Goal: Transaction & Acquisition: Download file/media

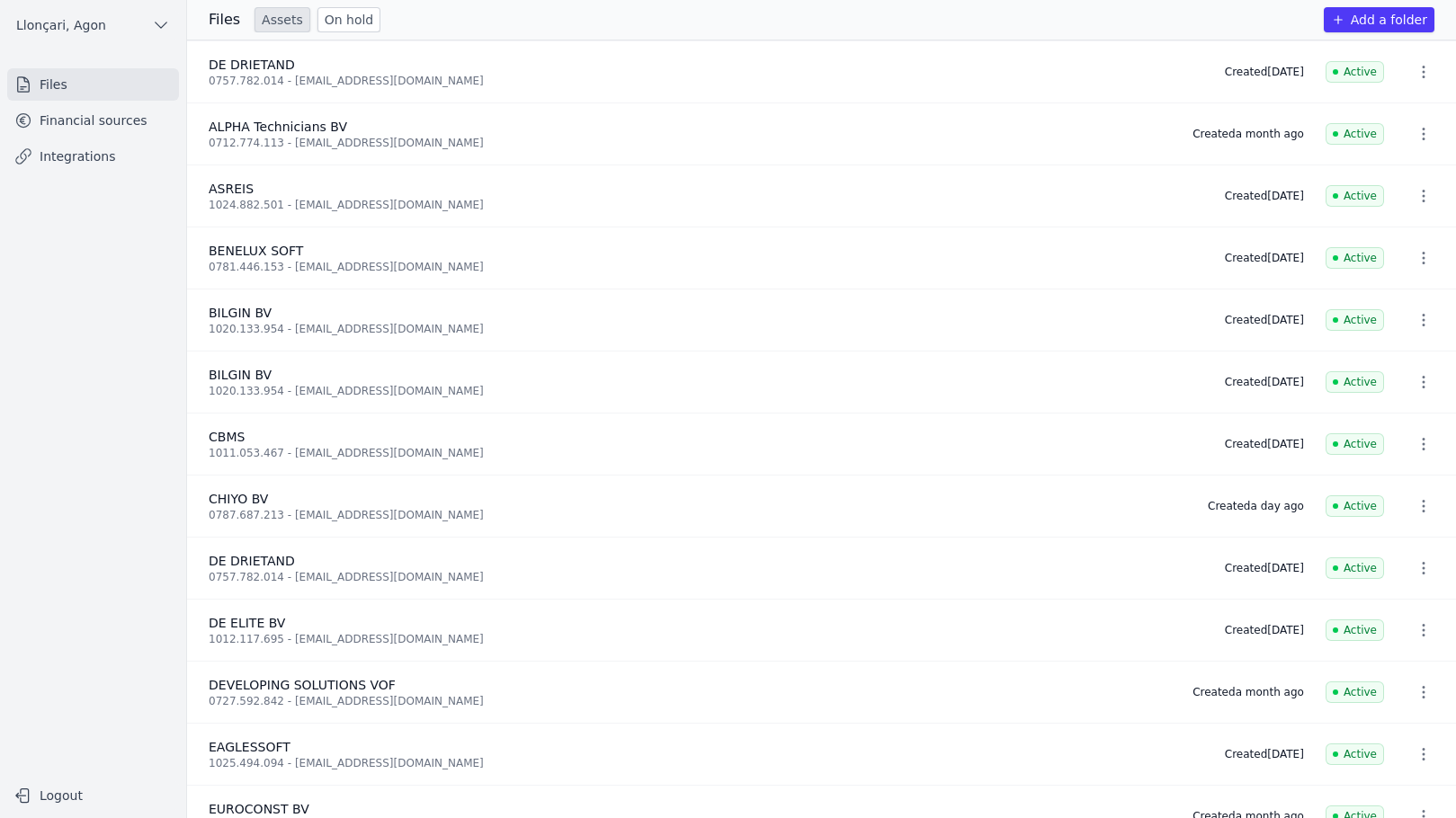
click at [236, 504] on font "CHIYO BV" at bounding box center [238, 499] width 59 height 15
click at [135, 117] on font "Financial sources" at bounding box center [93, 121] width 108 height 15
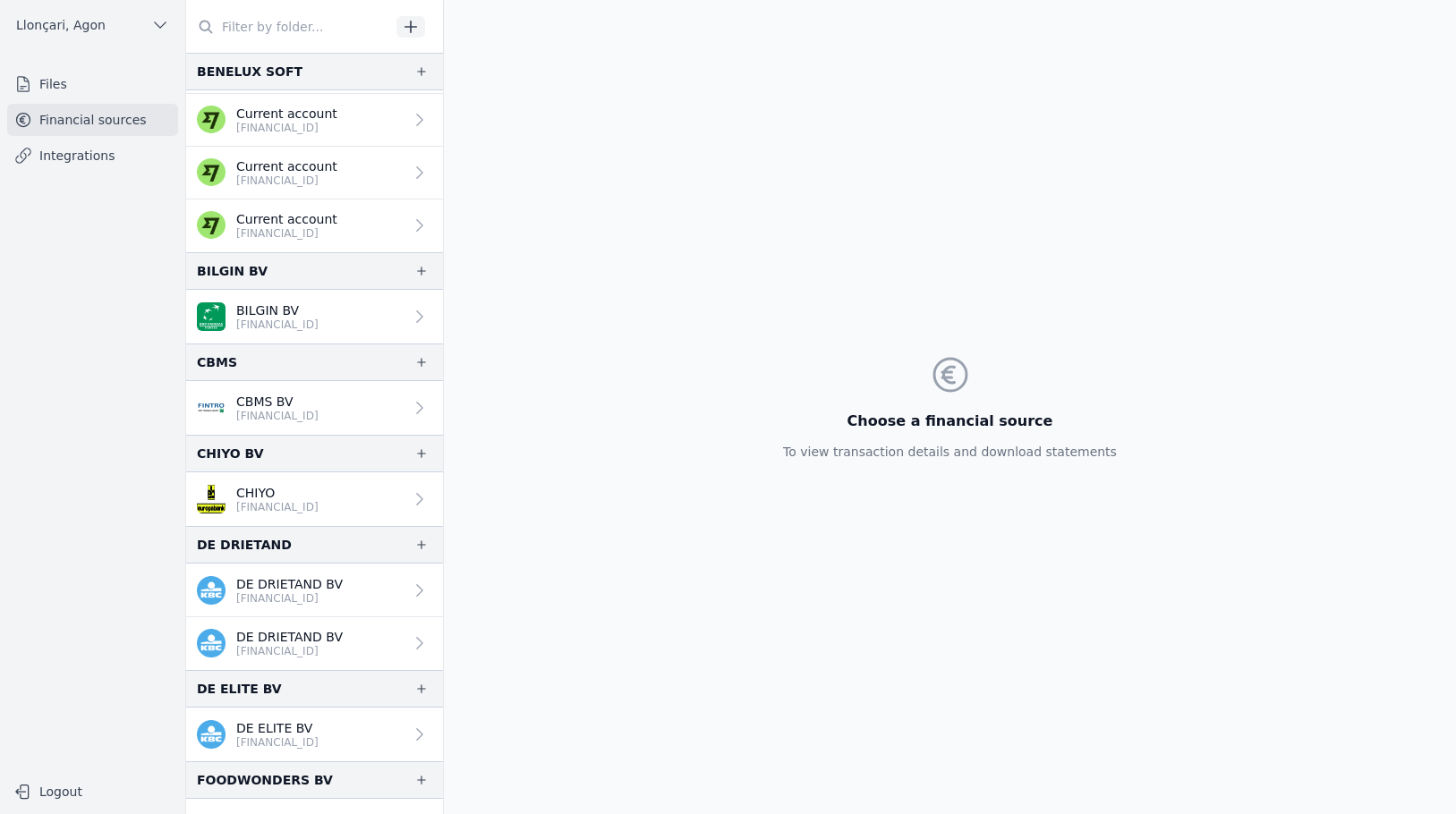
scroll to position [358, 0]
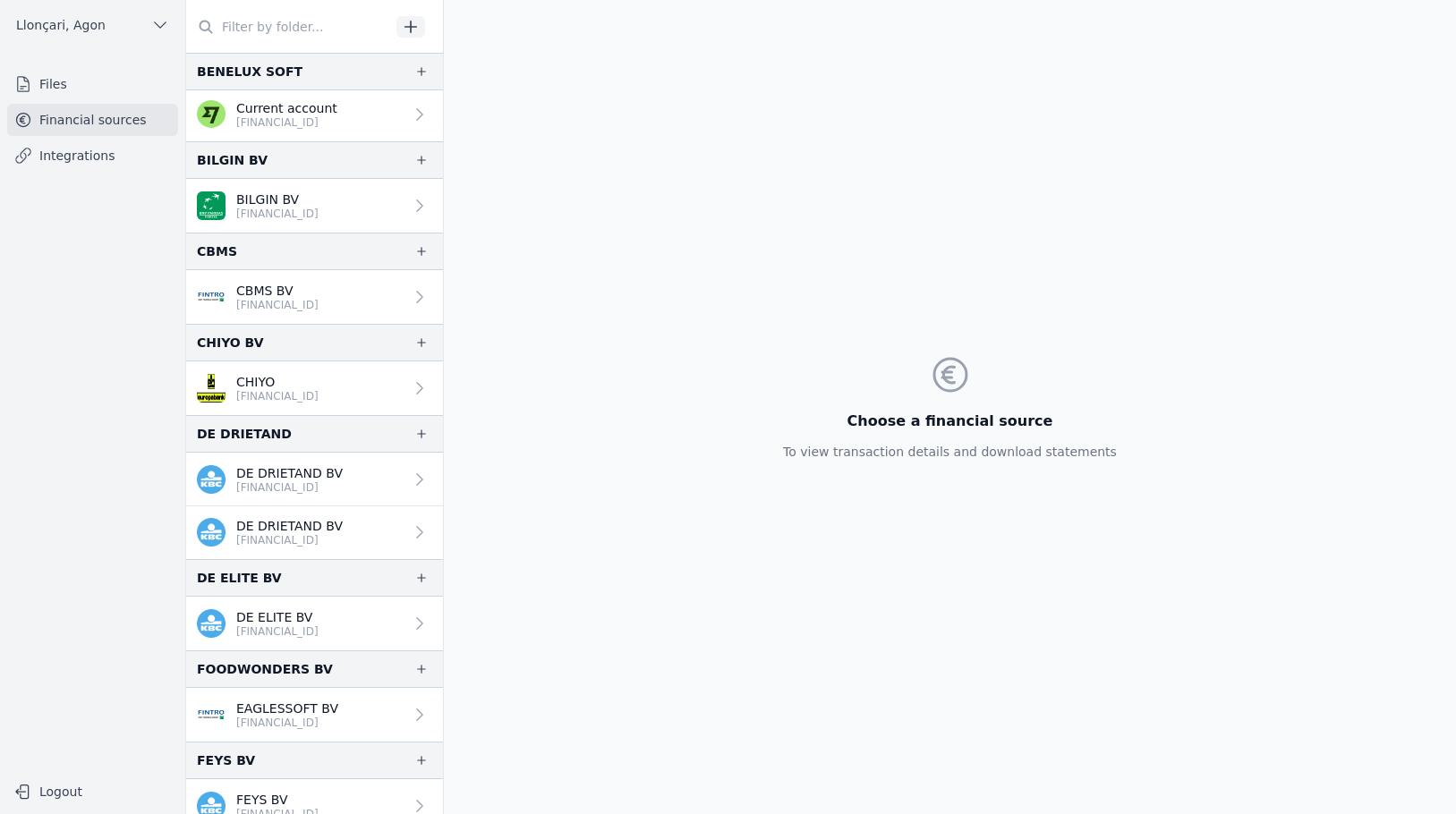
click at [286, 380] on p "CHIYO" at bounding box center [277, 382] width 83 height 18
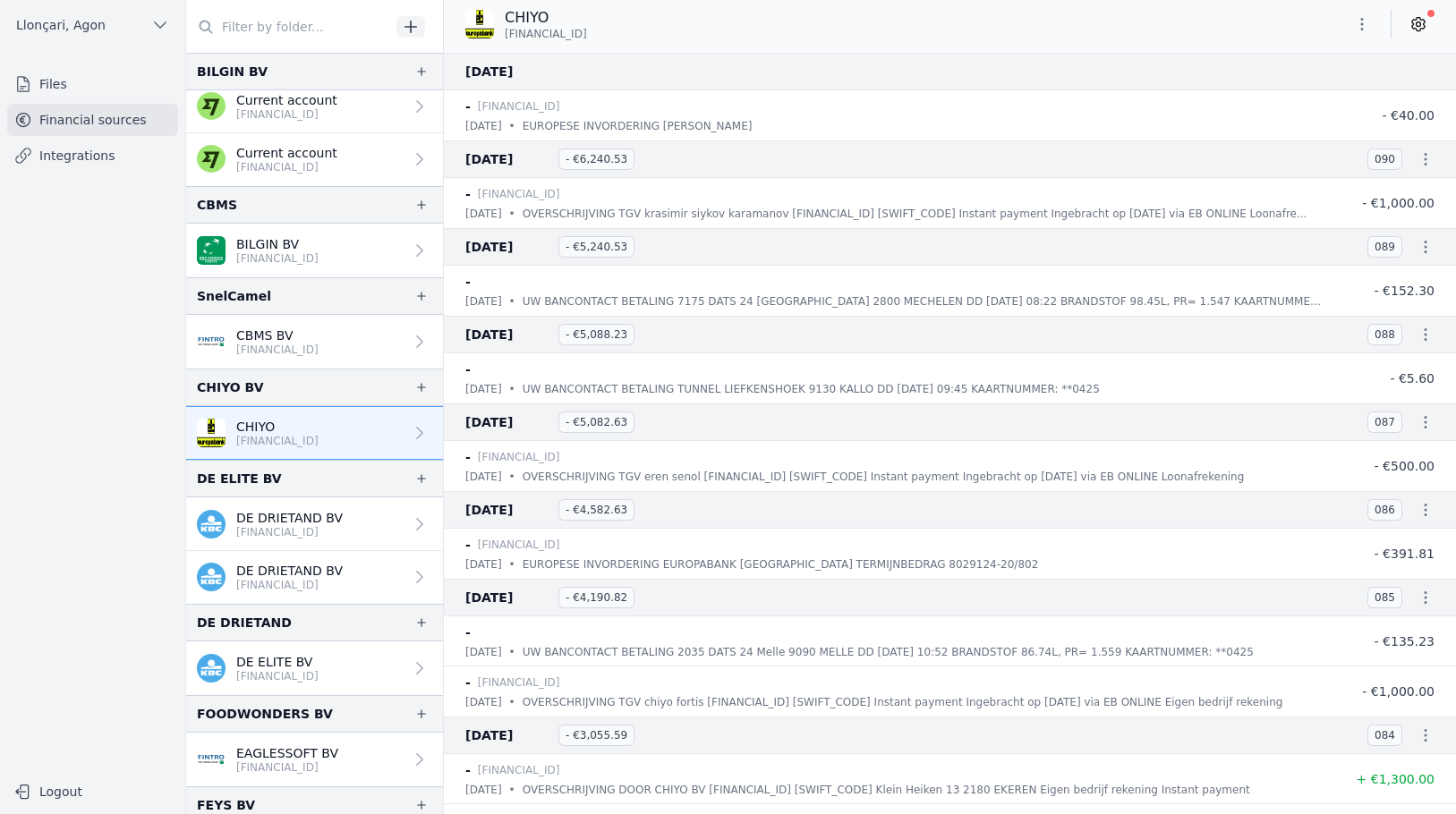
scroll to position [305, 0]
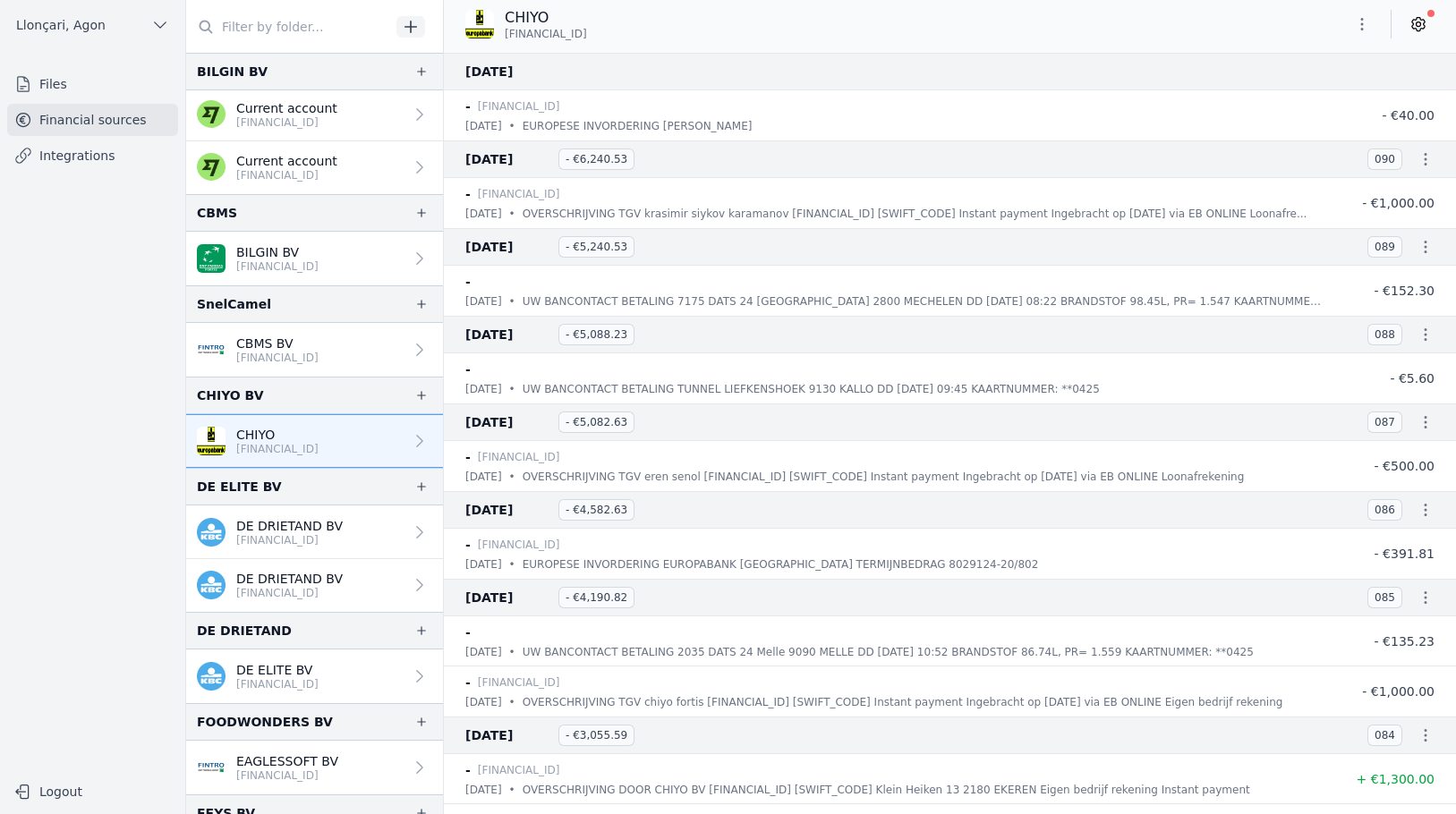
click at [414, 442] on icon at bounding box center [420, 441] width 18 height 18
click at [1361, 23] on icon "button" at bounding box center [1363, 24] width 18 height 18
click at [1294, 97] on font "Export" at bounding box center [1306, 94] width 41 height 15
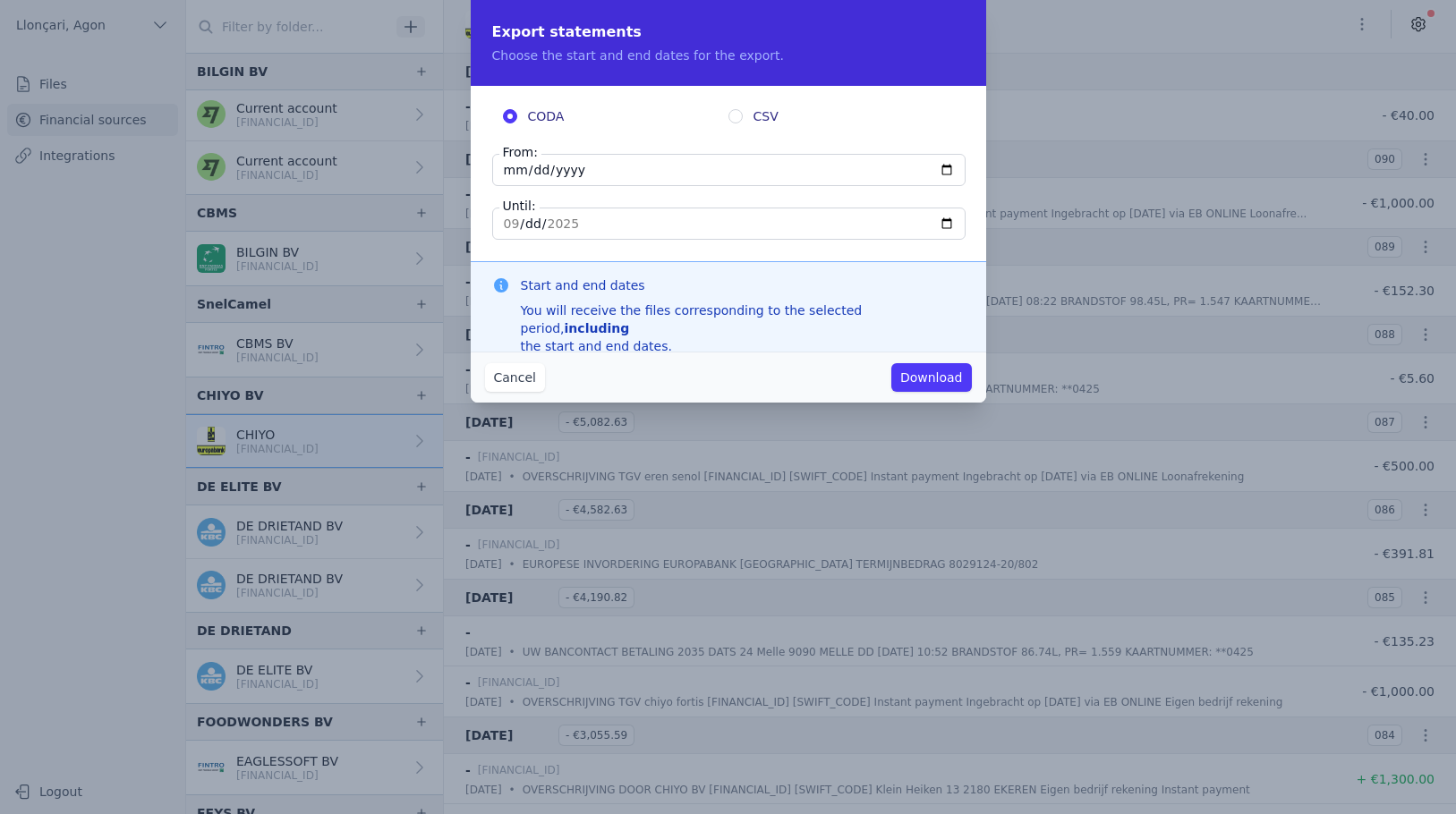
click at [510, 167] on input "[DATE]" at bounding box center [729, 170] width 474 height 32
type input "[DATE]"
click at [507, 221] on input "[DATE]" at bounding box center [729, 223] width 474 height 32
type input "[DATE]"
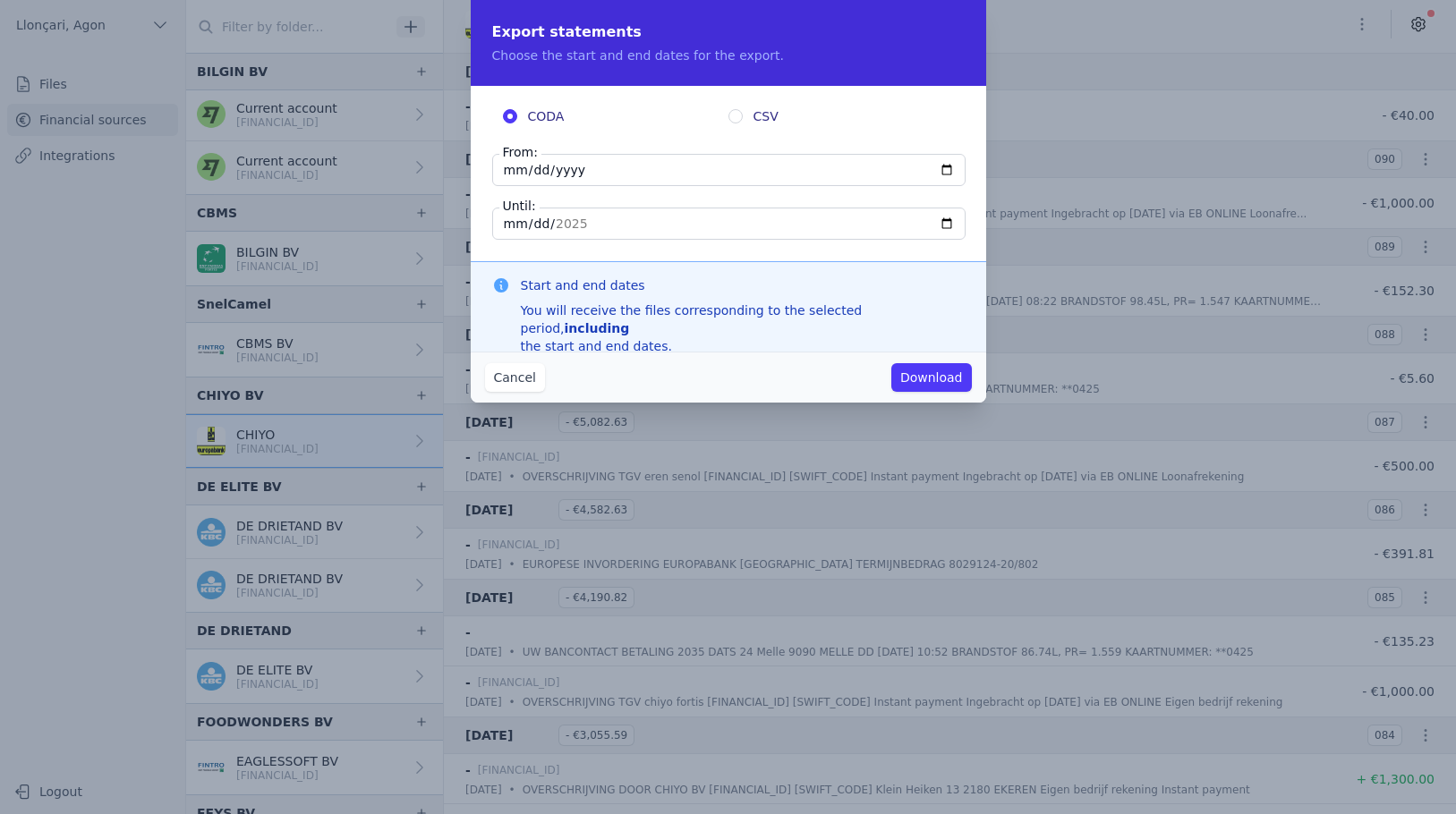
type input "[DATE]"
click at [954, 380] on font "Download" at bounding box center [932, 378] width 63 height 15
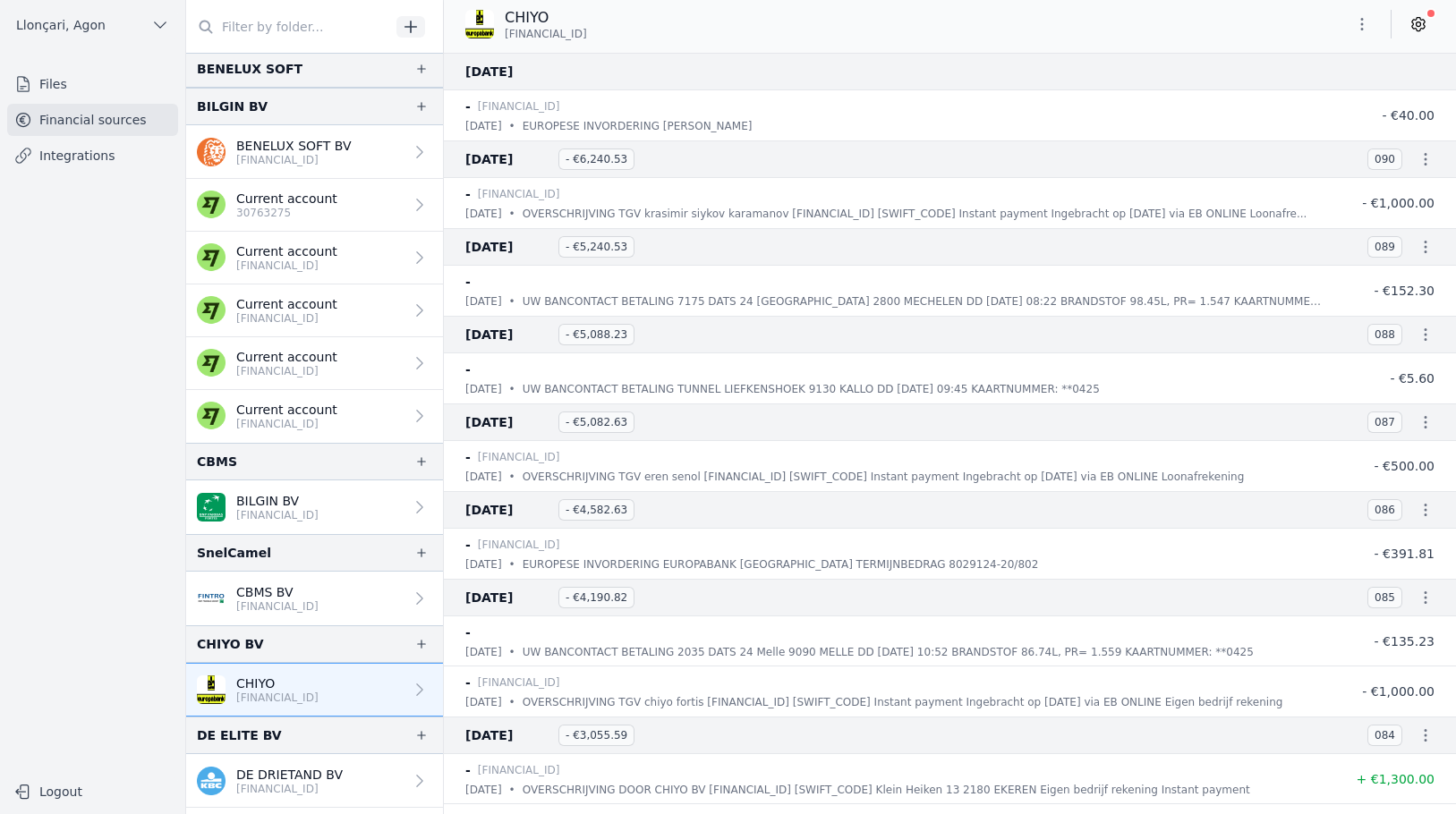
scroll to position [36, 0]
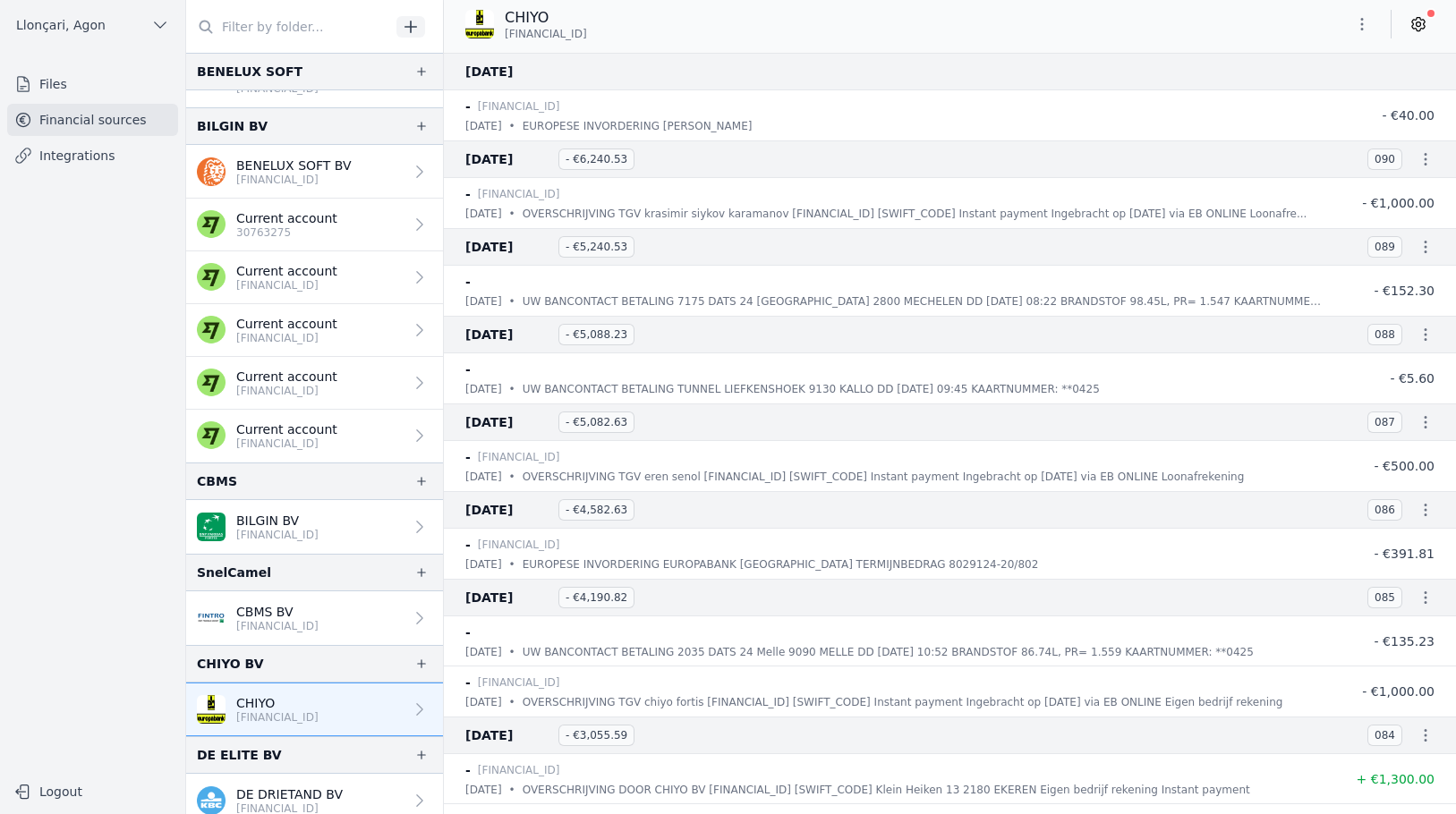
click at [85, 430] on nav "Files Financial sources Integrations" at bounding box center [92, 414] width 156 height 692
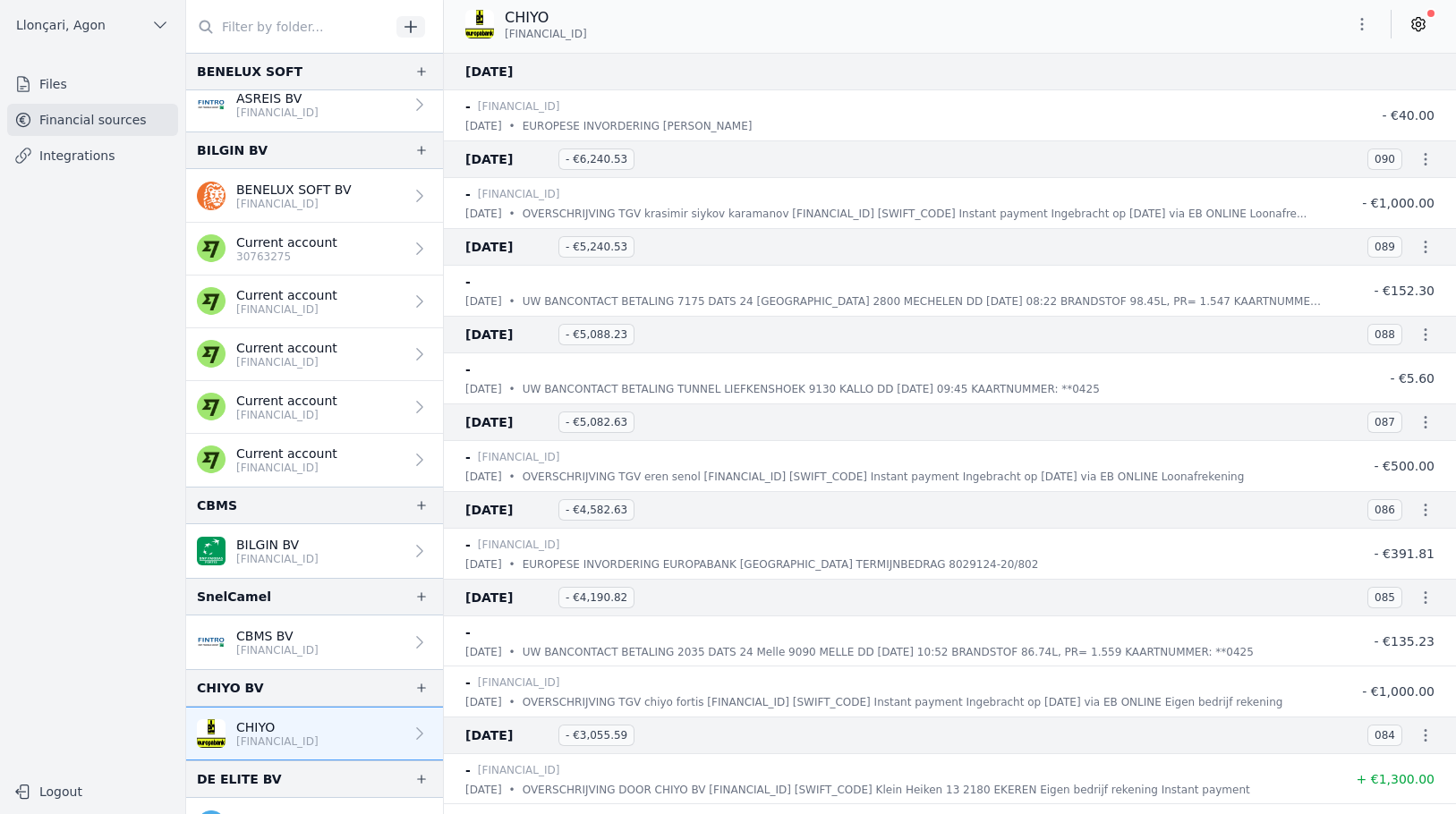
scroll to position [0, 0]
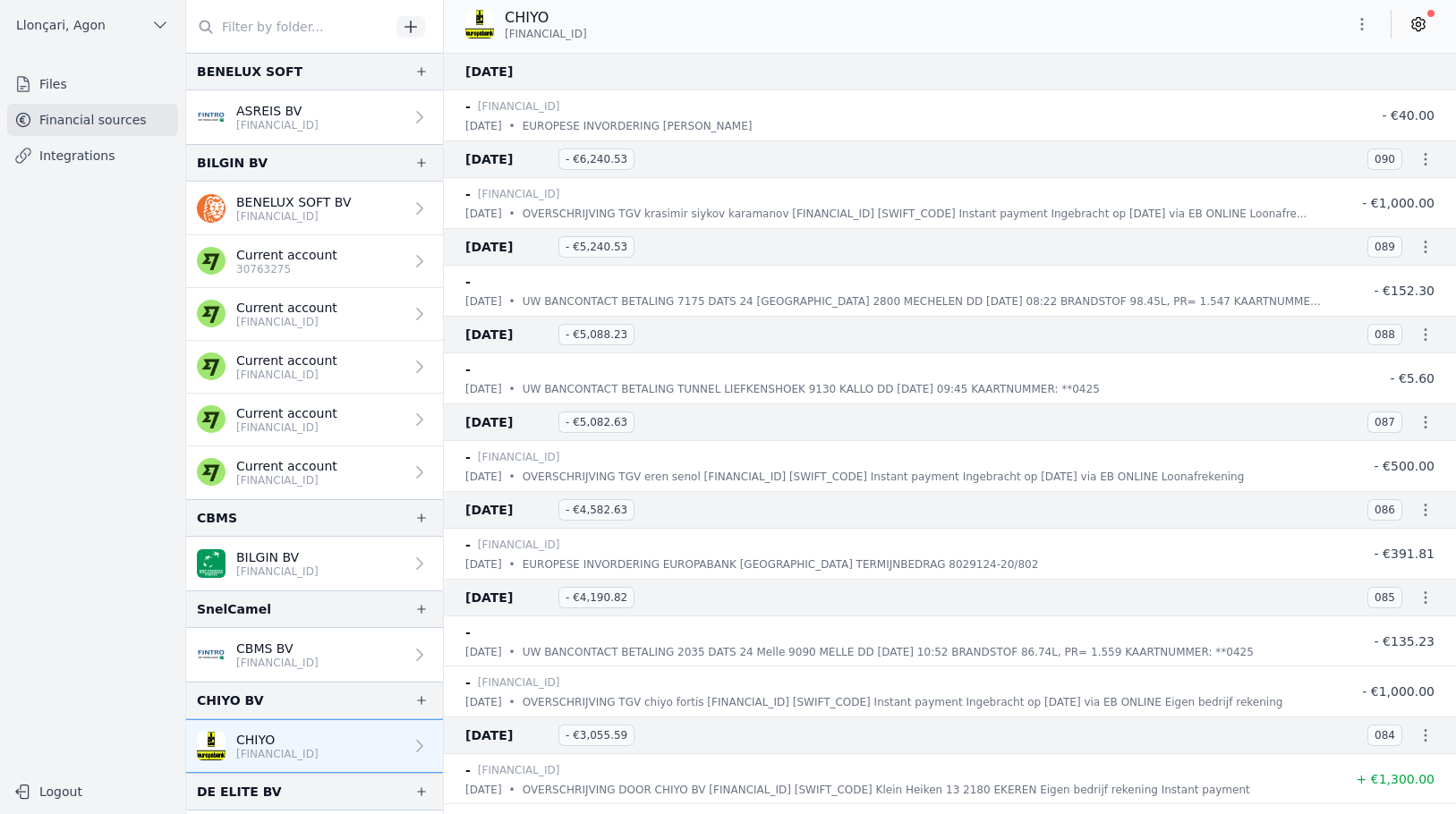
click at [1361, 24] on icon "button" at bounding box center [1363, 24] width 18 height 18
click at [1314, 99] on font "Export" at bounding box center [1306, 94] width 41 height 15
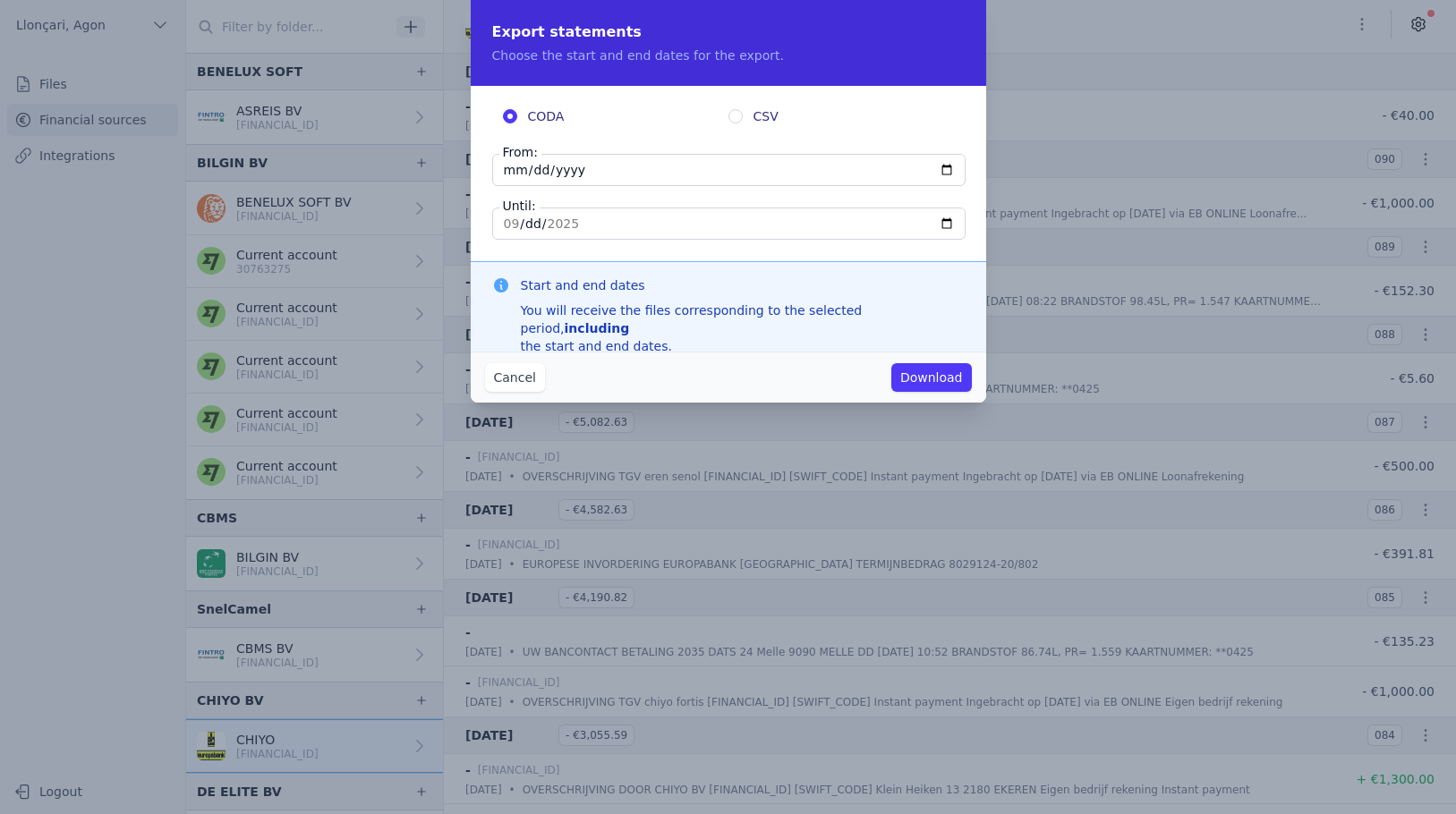
click at [506, 172] on input "[DATE]" at bounding box center [729, 170] width 474 height 32
type input "[DATE]"
click at [892, 364] on button "Download" at bounding box center [932, 378] width 81 height 29
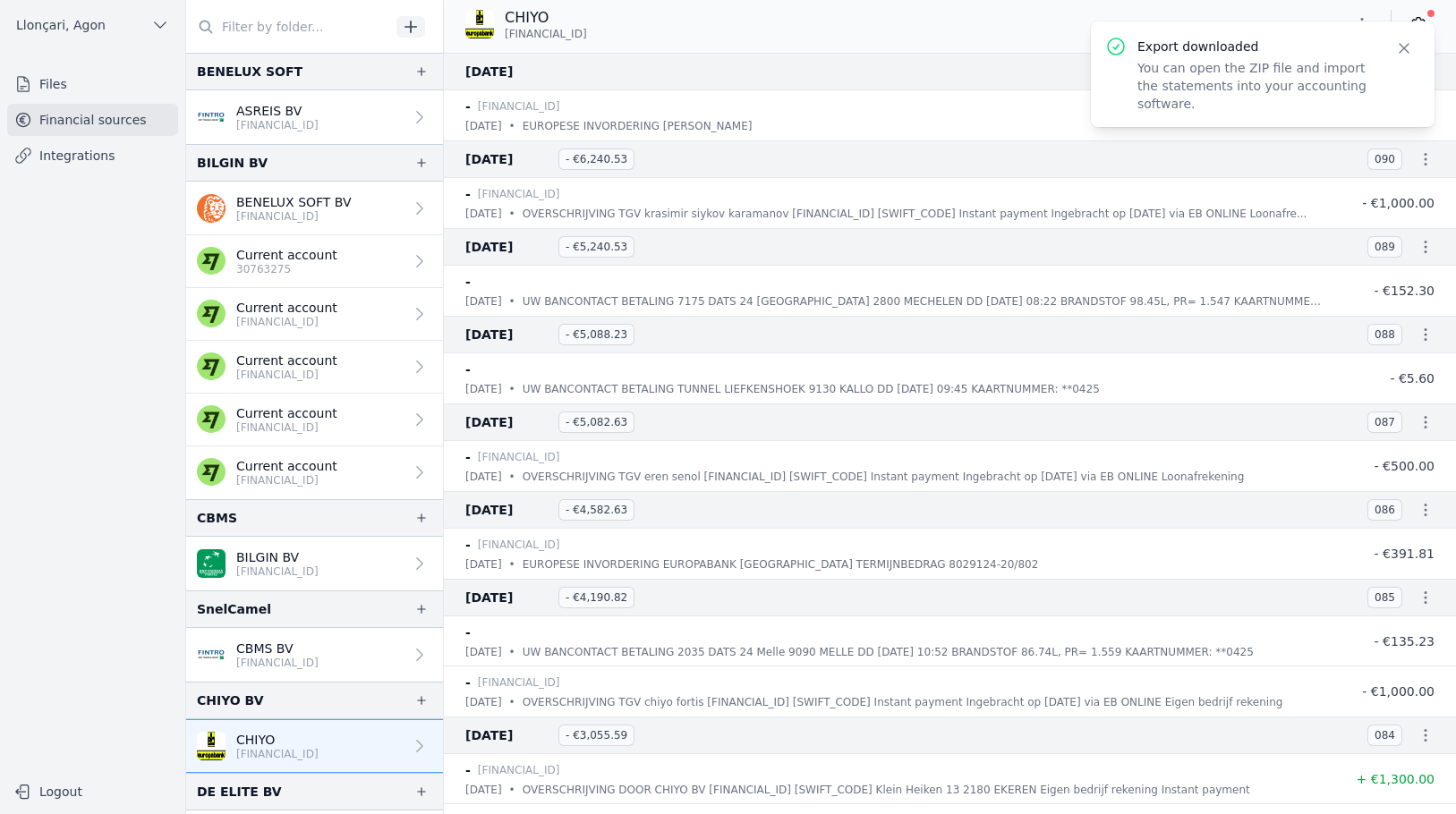
click at [1398, 41] on icon "button" at bounding box center [1404, 48] width 18 height 18
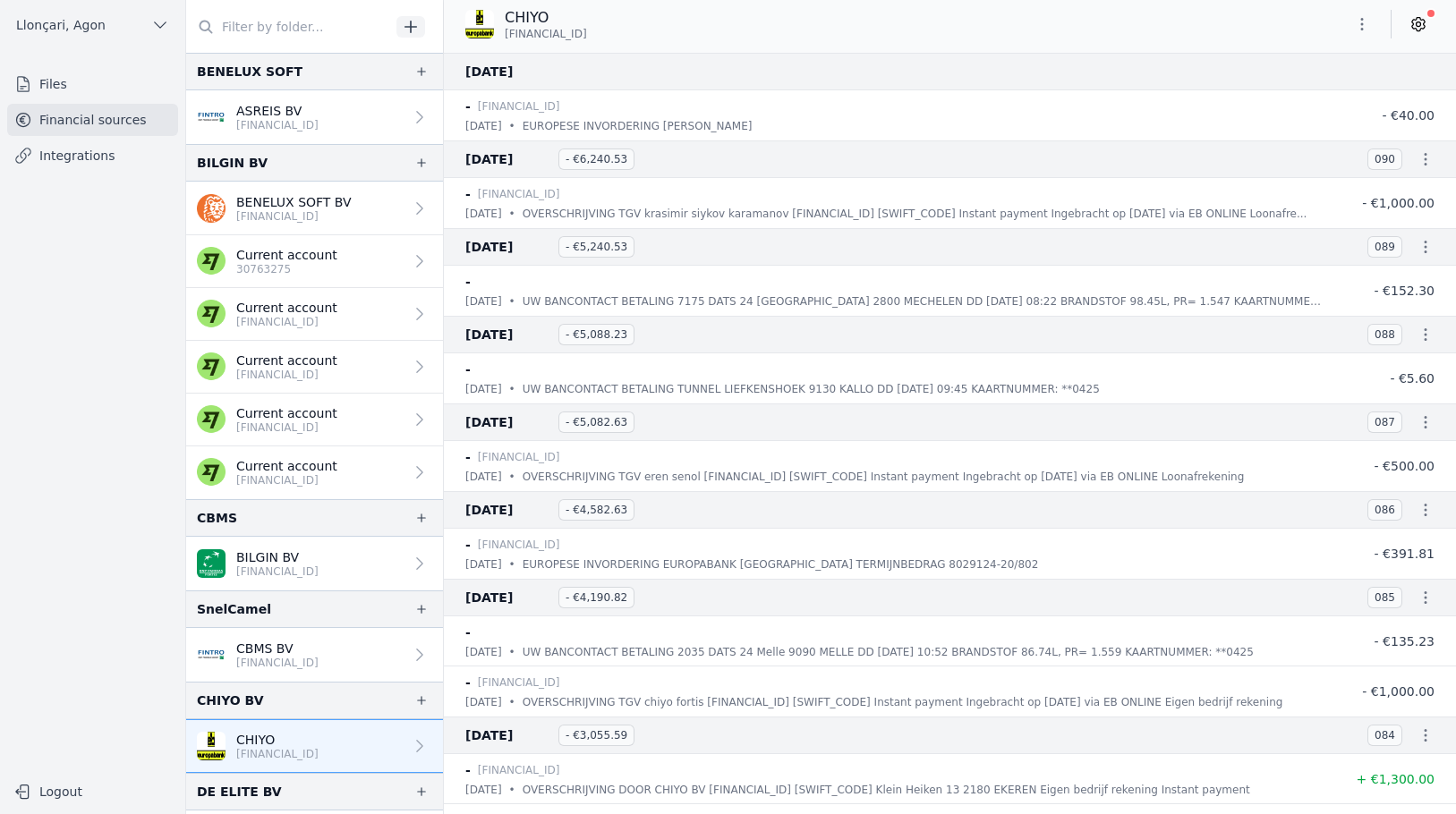
click at [1344, 25] on button "button" at bounding box center [1362, 24] width 35 height 29
click at [1318, 94] on font "Export" at bounding box center [1306, 94] width 41 height 15
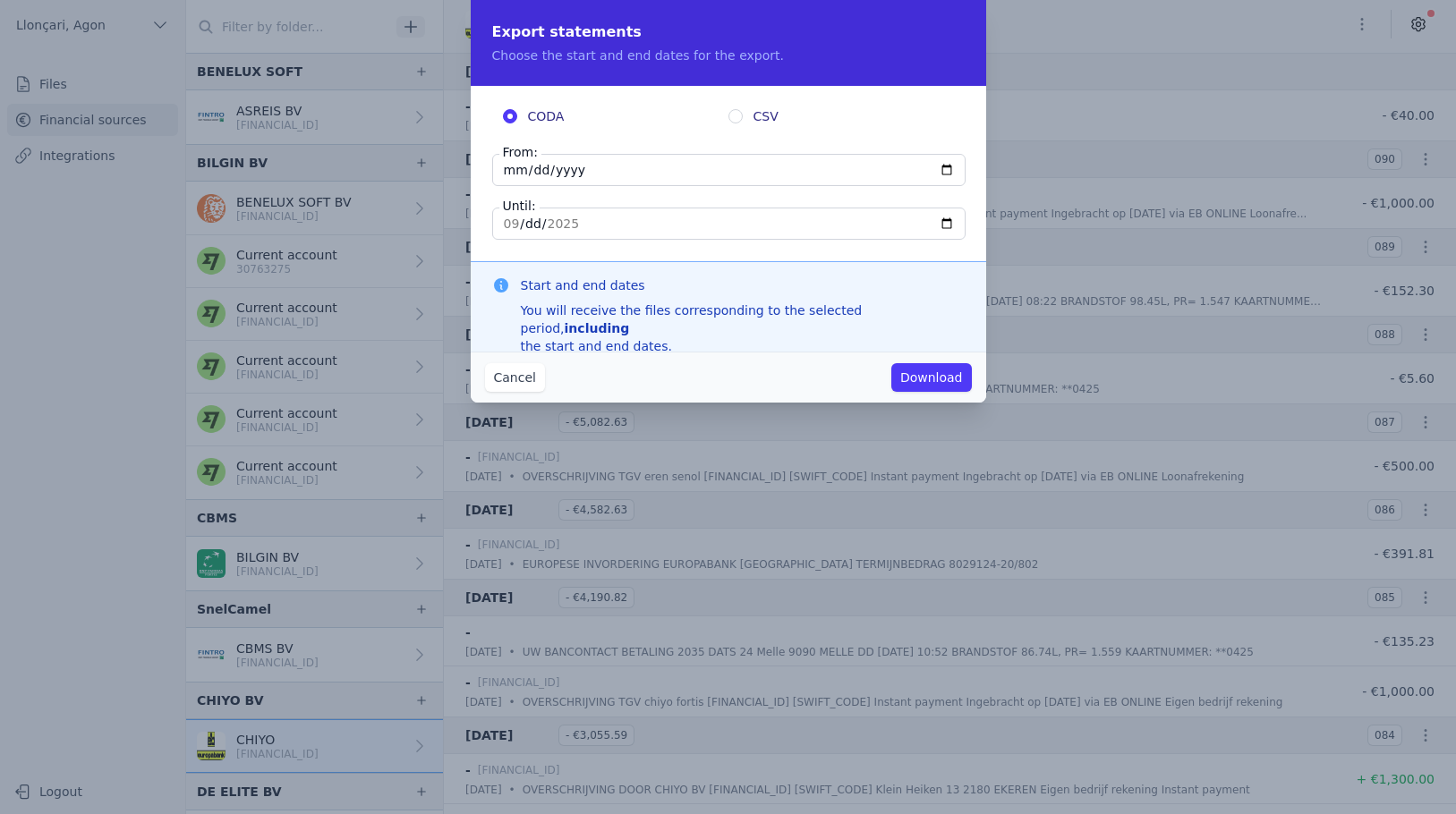
click at [597, 174] on input "[DATE]" at bounding box center [729, 170] width 474 height 32
type input "[DATE]"
click at [504, 224] on input "[DATE]" at bounding box center [729, 223] width 474 height 32
type input "[DATE]"
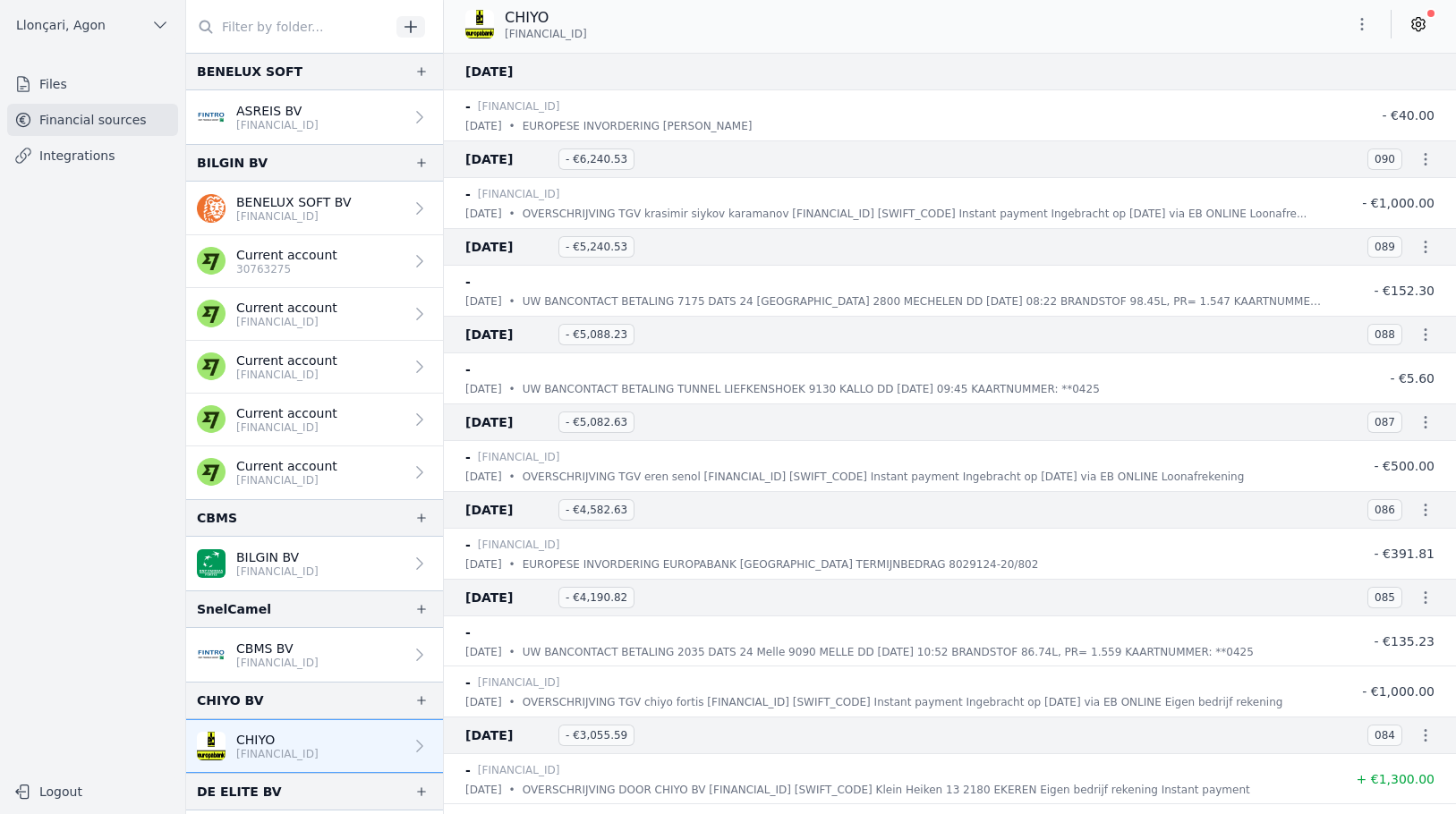
click at [1370, 21] on icon "button" at bounding box center [1363, 24] width 18 height 18
click at [1294, 97] on font "Export" at bounding box center [1306, 94] width 41 height 15
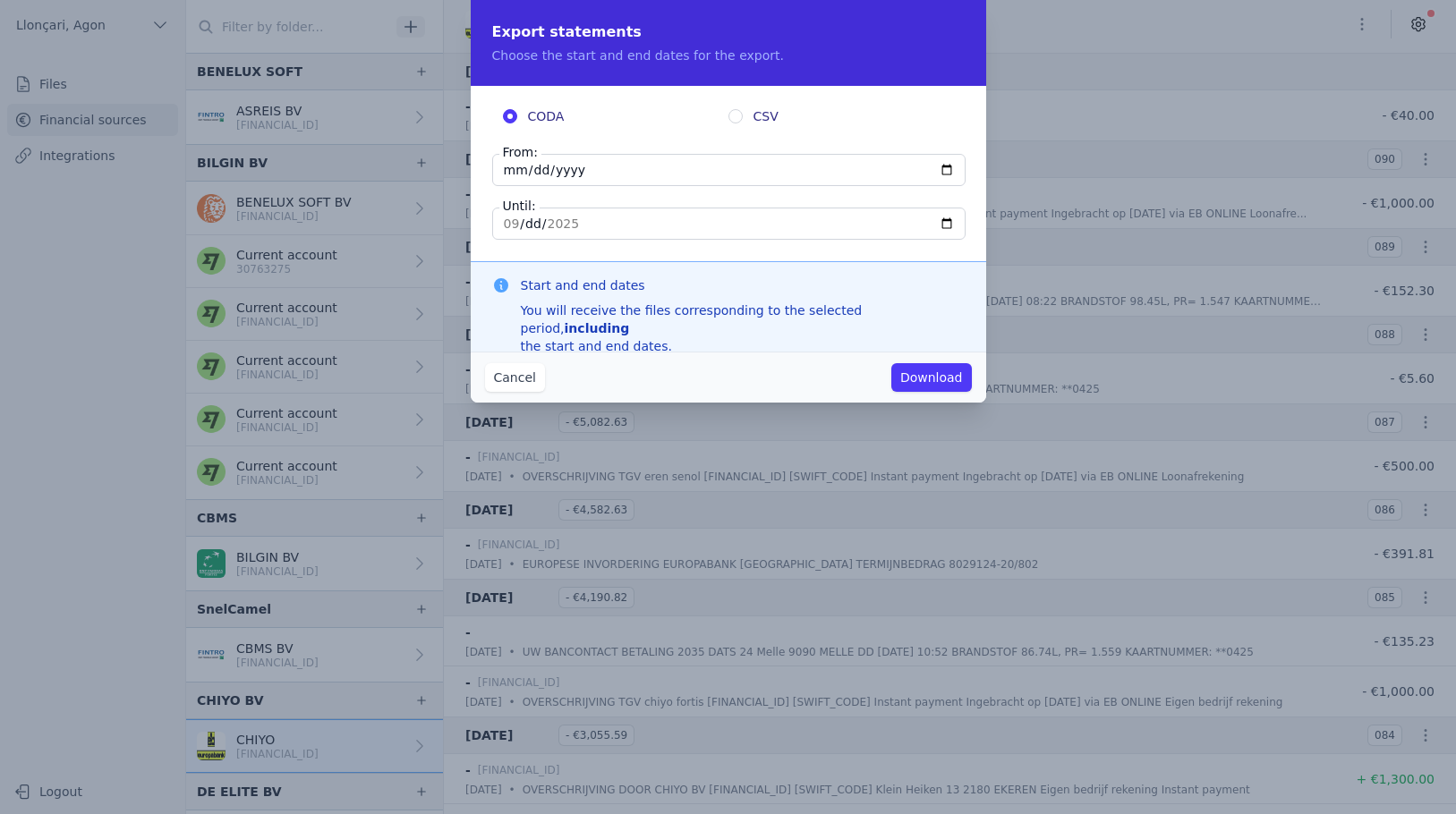
click at [514, 169] on input "[DATE]" at bounding box center [729, 170] width 474 height 32
type input "[DATE]"
click at [506, 224] on input "[DATE]" at bounding box center [729, 223] width 474 height 32
type input "[DATE]"
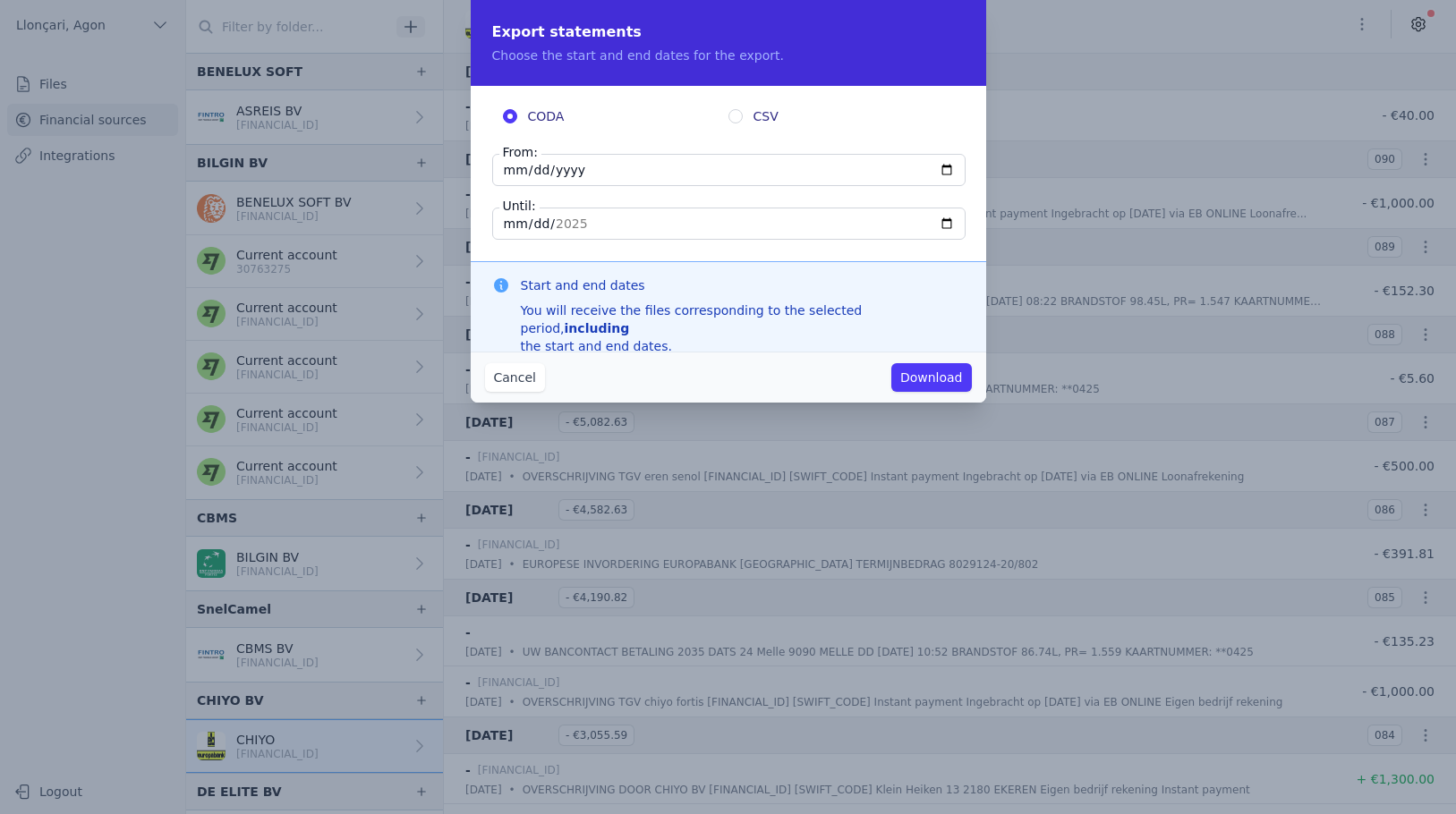
type input "[DATE]"
click at [924, 382] on font "Download" at bounding box center [932, 378] width 63 height 15
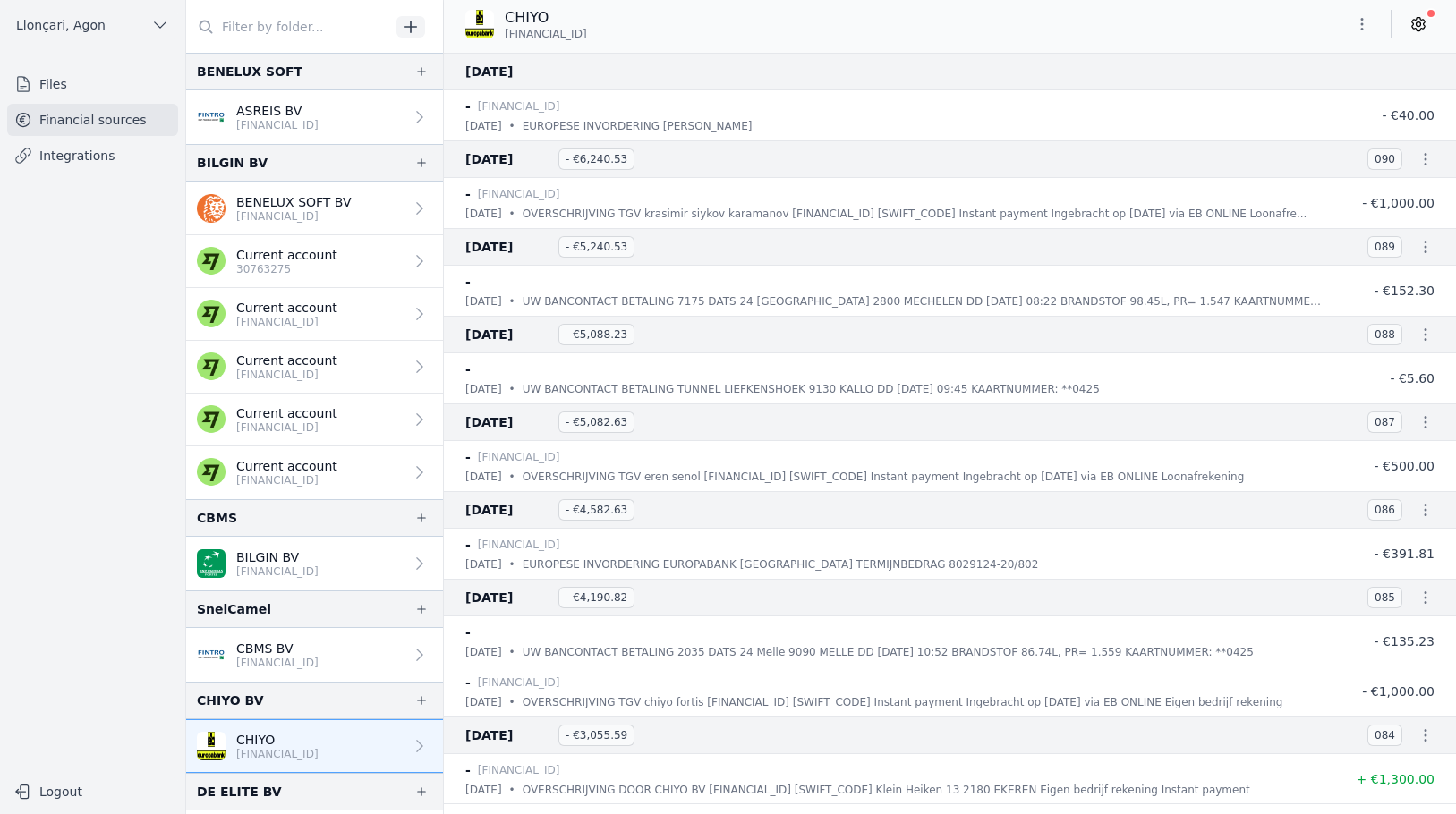
click at [80, 283] on nav "Files Financial sources Integrations" at bounding box center [92, 414] width 156 height 692
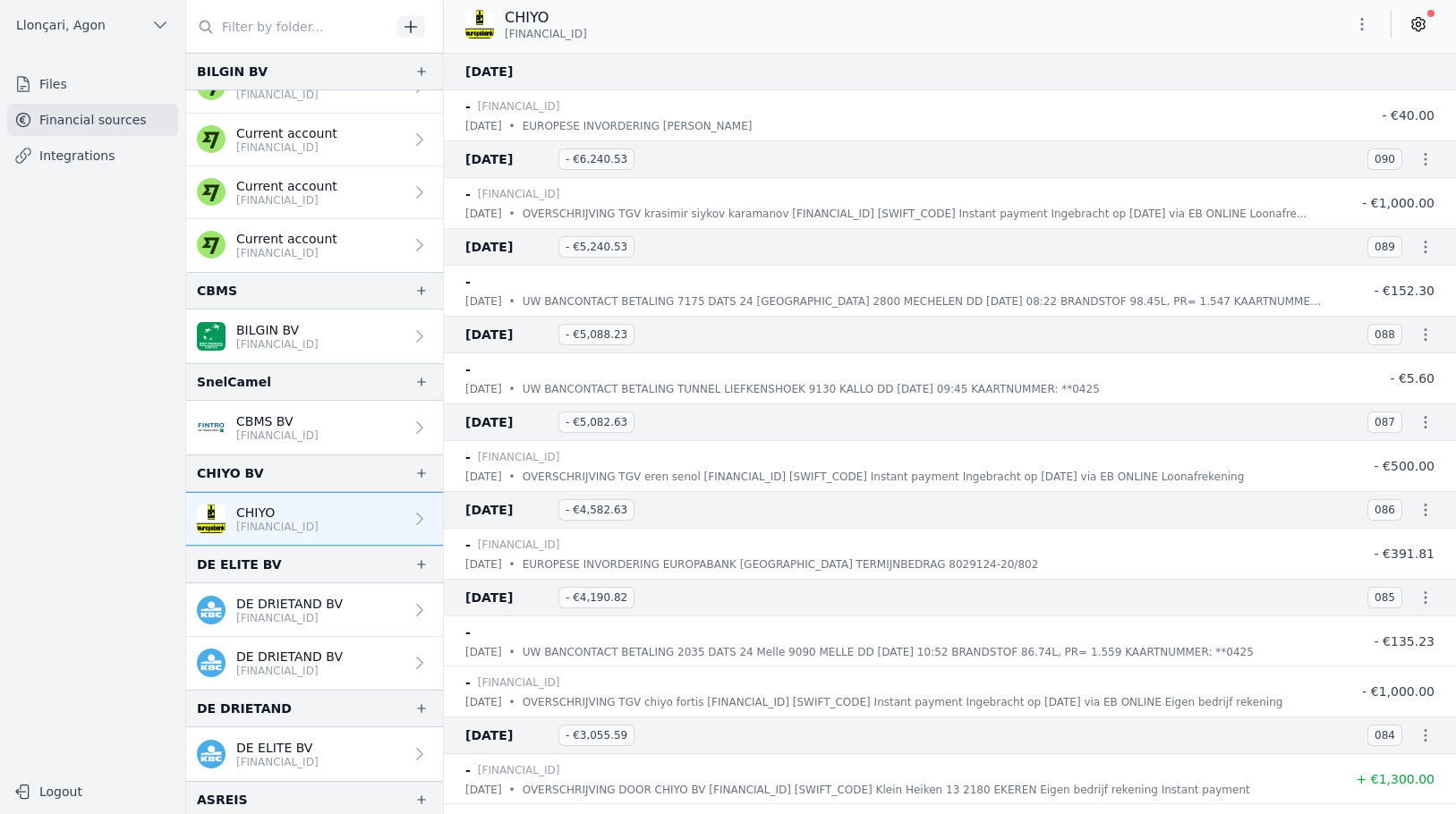
scroll to position [268, 0]
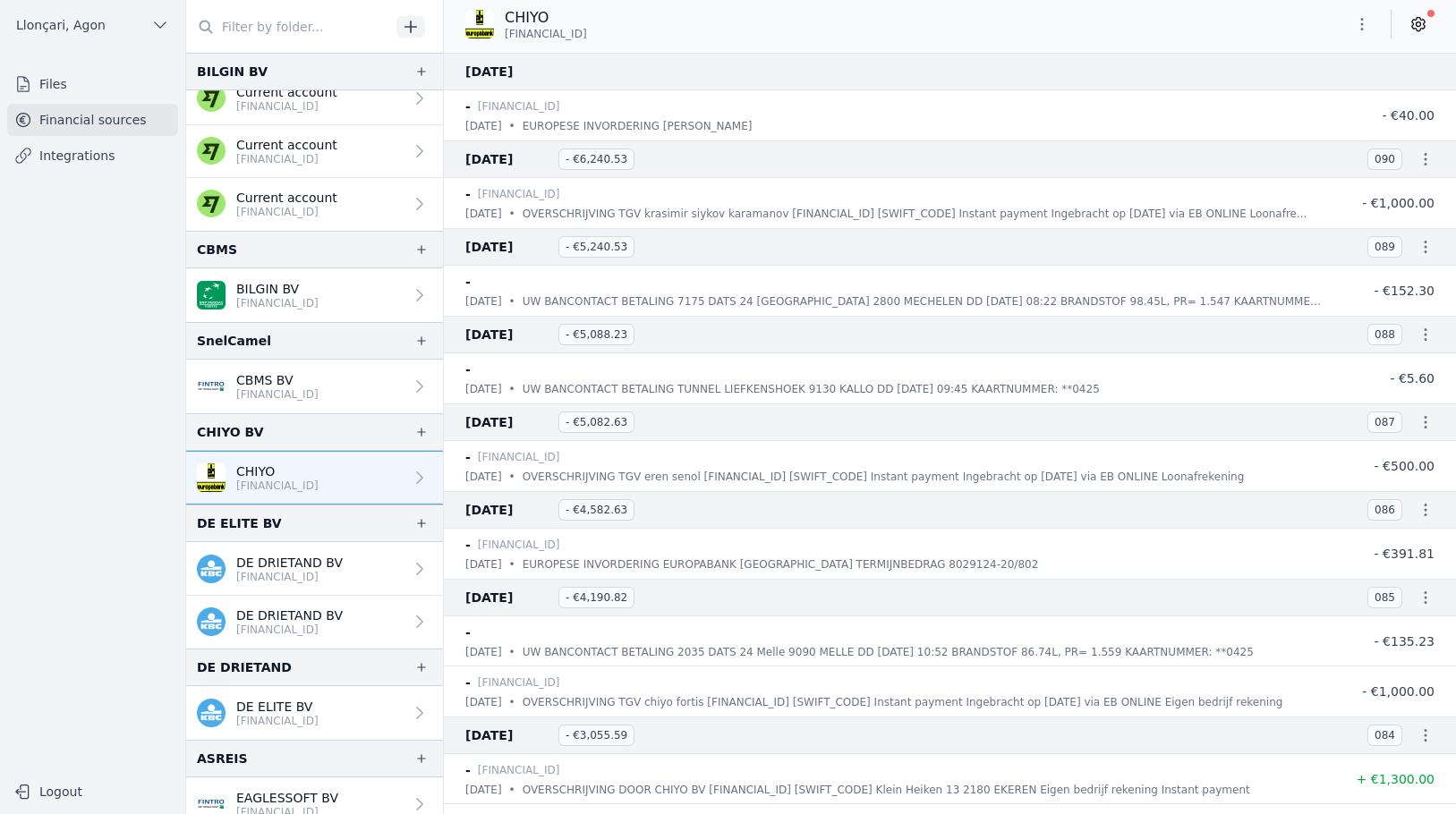
click at [299, 480] on font "[FINANCIAL_ID]" at bounding box center [277, 486] width 83 height 13
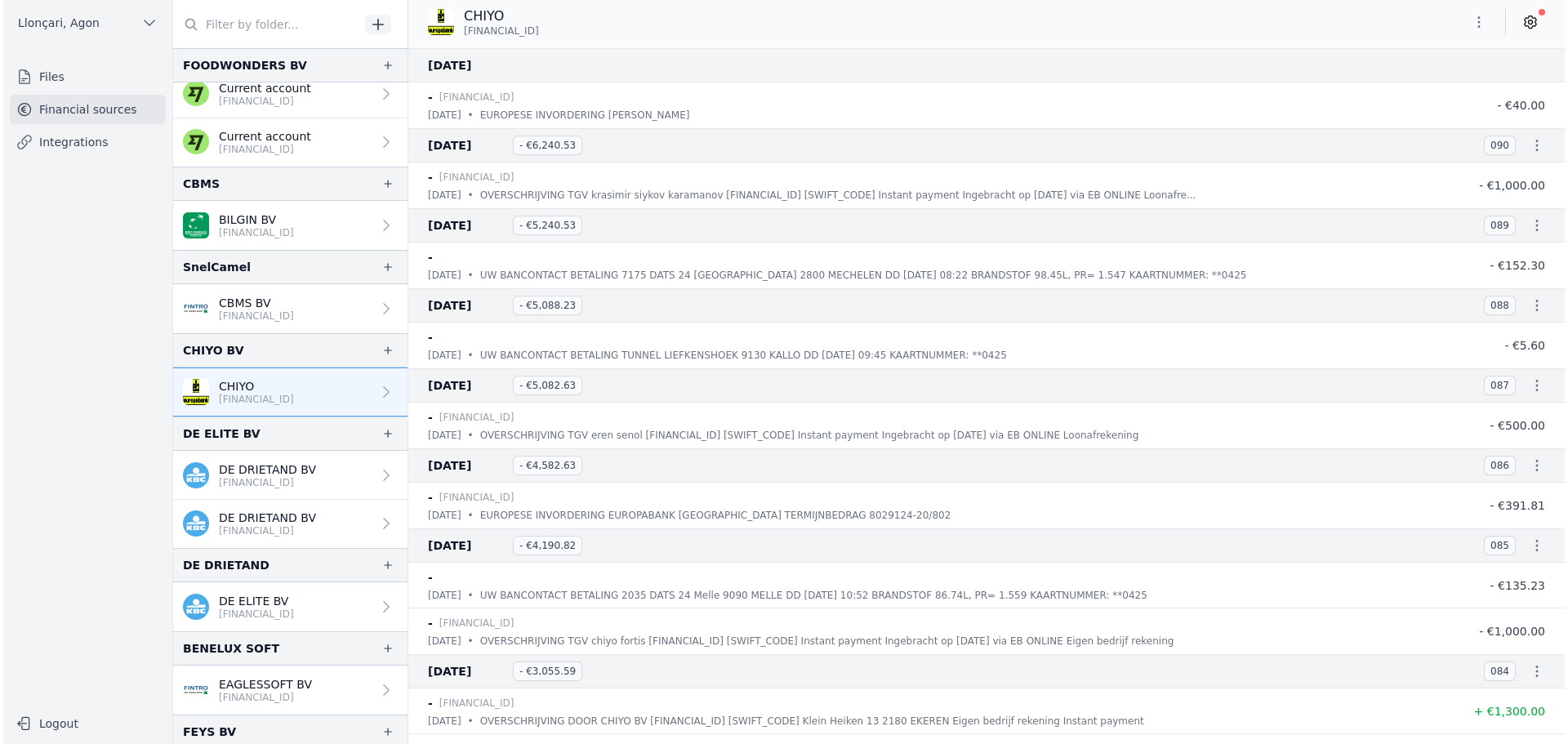
scroll to position [490, 0]
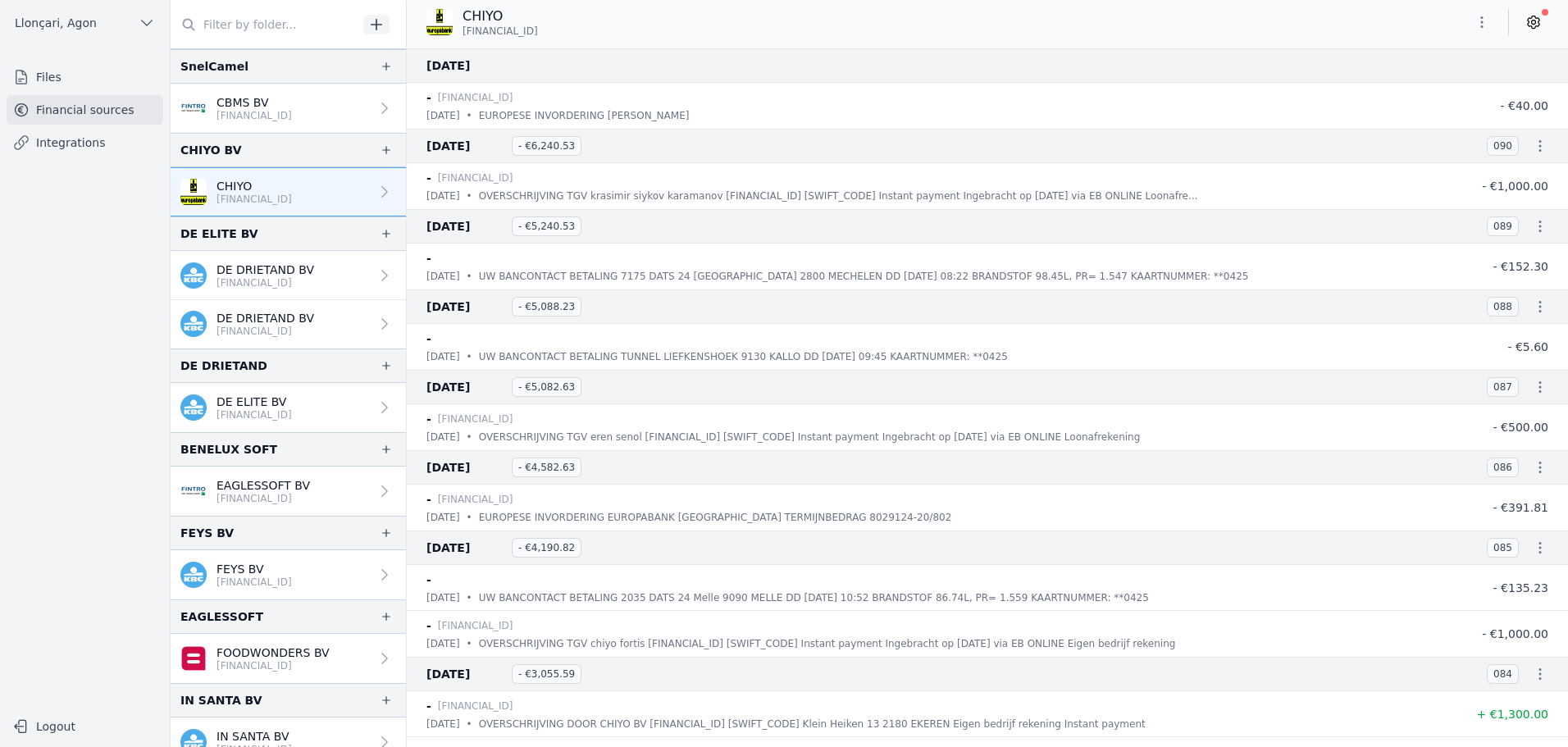
click at [267, 407] on font "DE ELITE BV" at bounding box center [250, 402] width 69 height 14
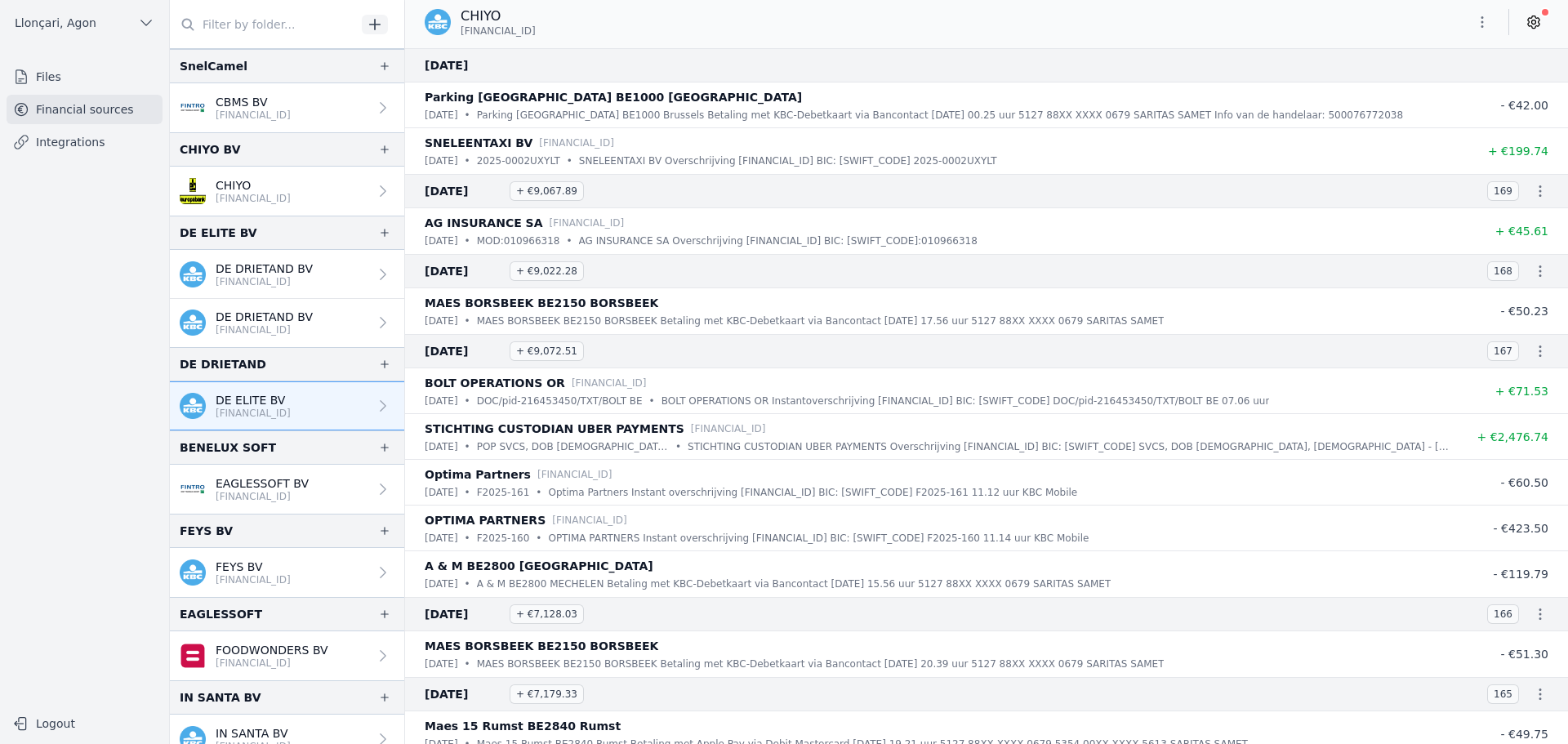
click at [263, 401] on font "DE ELITE BV" at bounding box center [249, 400] width 69 height 13
click at [1473, 26] on button "button" at bounding box center [1482, 22] width 32 height 26
click at [1424, 92] on font "Export" at bounding box center [1431, 86] width 38 height 13
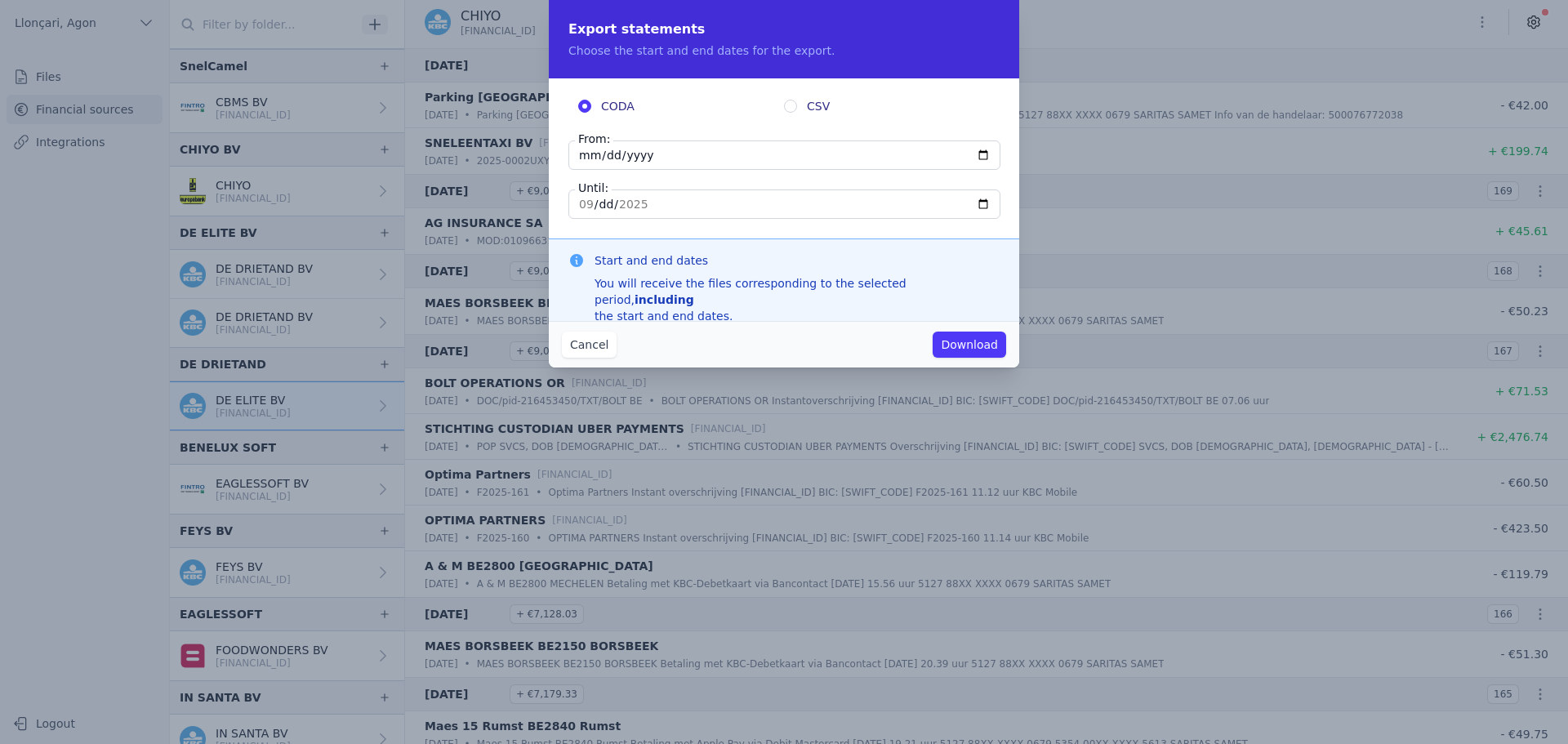
click at [579, 157] on input "[DATE]" at bounding box center [785, 155] width 432 height 30
type input "[DATE]"
click at [578, 205] on input "[DATE]" at bounding box center [785, 204] width 432 height 30
type input "[DATE]"
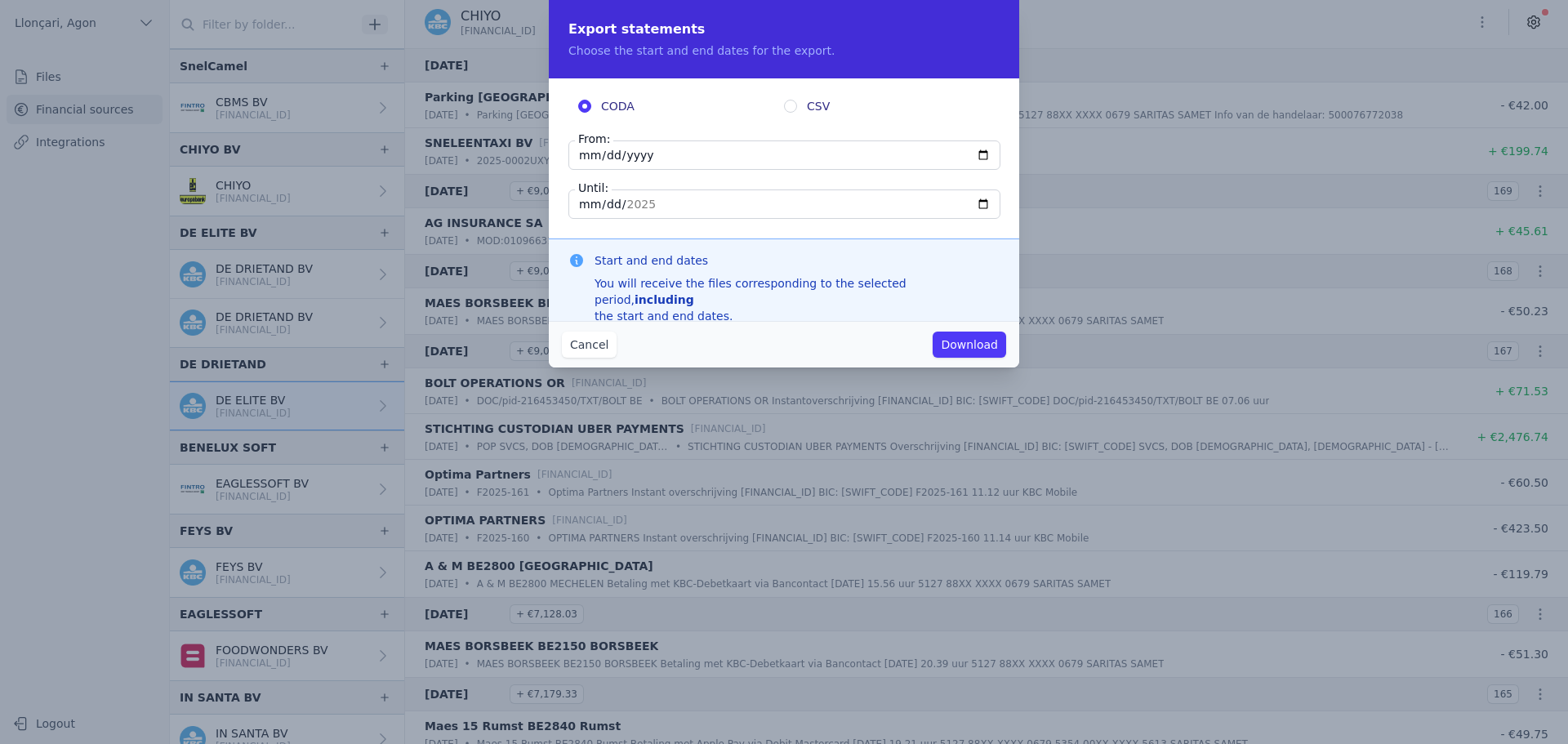
click at [975, 340] on font "Download" at bounding box center [970, 345] width 57 height 13
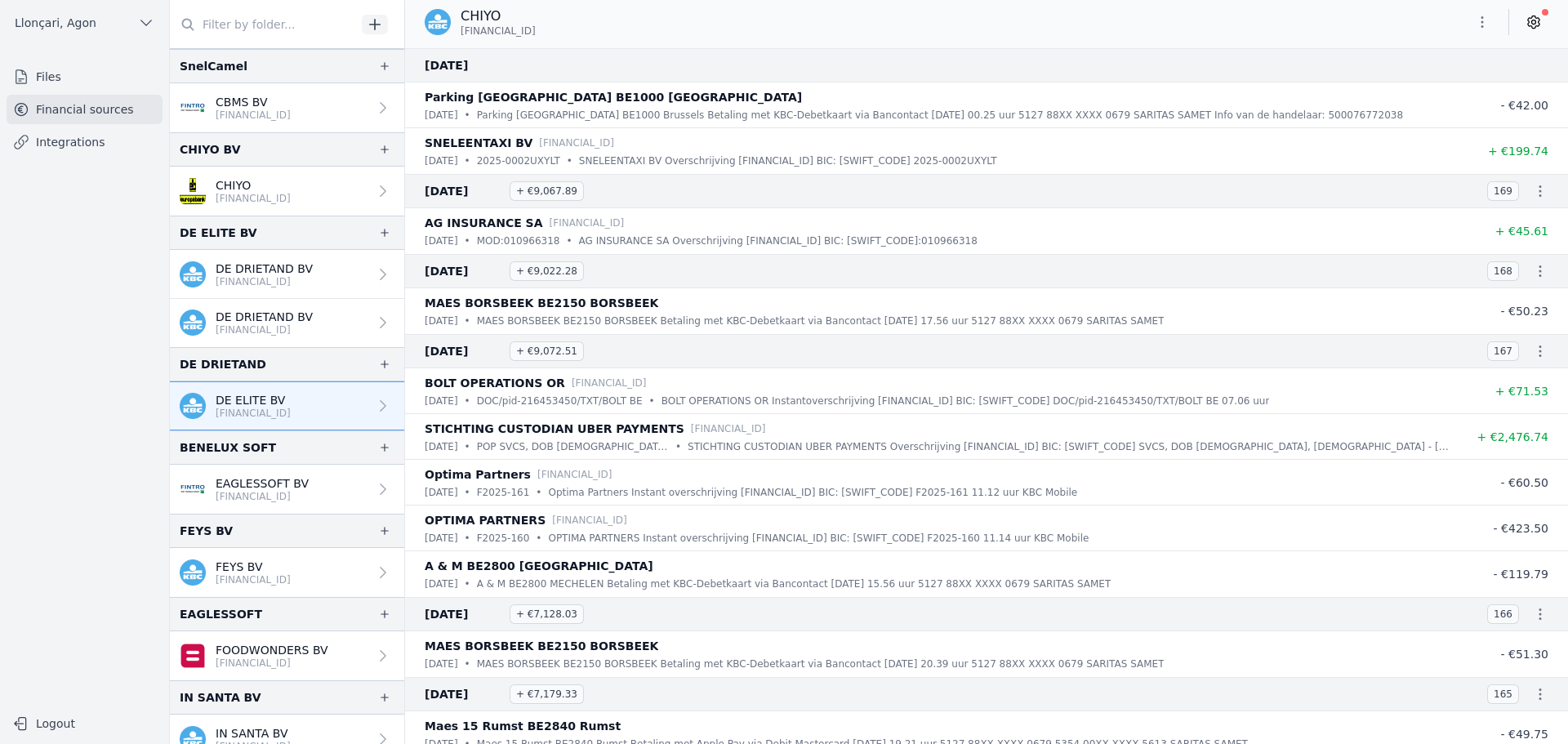
click at [1484, 14] on icon "button" at bounding box center [1482, 22] width 16 height 16
click at [1416, 92] on font "Export" at bounding box center [1431, 86] width 38 height 13
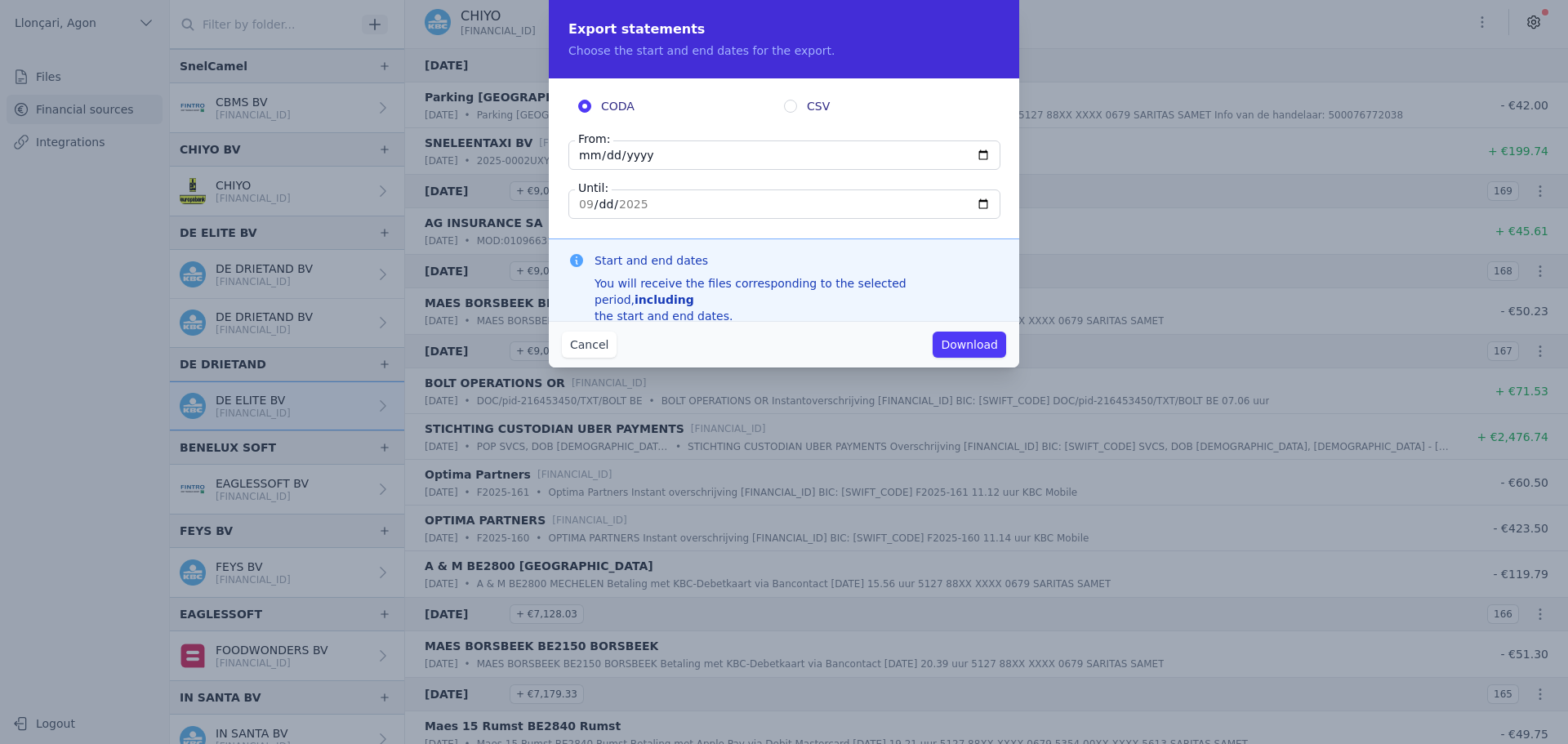
click at [581, 157] on input "[DATE]" at bounding box center [785, 155] width 432 height 30
type input "[DATE]"
click at [585, 206] on input "[DATE]" at bounding box center [785, 204] width 432 height 30
type input "[DATE]"
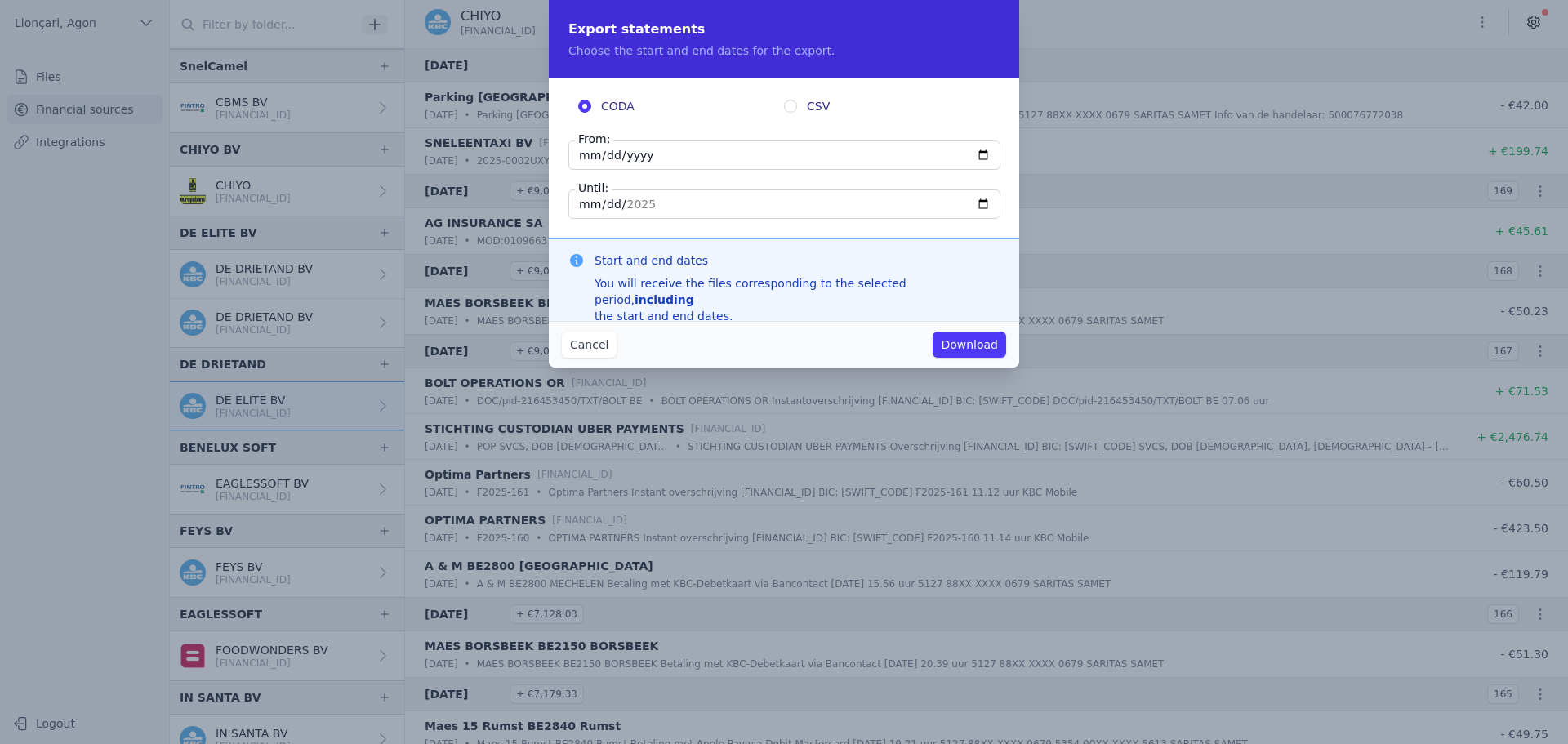
click at [588, 204] on input "[DATE]" at bounding box center [785, 204] width 432 height 30
type input "[DATE]"
click at [985, 343] on font "Download" at bounding box center [970, 345] width 57 height 13
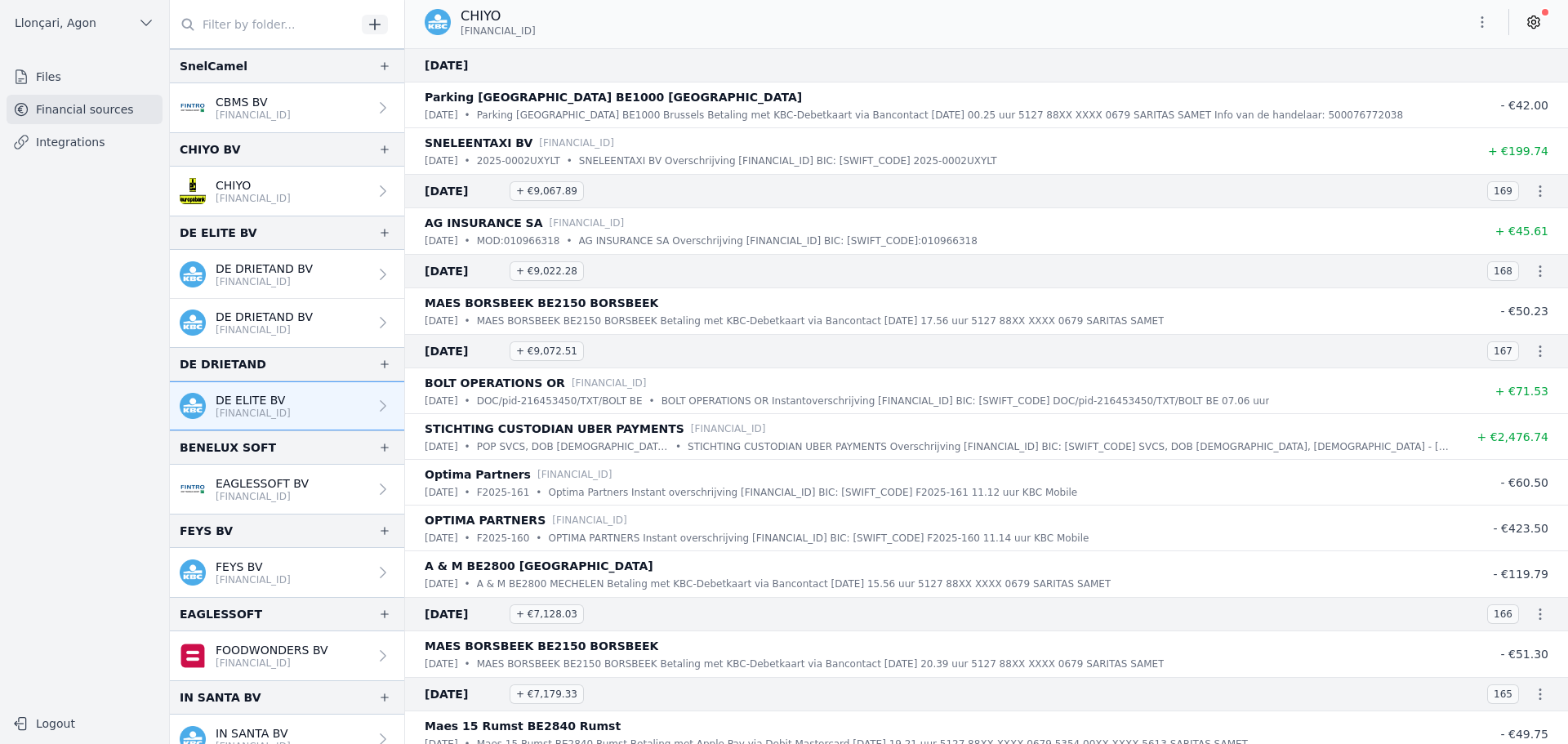
click at [231, 409] on font "[FINANCIAL_ID]" at bounding box center [253, 413] width 75 height 12
click at [380, 408] on icon at bounding box center [383, 406] width 16 height 16
click at [379, 406] on icon at bounding box center [382, 406] width 5 height 12
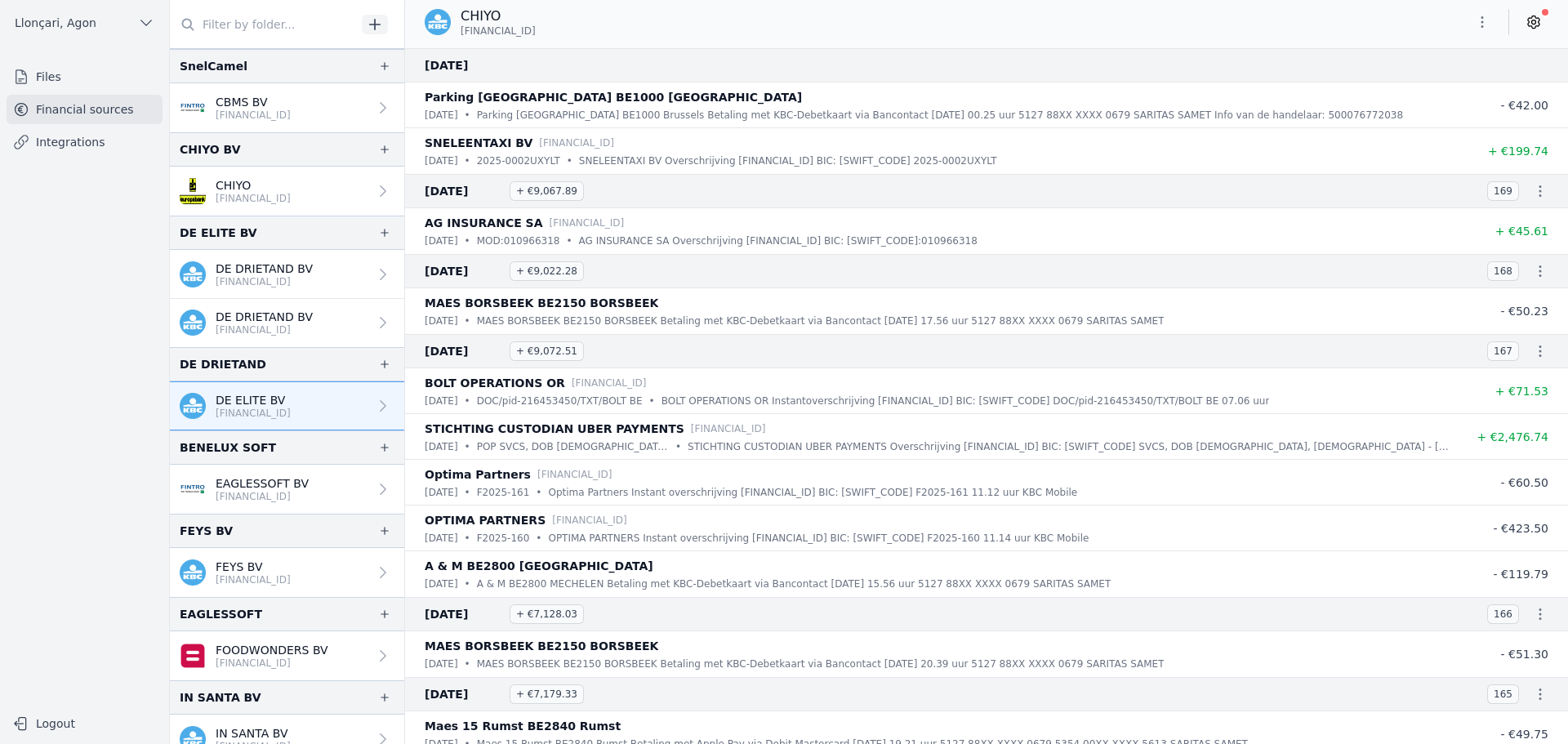
click at [378, 406] on icon at bounding box center [383, 406] width 16 height 16
click at [73, 160] on nav "Files Financial sources Integrations" at bounding box center [84, 378] width 143 height 633
click at [56, 74] on font "Files" at bounding box center [48, 76] width 25 height 13
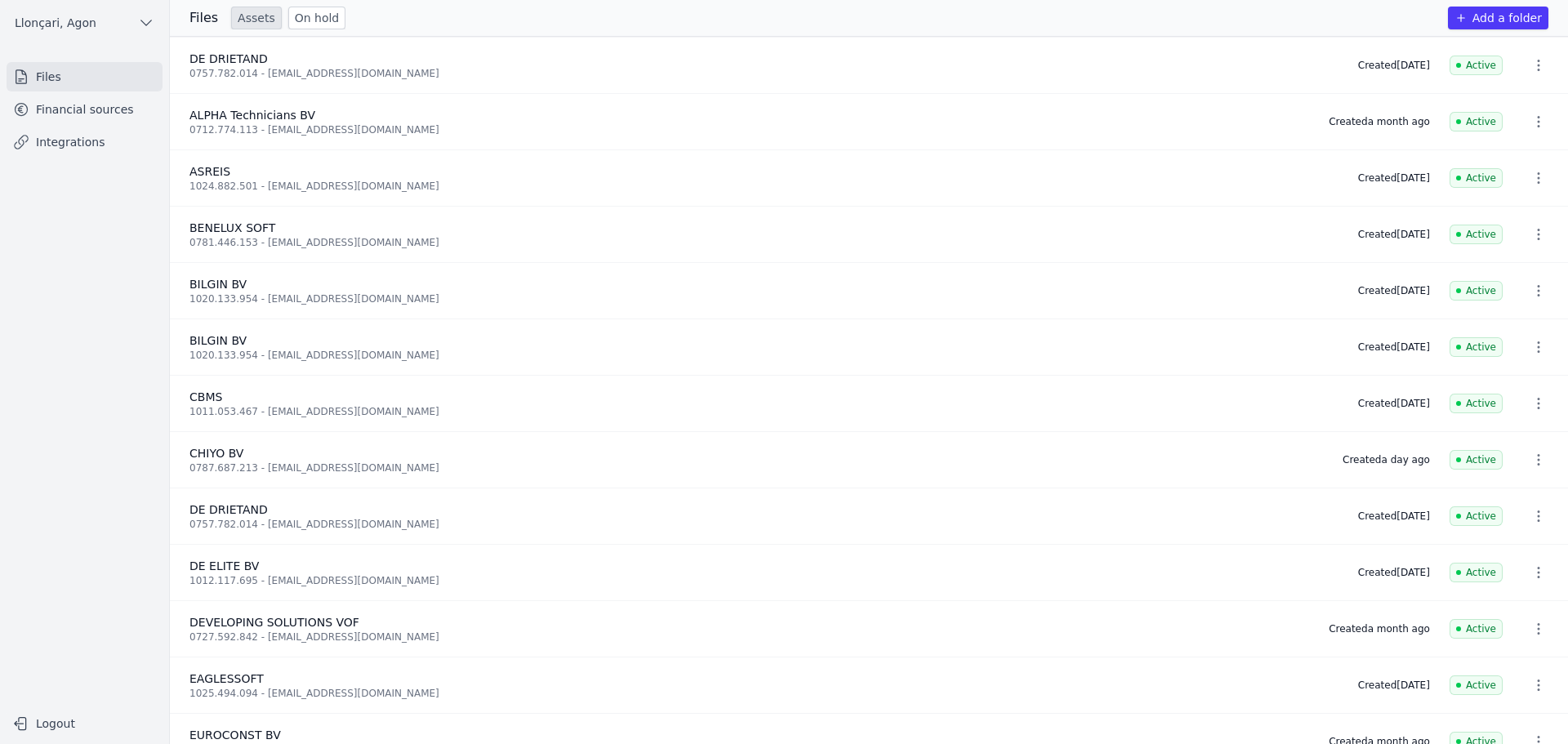
click at [59, 109] on font "Financial sources" at bounding box center [84, 109] width 98 height 13
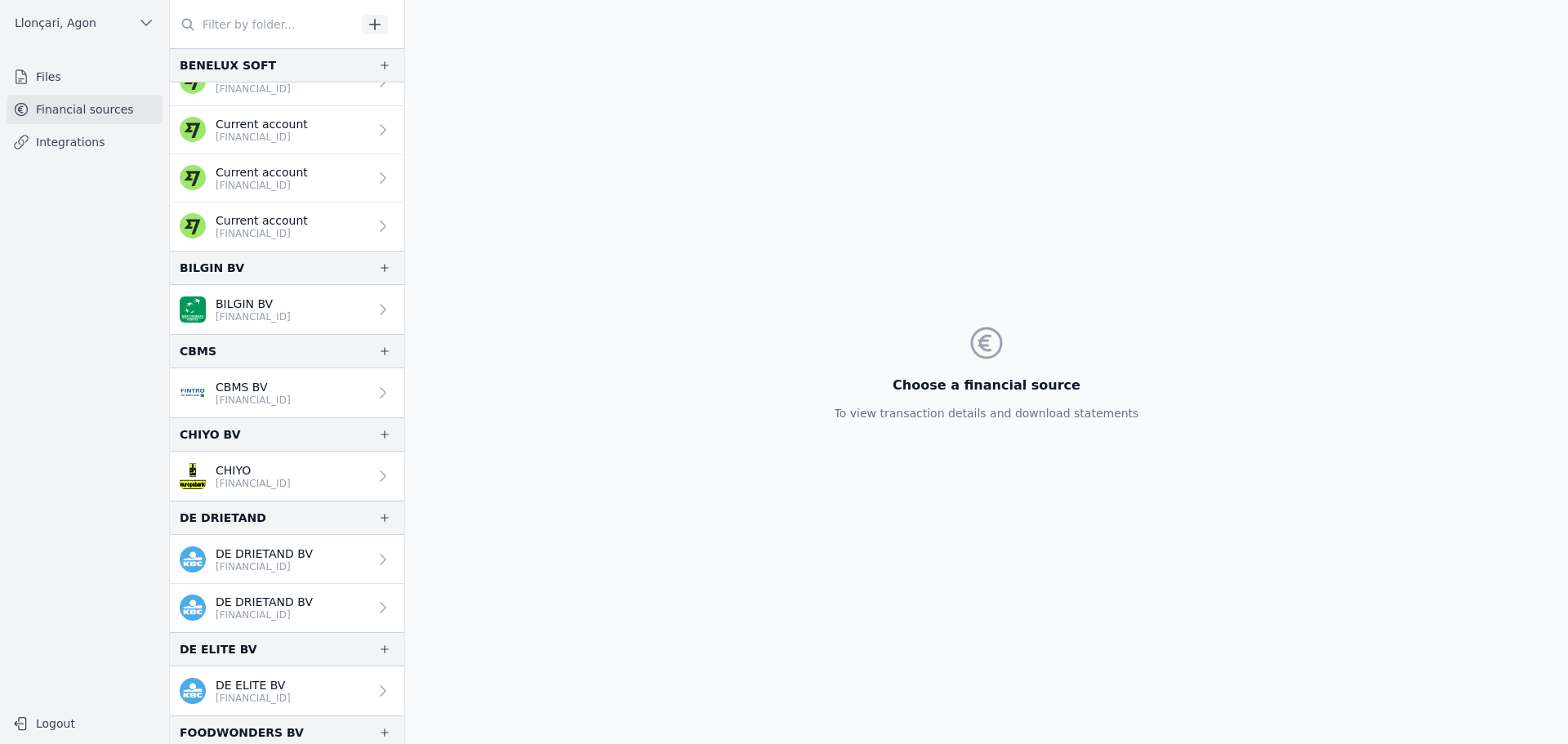
scroll to position [327, 0]
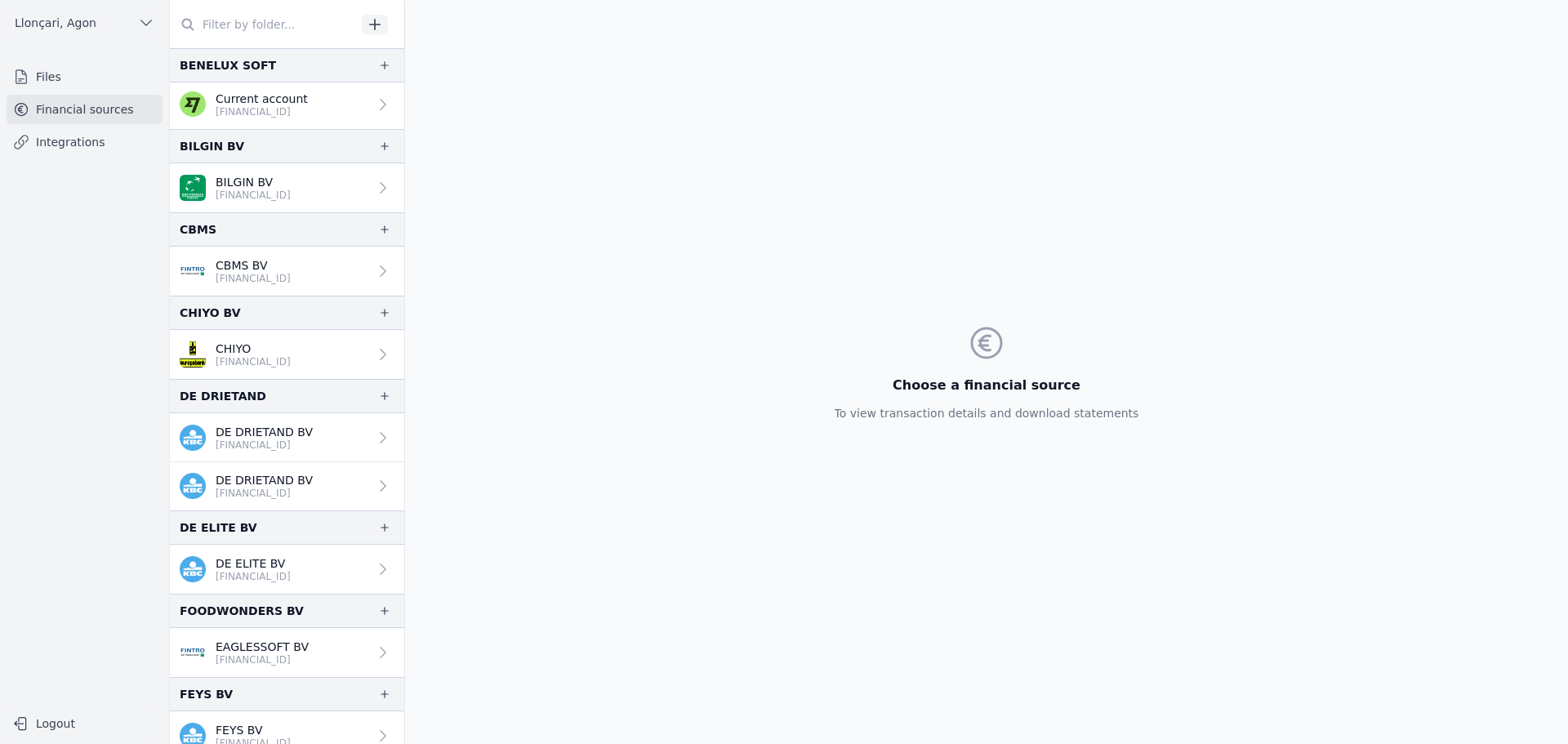
click at [266, 569] on font "DE ELITE BV" at bounding box center [249, 564] width 69 height 13
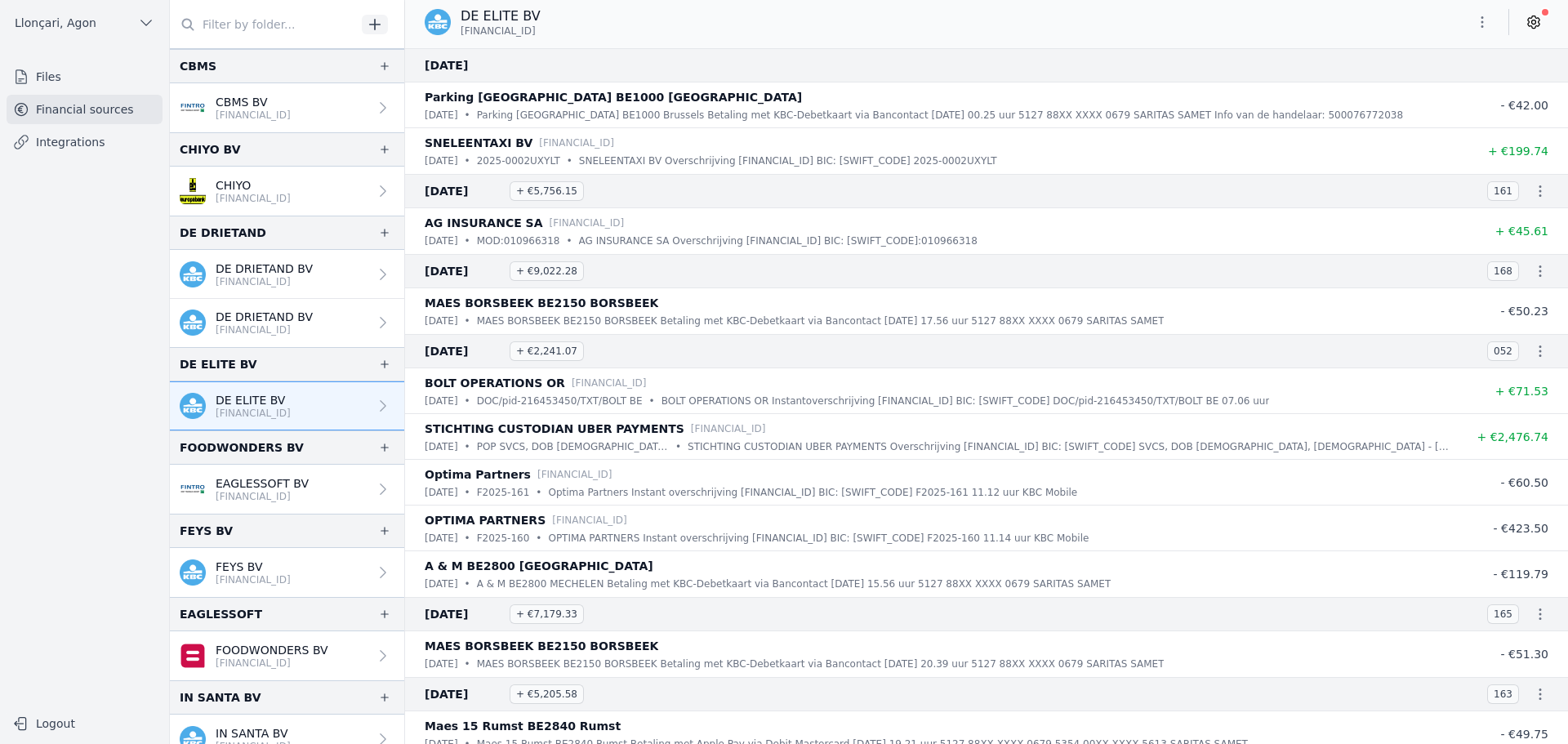
click at [57, 114] on font "Financial sources" at bounding box center [84, 109] width 98 height 13
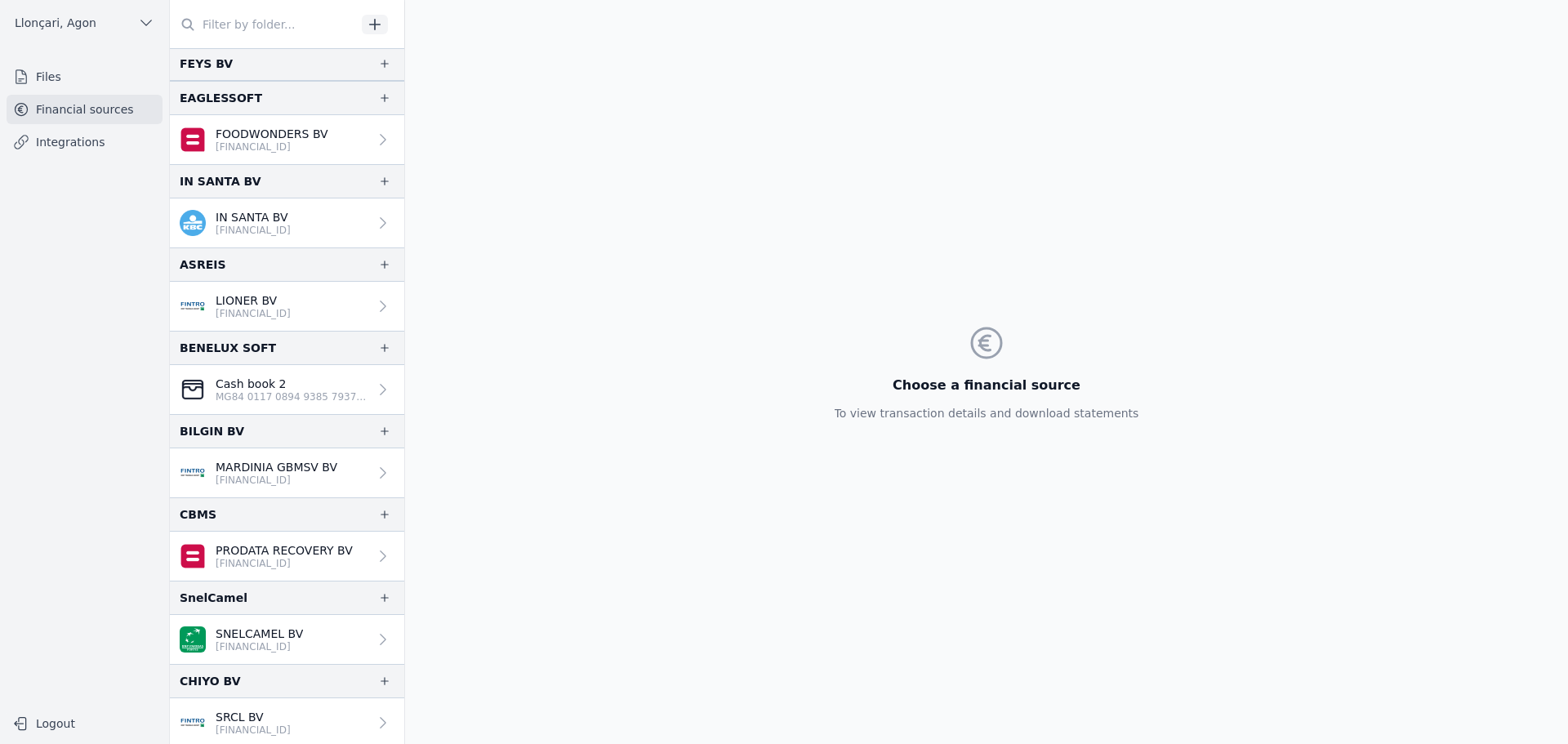
scroll to position [1063, 0]
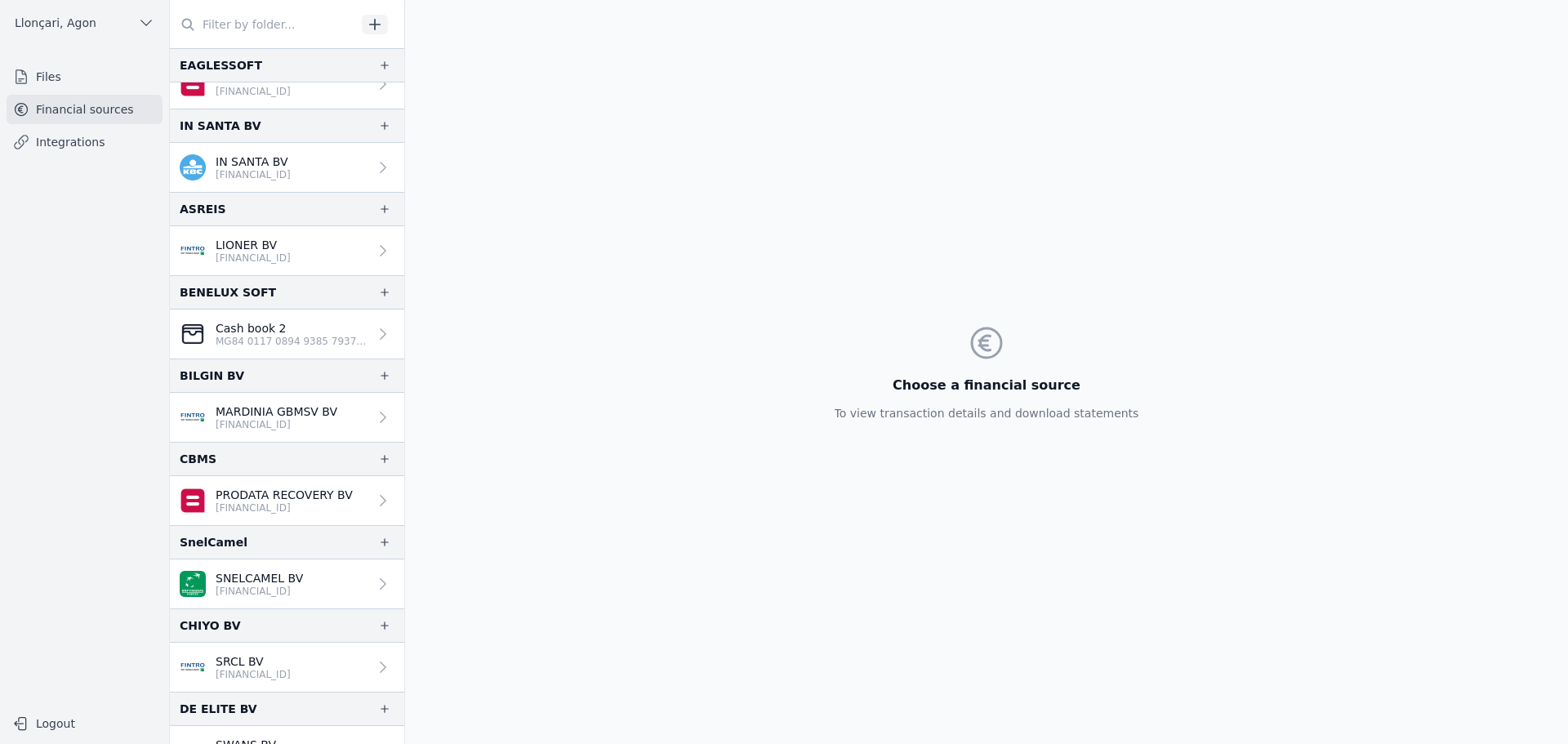
click at [285, 419] on font "[FINANCIAL_ID]" at bounding box center [253, 425] width 75 height 12
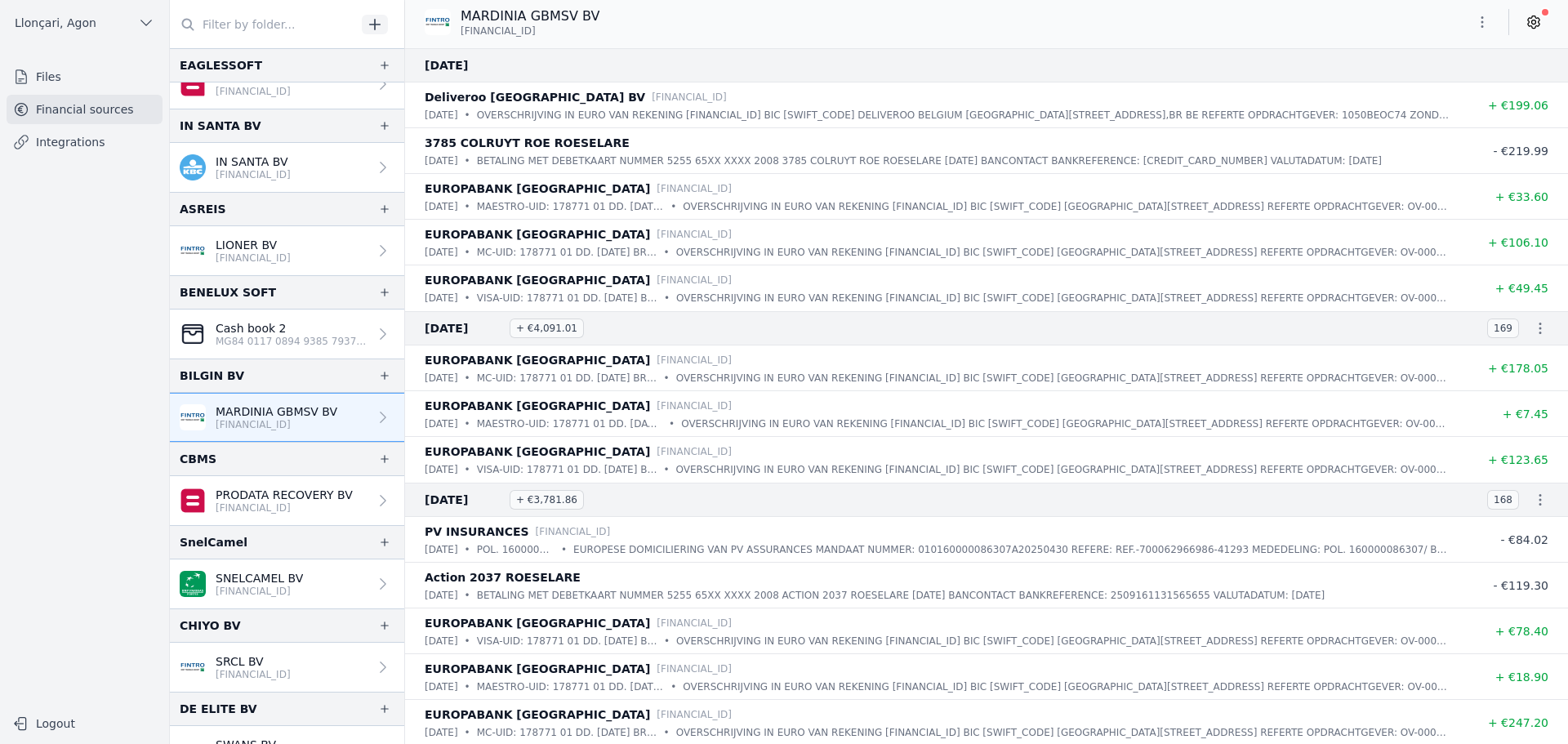
click at [259, 415] on font "MARDINIA GBMSV BV" at bounding box center [276, 412] width 122 height 13
click at [310, 411] on font "MARDINIA GBMSV BV" at bounding box center [276, 412] width 122 height 13
click at [1491, 23] on button "button" at bounding box center [1482, 22] width 32 height 26
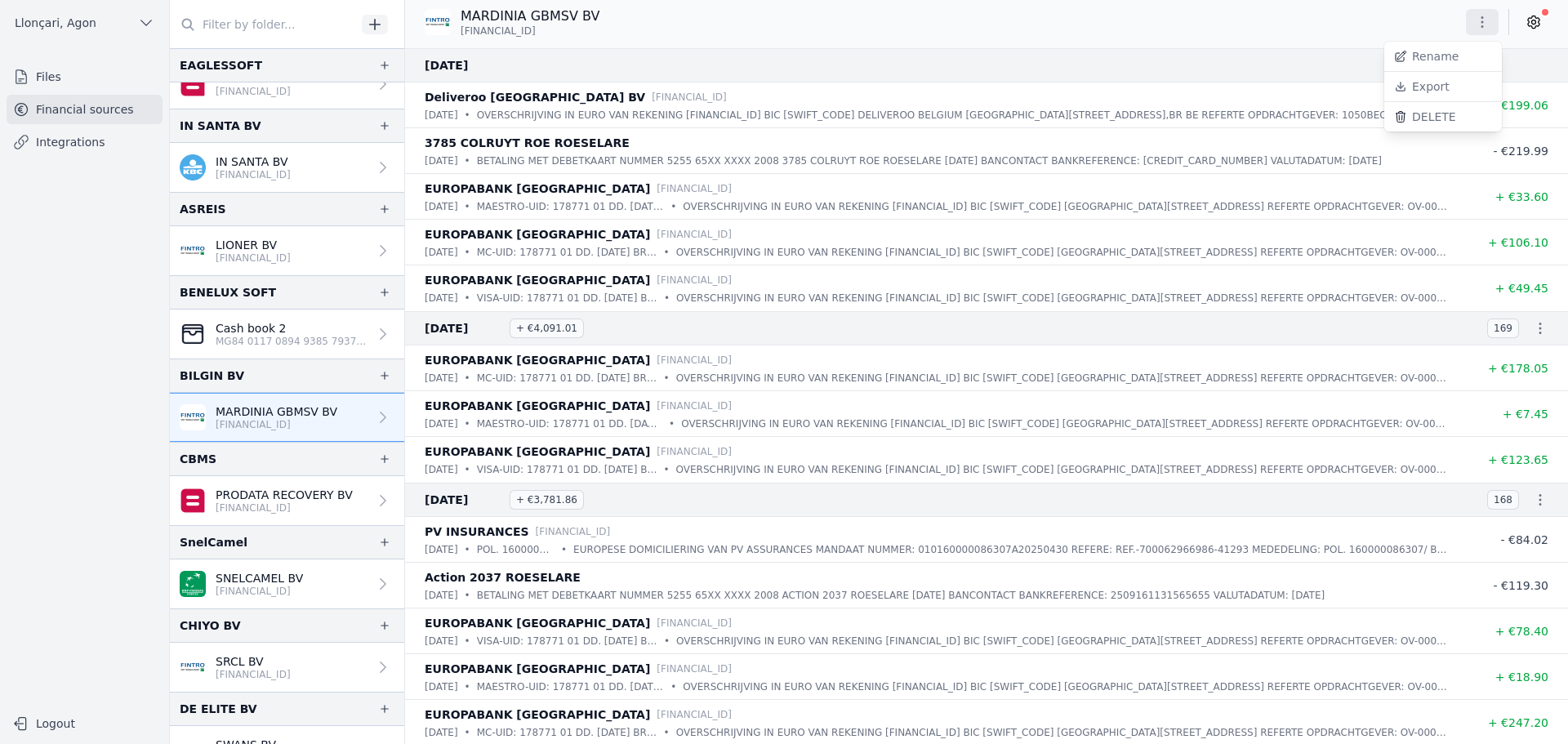
click at [1442, 82] on font "Export" at bounding box center [1431, 86] width 38 height 13
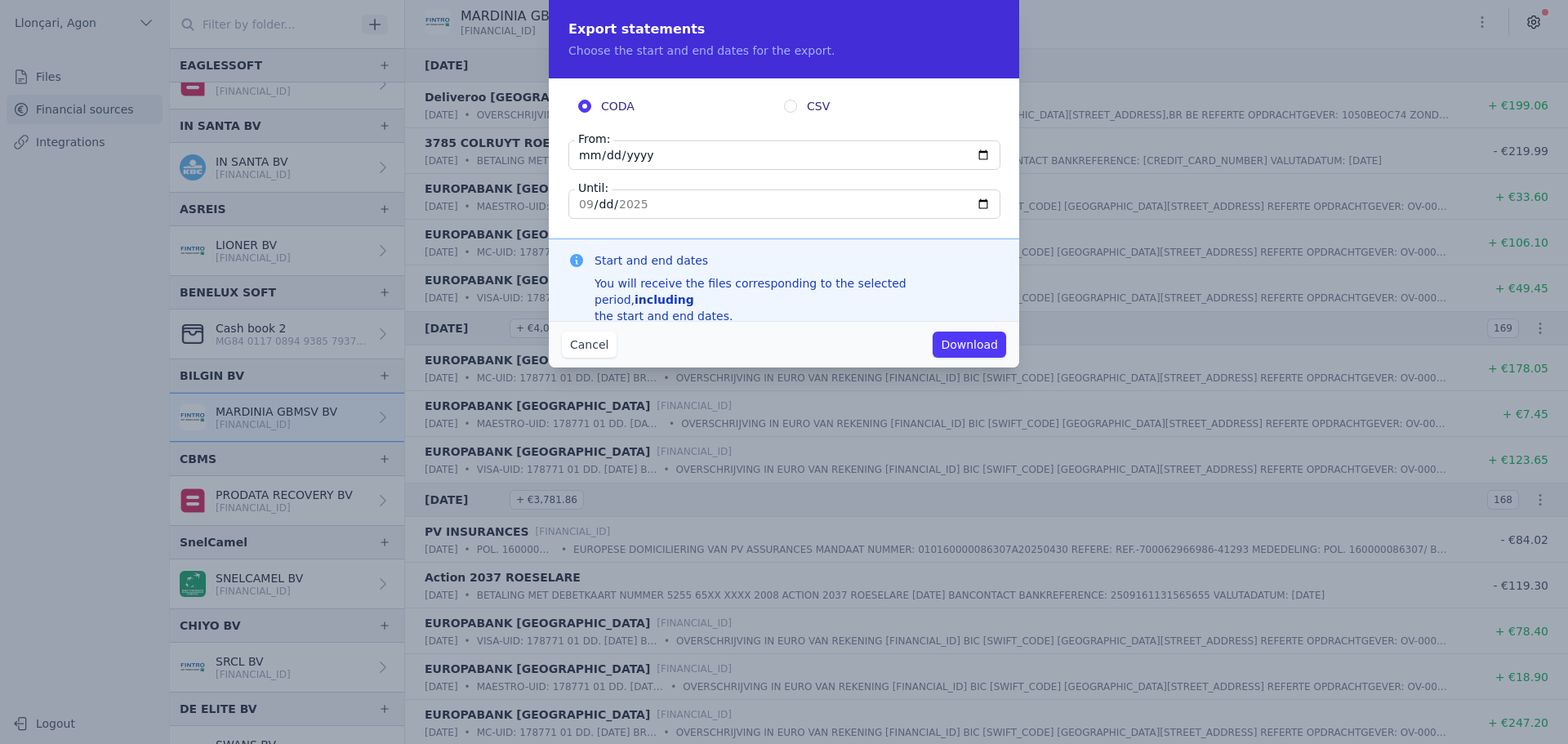
click at [592, 158] on input "[DATE]" at bounding box center [785, 155] width 432 height 30
type input "[DATE]"
click at [582, 205] on input "[DATE]" at bounding box center [785, 204] width 432 height 30
type input "[DATE]"
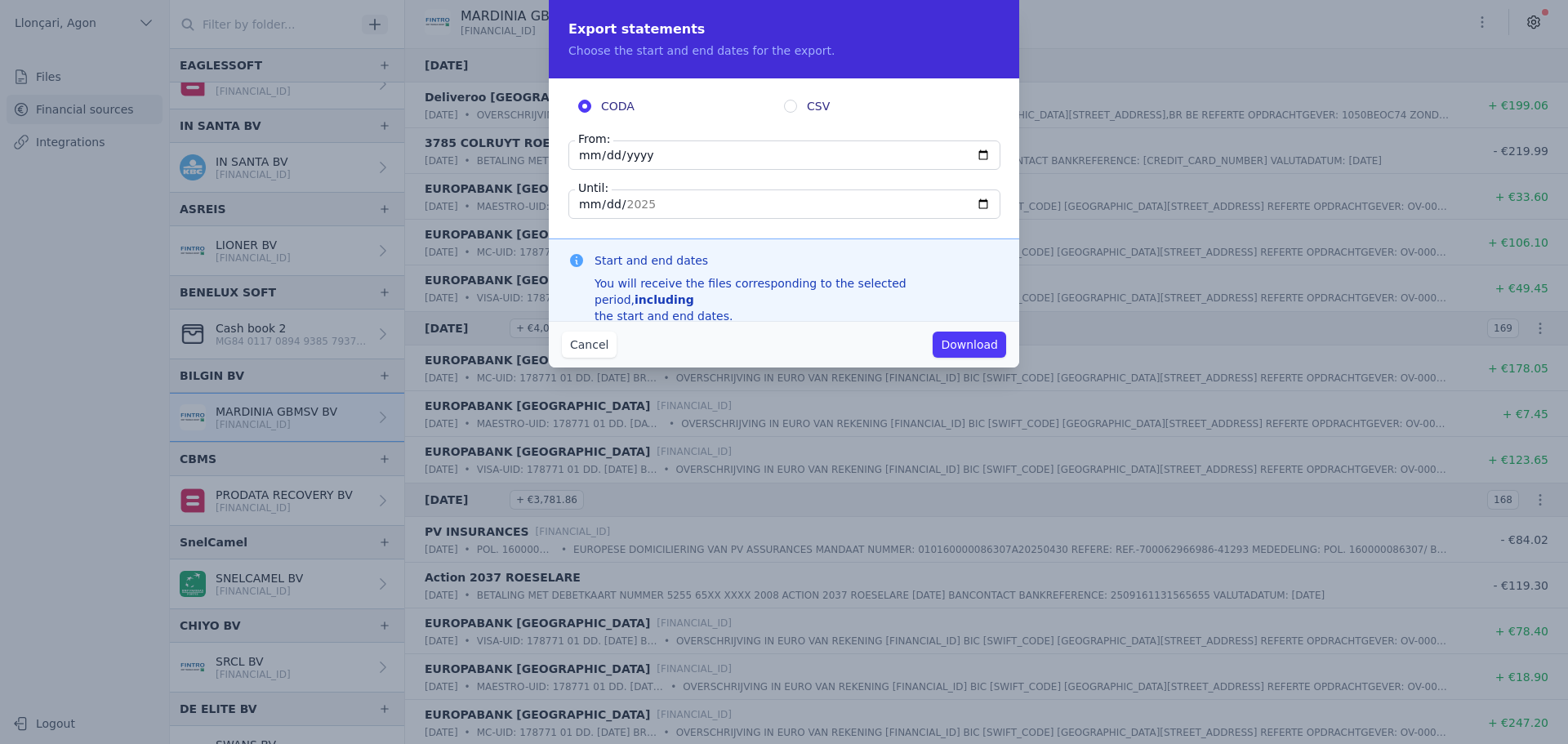
type input "[DATE]"
click at [966, 347] on font "Download" at bounding box center [970, 345] width 57 height 13
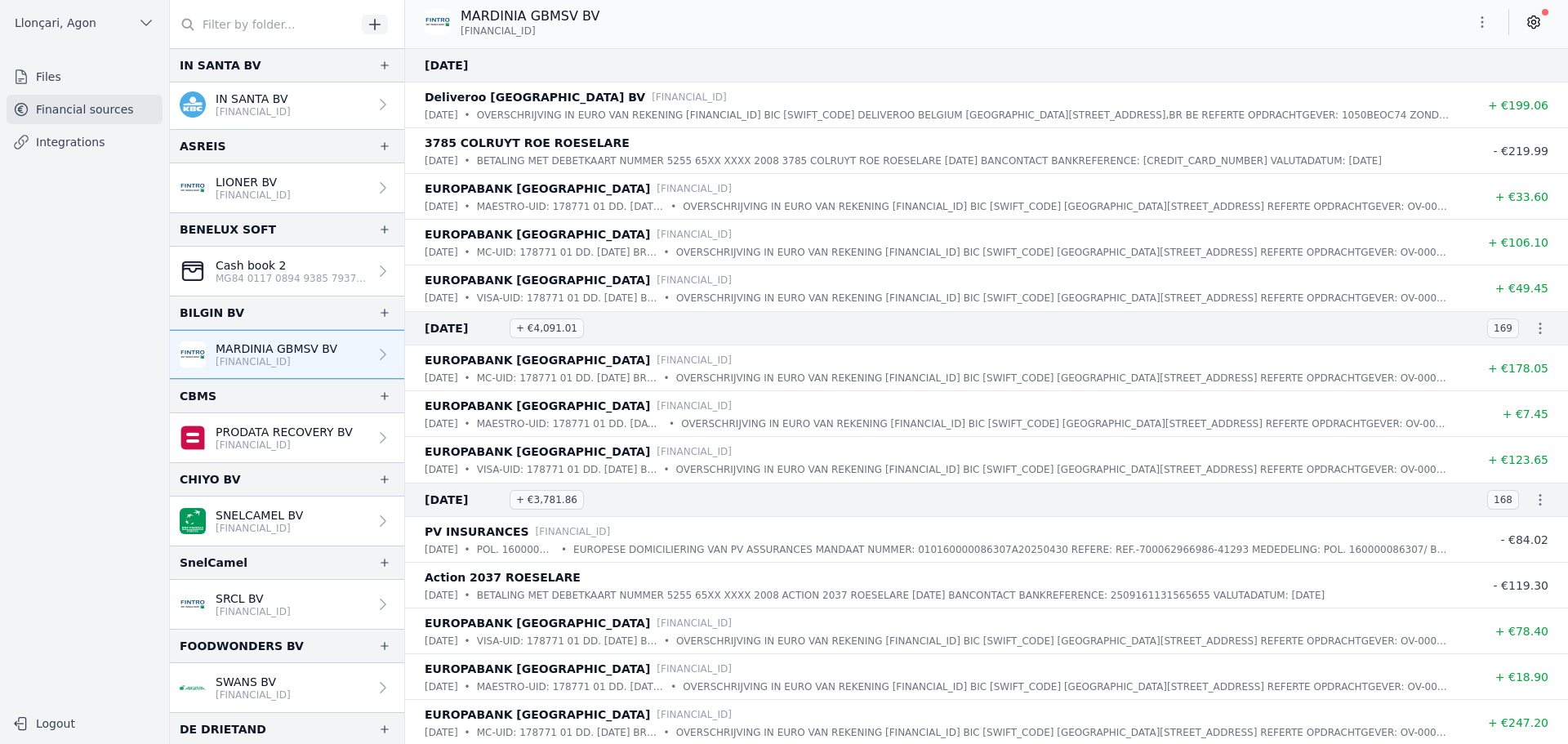
scroll to position [1177, 0]
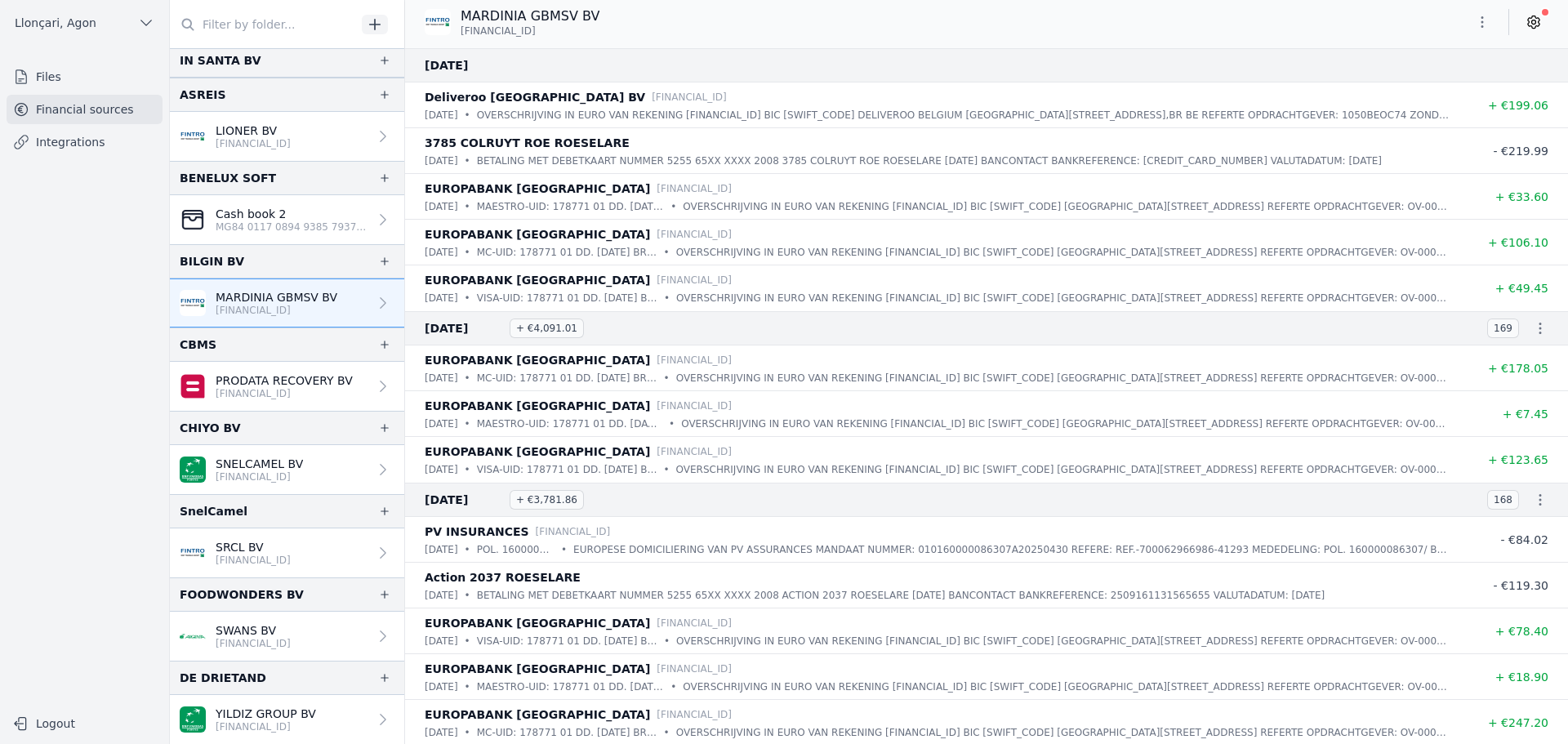
click at [275, 311] on font "[FINANCIAL_ID]" at bounding box center [253, 311] width 75 height 12
click at [293, 464] on font "SNELCAMEL BV" at bounding box center [258, 464] width 87 height 13
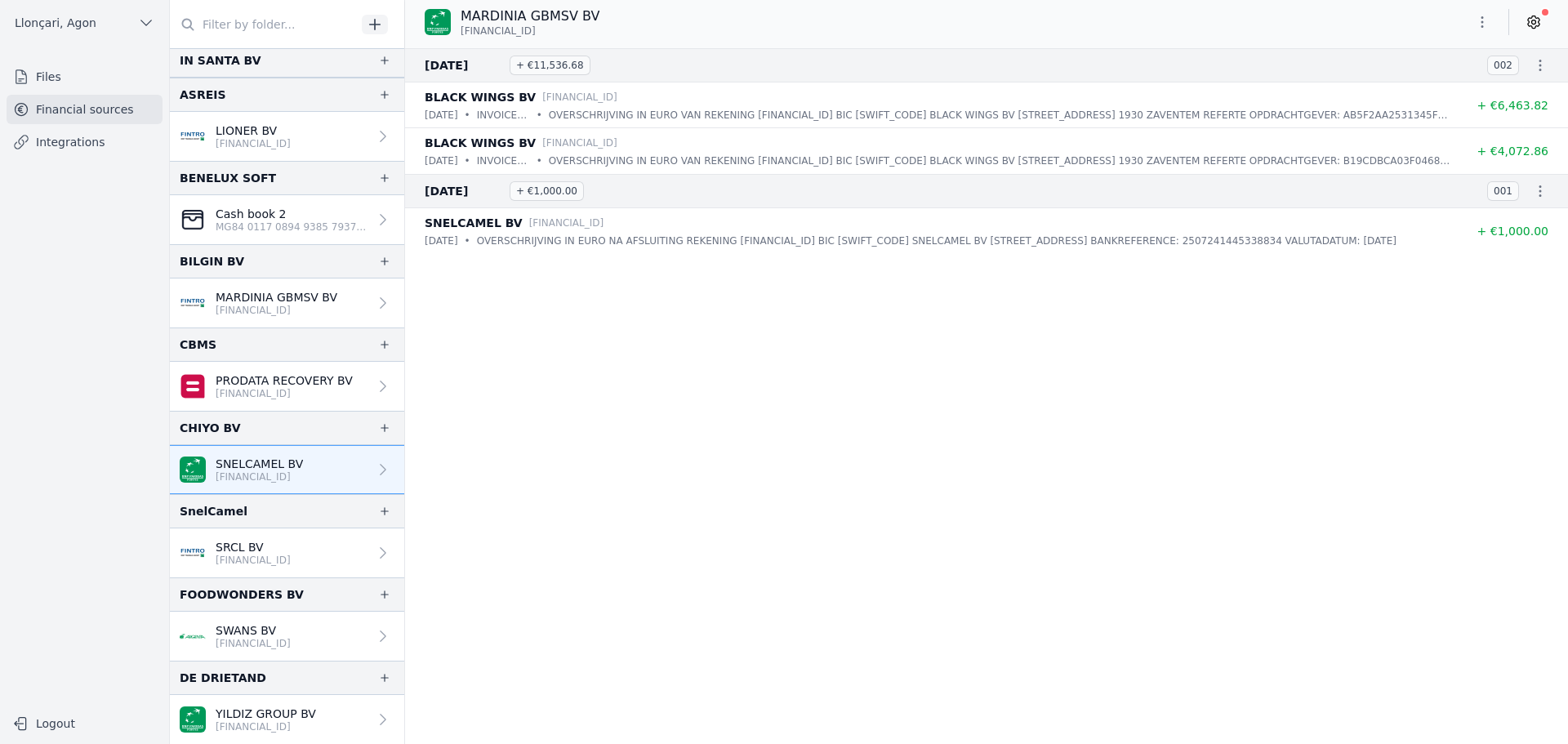
click at [1489, 18] on icon "button" at bounding box center [1482, 22] width 16 height 16
click at [1422, 83] on font "Export" at bounding box center [1431, 86] width 38 height 13
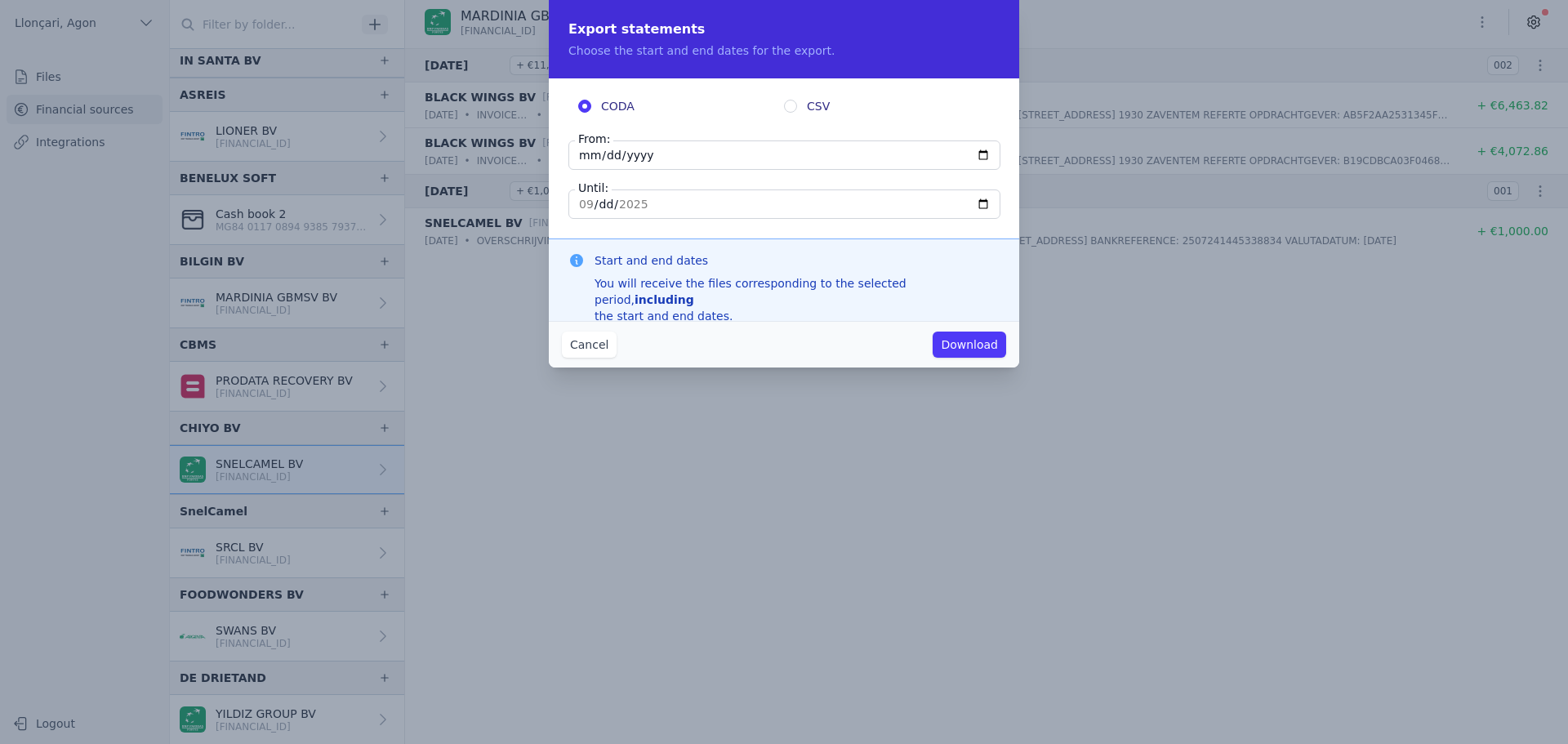
click at [649, 151] on input "[DATE]" at bounding box center [785, 155] width 432 height 30
type input "[DATE]"
click at [594, 349] on font "Cancel" at bounding box center [588, 345] width 39 height 13
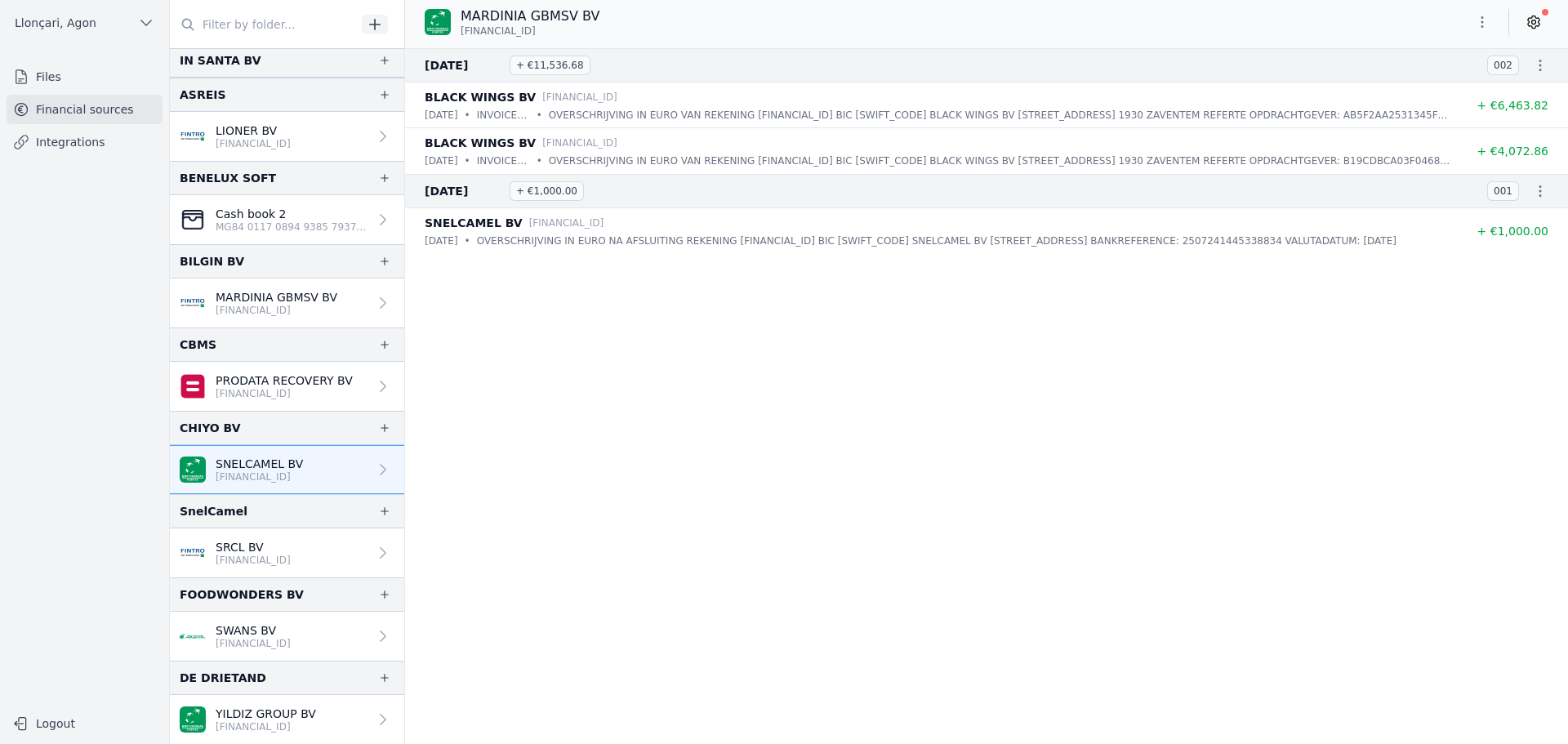
click at [80, 111] on font "Financial sources" at bounding box center [84, 109] width 98 height 13
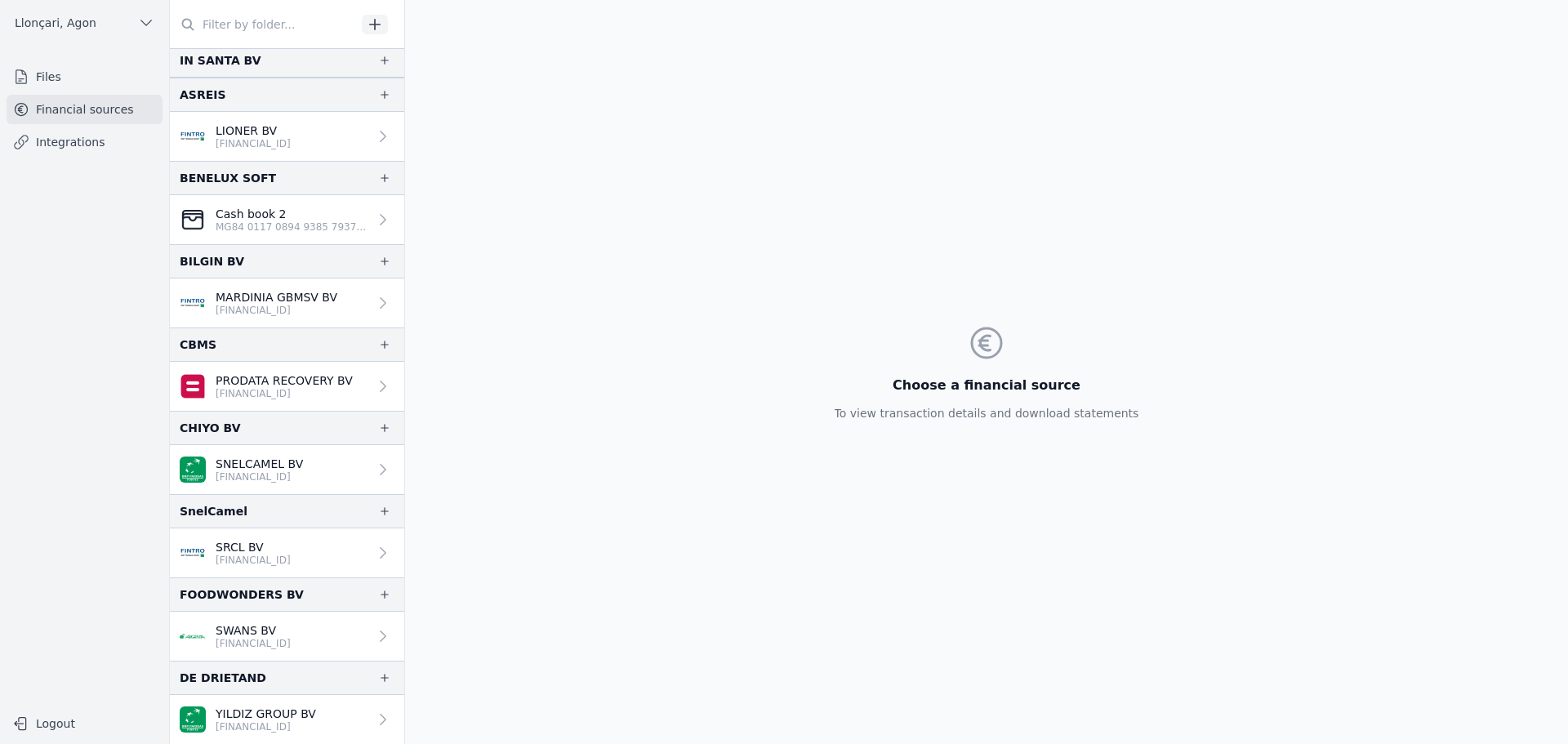
click at [275, 711] on font "YILDIZ GROUP BV" at bounding box center [266, 713] width 100 height 13
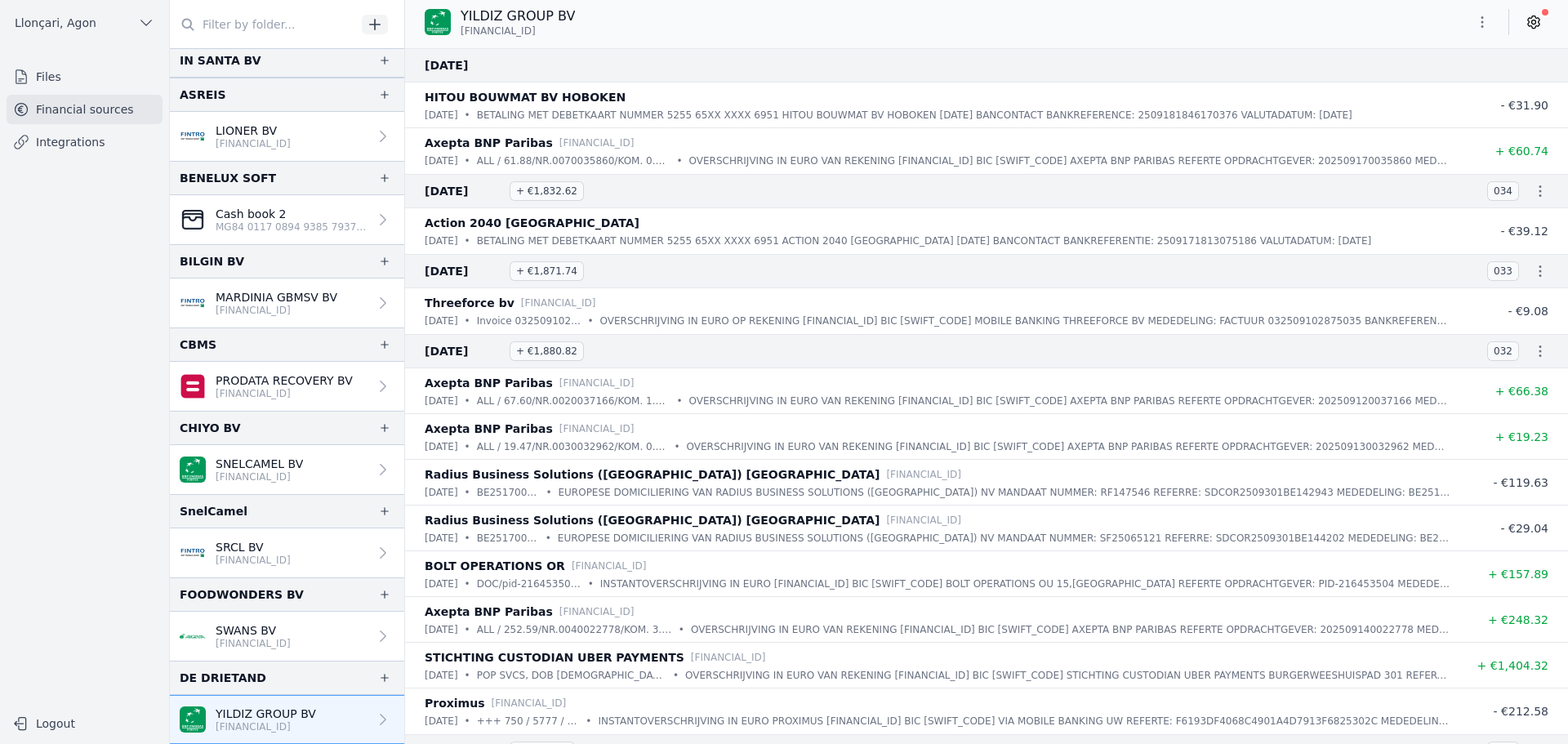
click at [1486, 23] on icon "button" at bounding box center [1482, 22] width 16 height 16
click at [1418, 89] on font "Export" at bounding box center [1431, 86] width 38 height 13
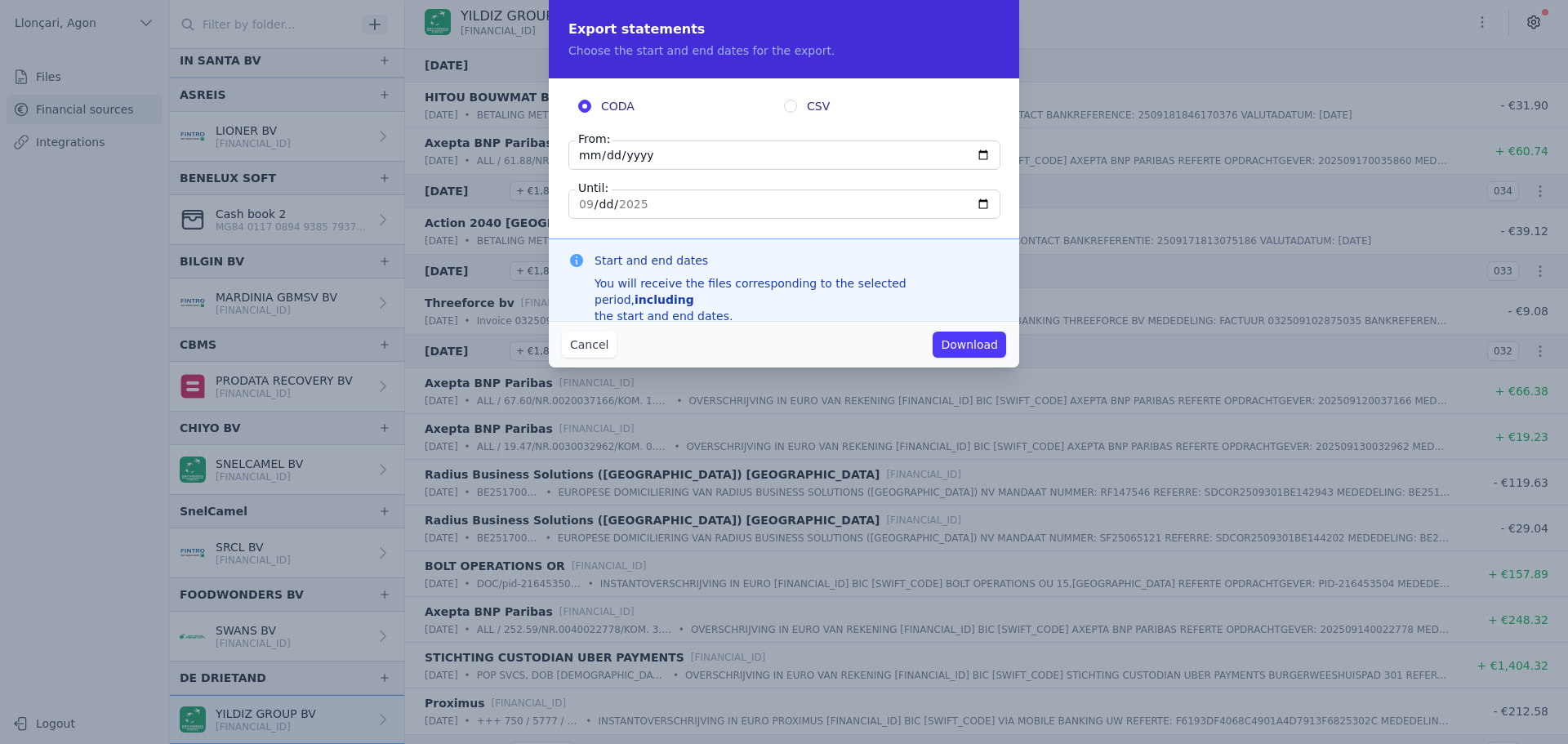
click at [579, 159] on input "[DATE]" at bounding box center [785, 155] width 432 height 30
type input "[DATE]"
click at [579, 208] on input "[DATE]" at bounding box center [785, 204] width 432 height 30
type input "[DATE]"
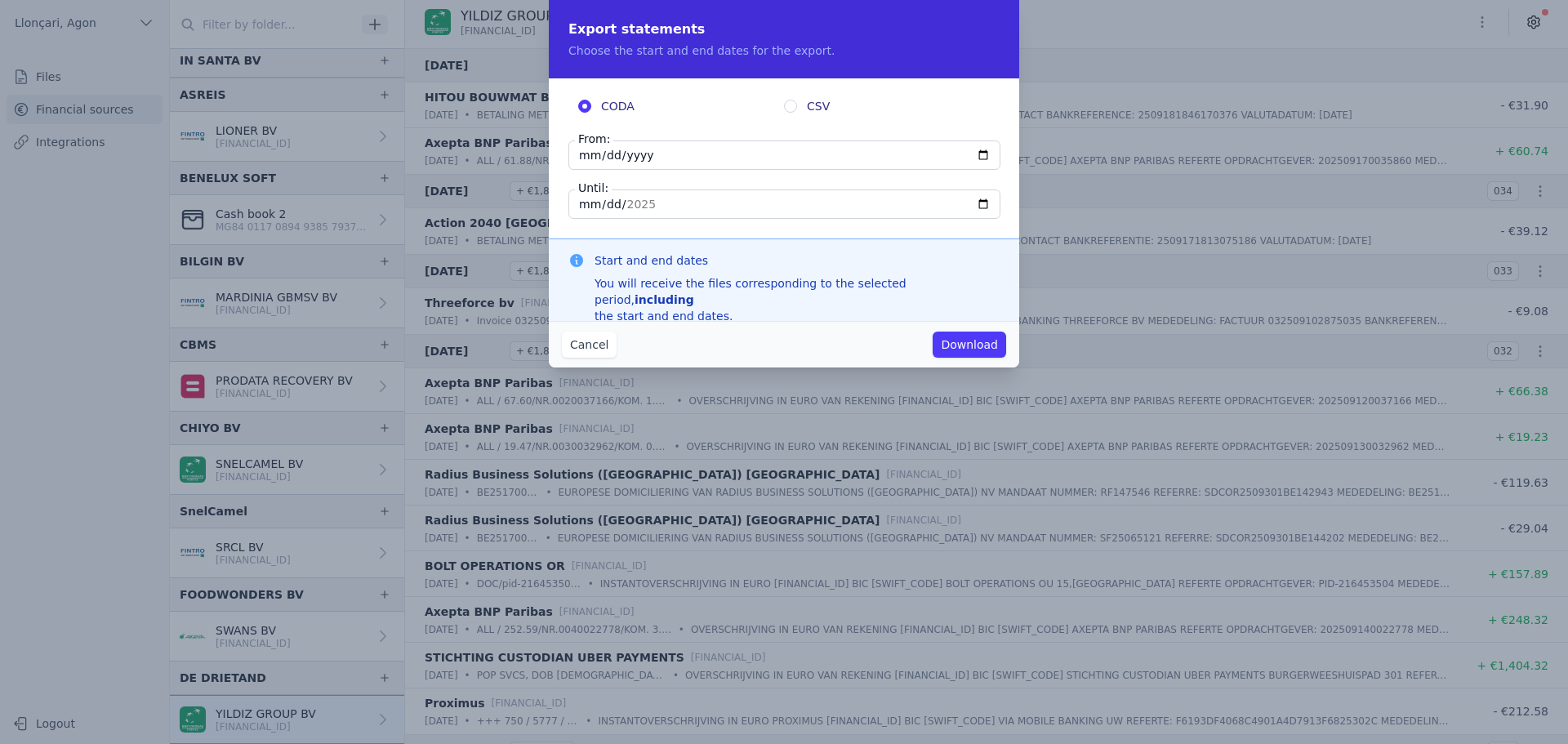
type input "[DATE]"
click at [964, 348] on font "Download" at bounding box center [970, 345] width 57 height 13
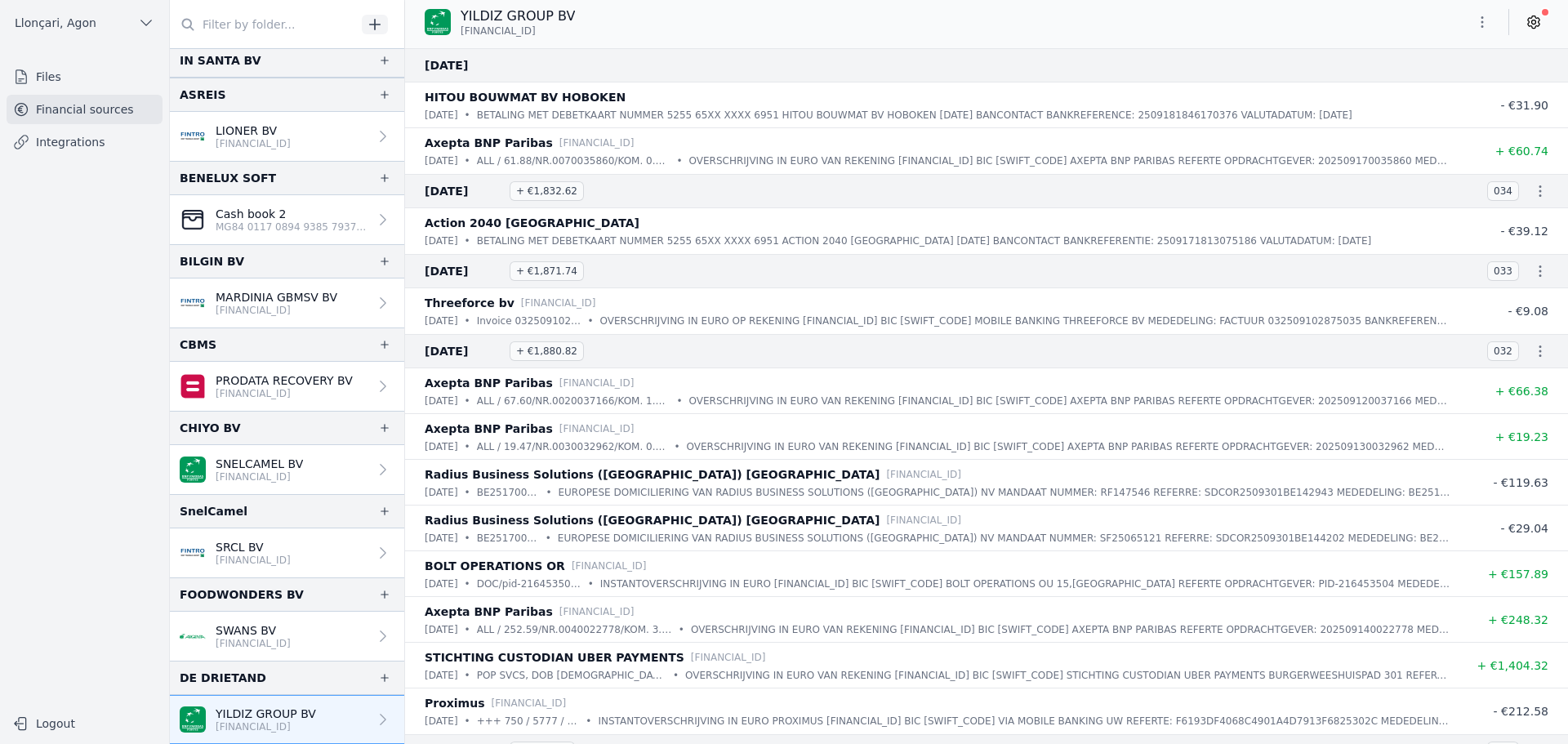
click at [1491, 28] on button "button" at bounding box center [1482, 22] width 32 height 26
click at [1442, 88] on font "Export" at bounding box center [1431, 86] width 38 height 13
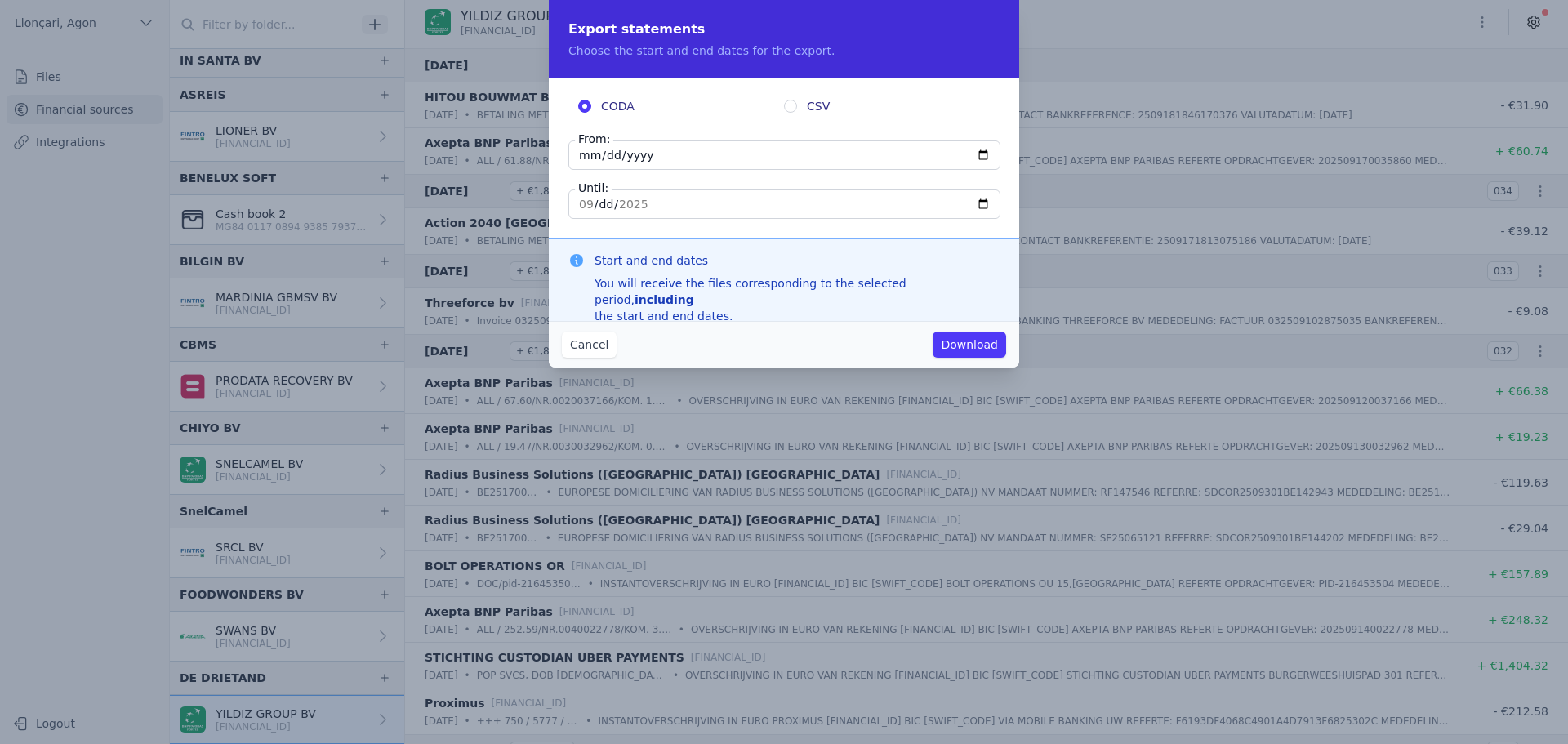
click at [587, 155] on input "[DATE]" at bounding box center [785, 155] width 432 height 30
type input "[DATE]"
click at [579, 212] on input "[DATE]" at bounding box center [785, 204] width 432 height 30
type input "[DATE]"
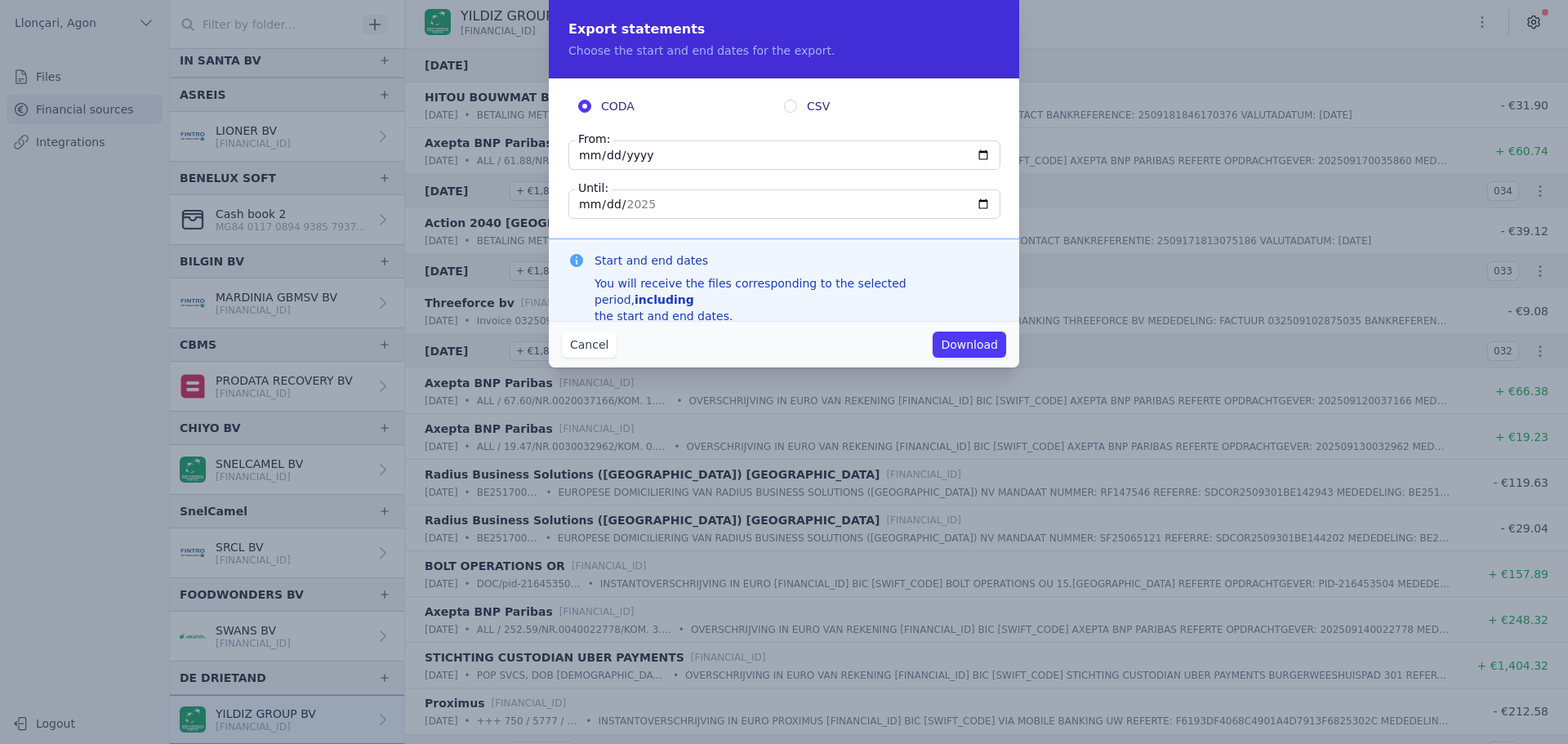
type input "[DATE]"
click at [978, 344] on button "Download" at bounding box center [970, 345] width 74 height 26
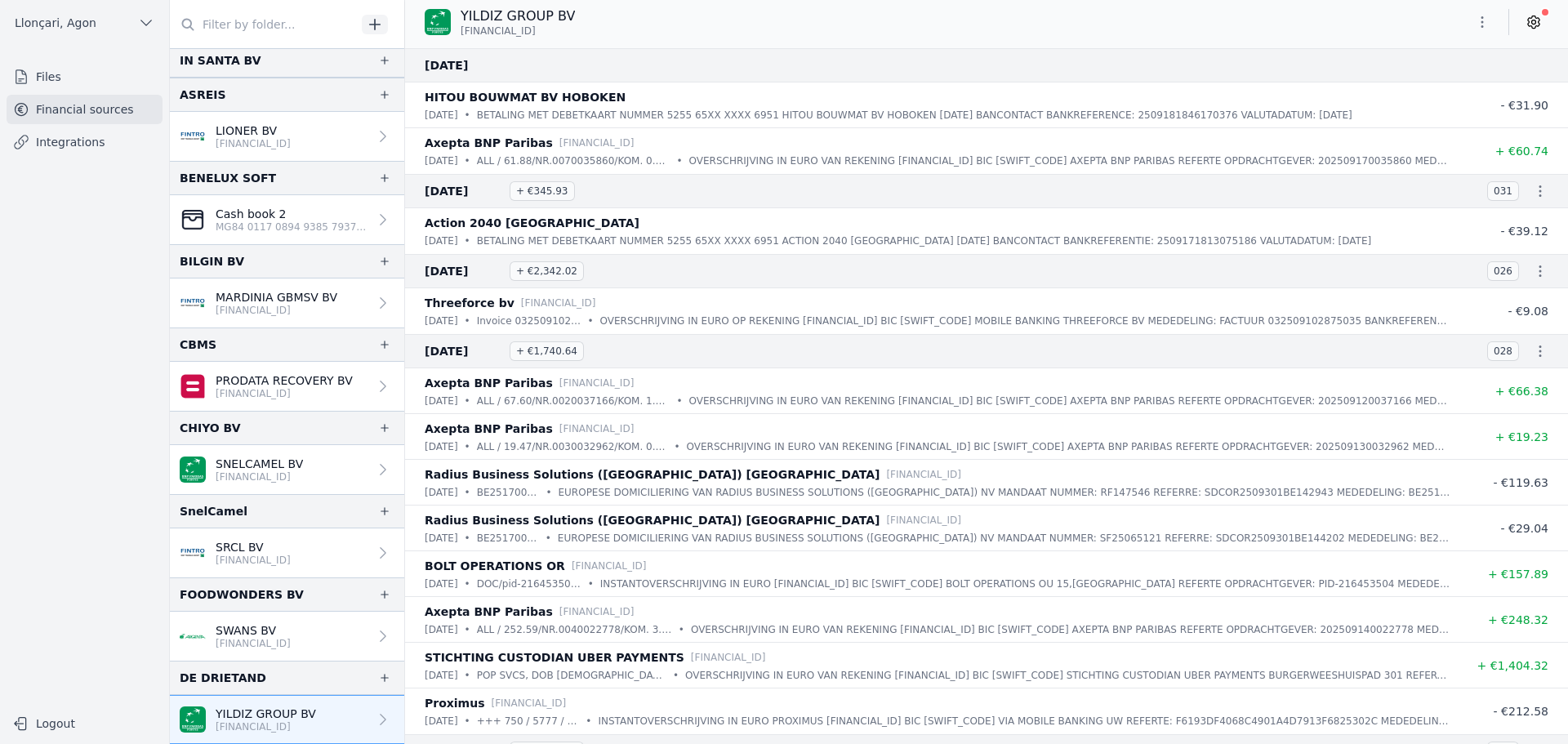
click at [1485, 13] on icon "button" at bounding box center [1482, 22] width 16 height 16
click at [1444, 88] on font "Export" at bounding box center [1431, 86] width 38 height 13
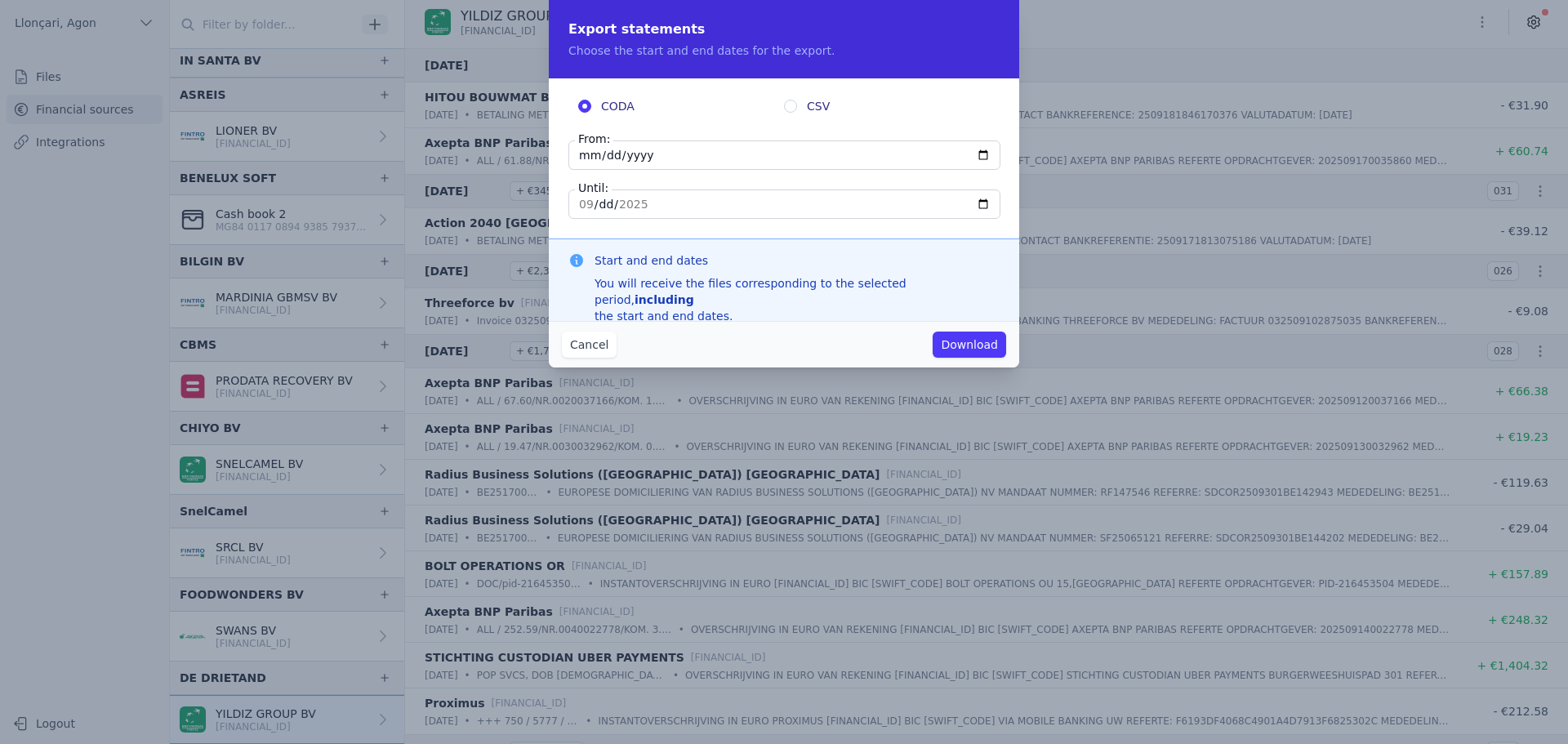
click at [594, 150] on input "[DATE]" at bounding box center [785, 155] width 432 height 30
type input "[DATE]"
click at [582, 208] on input "[DATE]" at bounding box center [785, 204] width 432 height 30
type input "[DATE]"
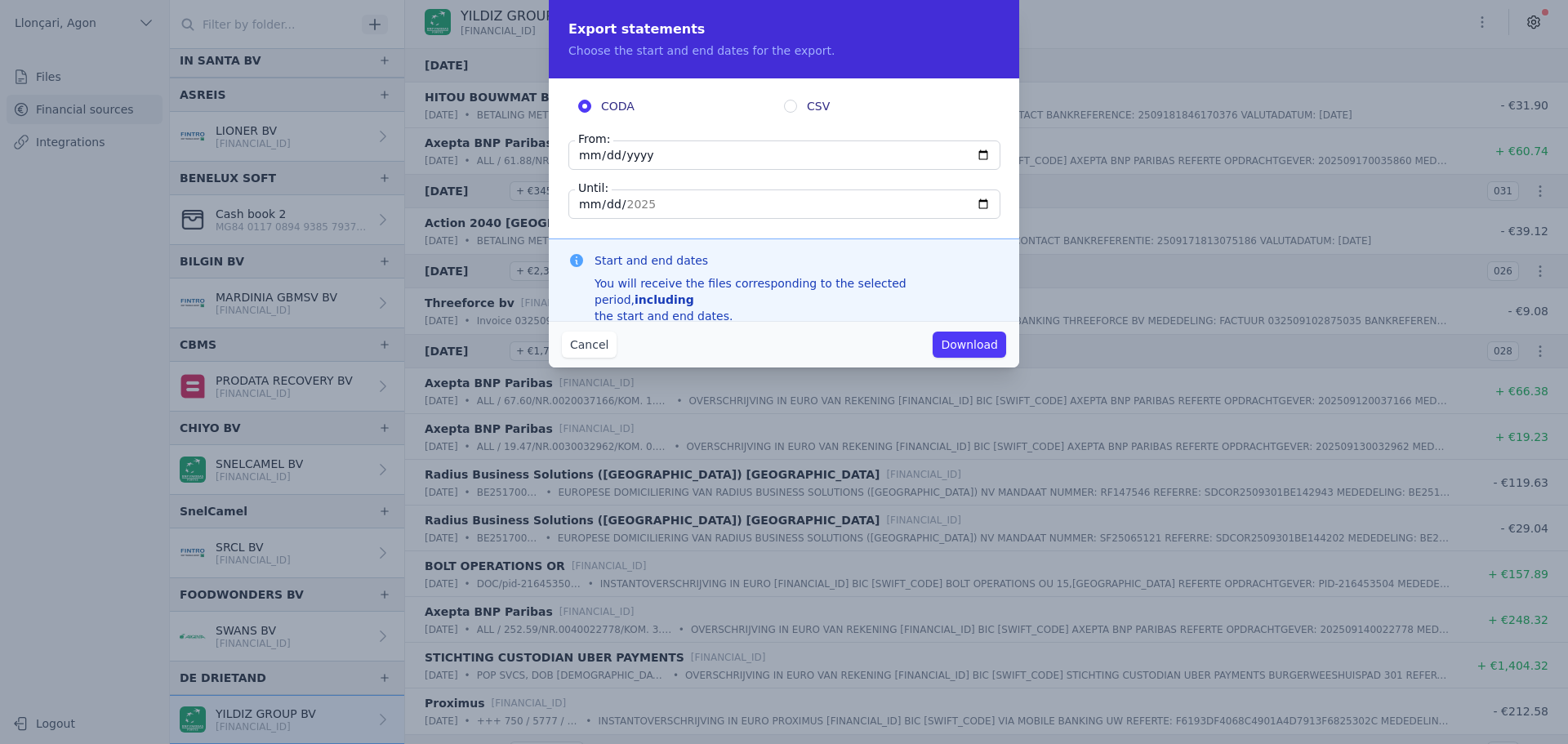
type input "[DATE]"
click at [967, 345] on font "Download" at bounding box center [970, 345] width 57 height 13
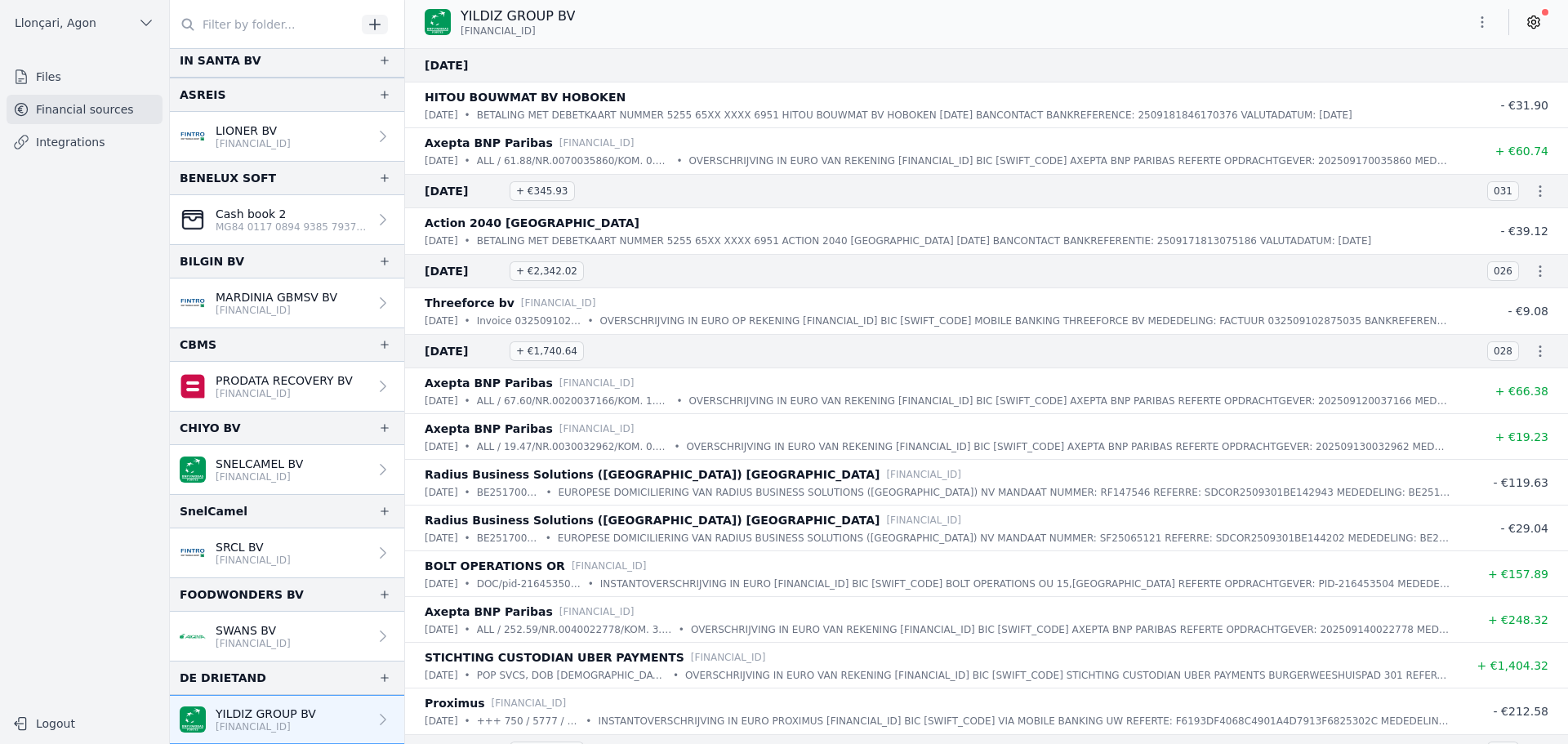
click at [228, 713] on font "YILDIZ GROUP BV" at bounding box center [266, 713] width 100 height 13
click at [1474, 23] on icon "button" at bounding box center [1482, 22] width 16 height 16
click at [1434, 85] on font "Export" at bounding box center [1431, 86] width 38 height 13
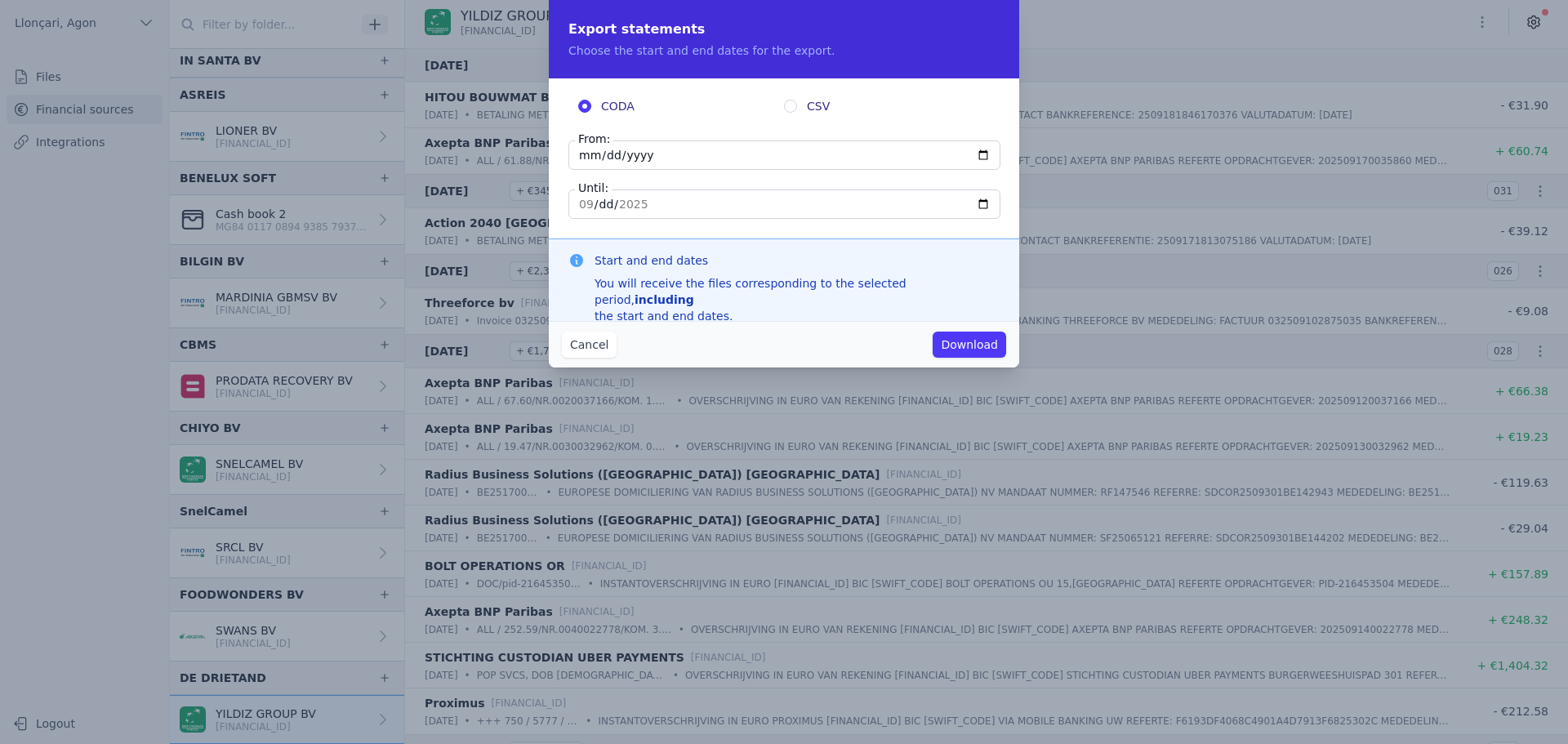
click at [612, 155] on input "[DATE]" at bounding box center [785, 155] width 432 height 30
type input "[DATE]"
click at [571, 200] on input "[DATE]" at bounding box center [785, 204] width 432 height 30
type input "[DATE]"
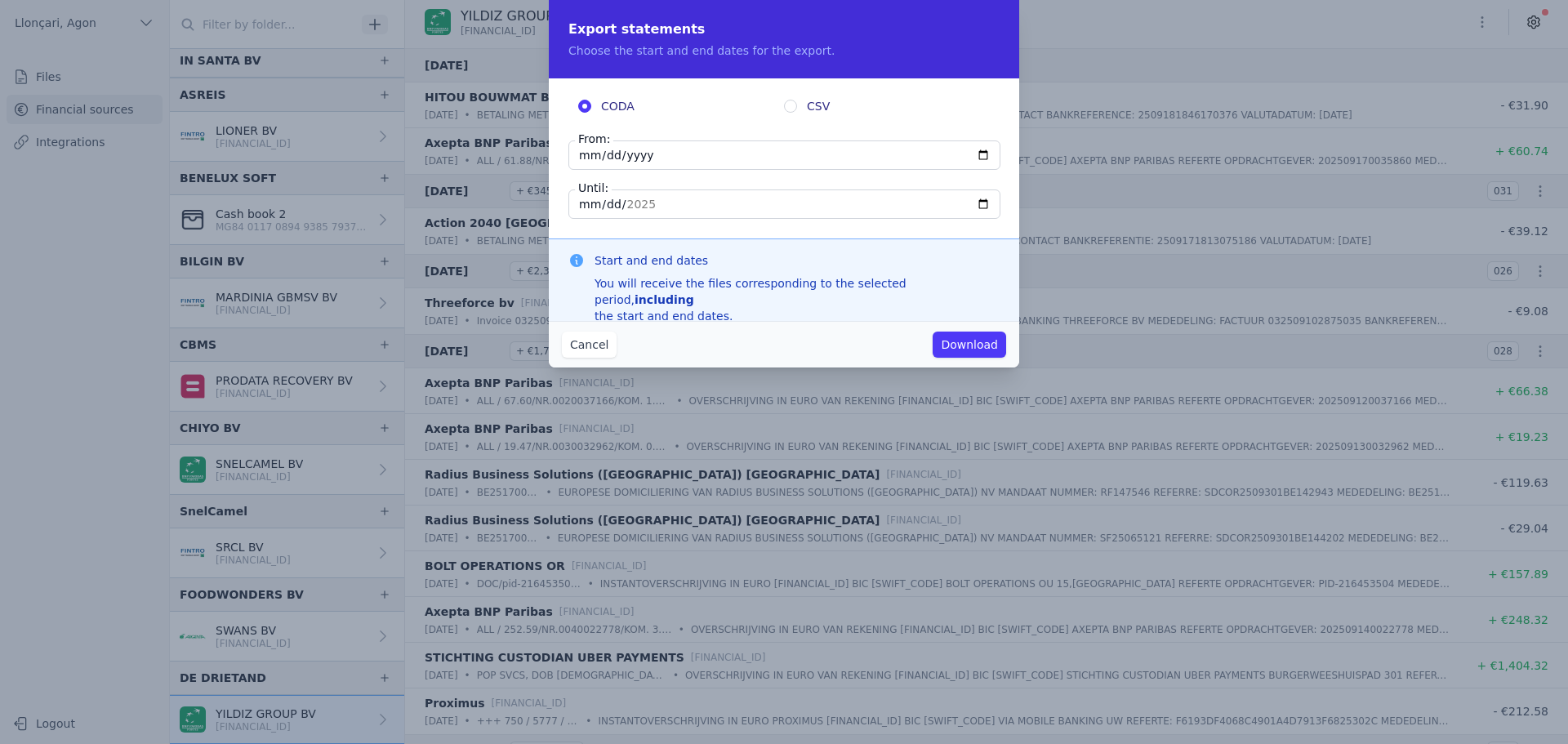
type input "[DATE]"
click at [978, 344] on font "Download" at bounding box center [970, 345] width 57 height 13
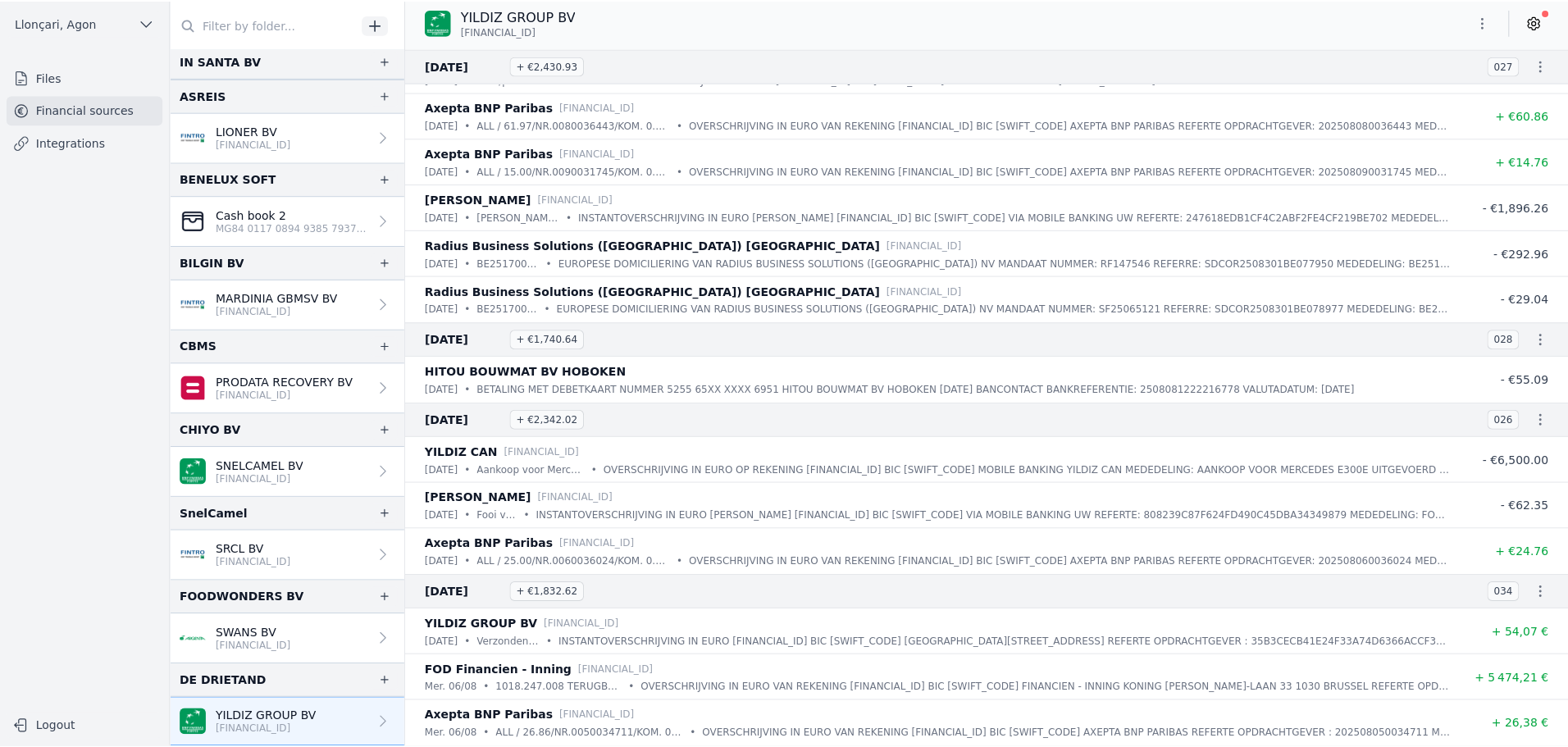
scroll to position [6066, 0]
drag, startPoint x: 479, startPoint y: 733, endPoint x: 454, endPoint y: 732, distance: 25.0
type textarea "6/08"
click at [454, 732] on div "[DATE] • ALL / 26.86/NR.0050034711/KOM. 0.40/DAT.05.08.2025/Yildiz Group BV /26…" at bounding box center [941, 734] width 1030 height 16
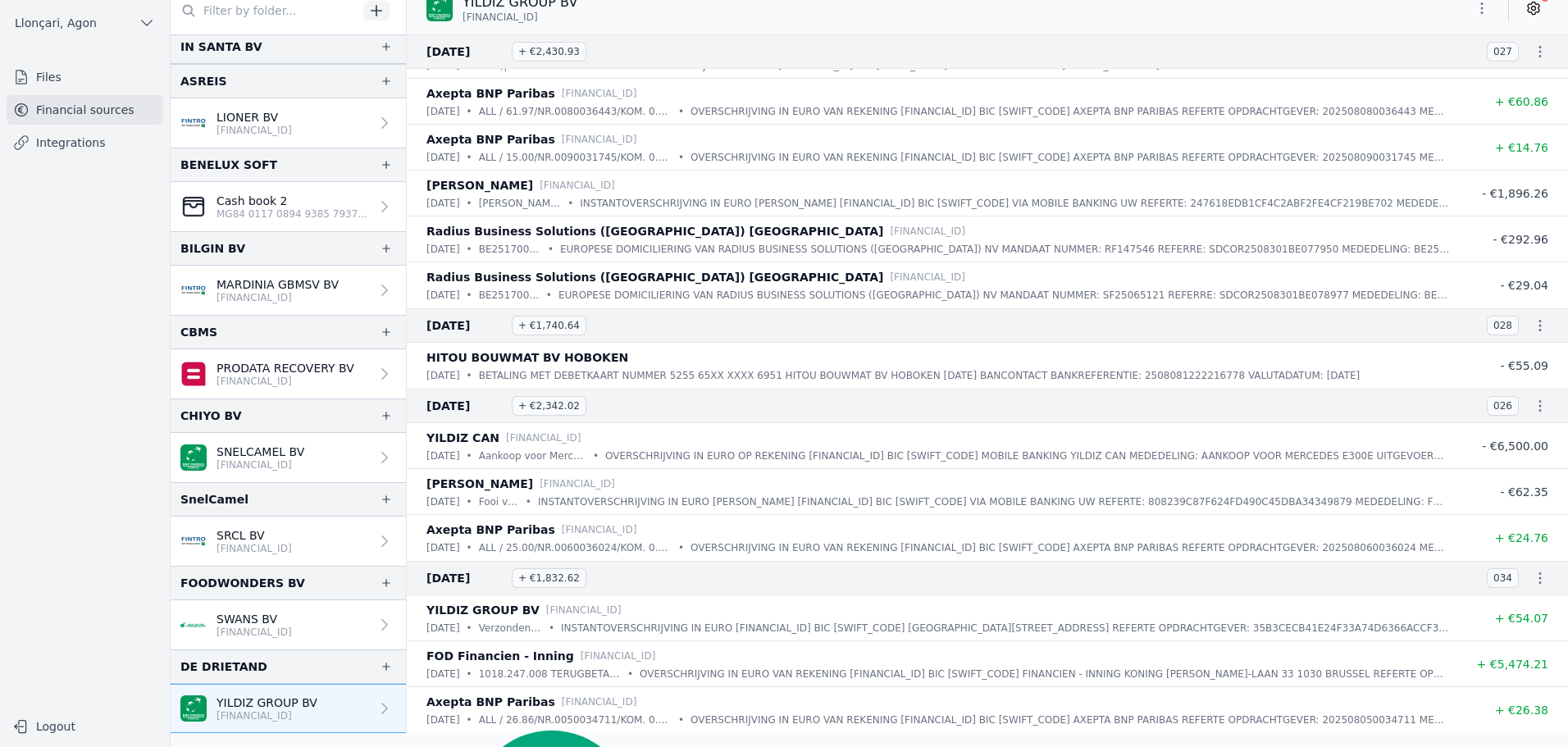
scroll to position [23, 0]
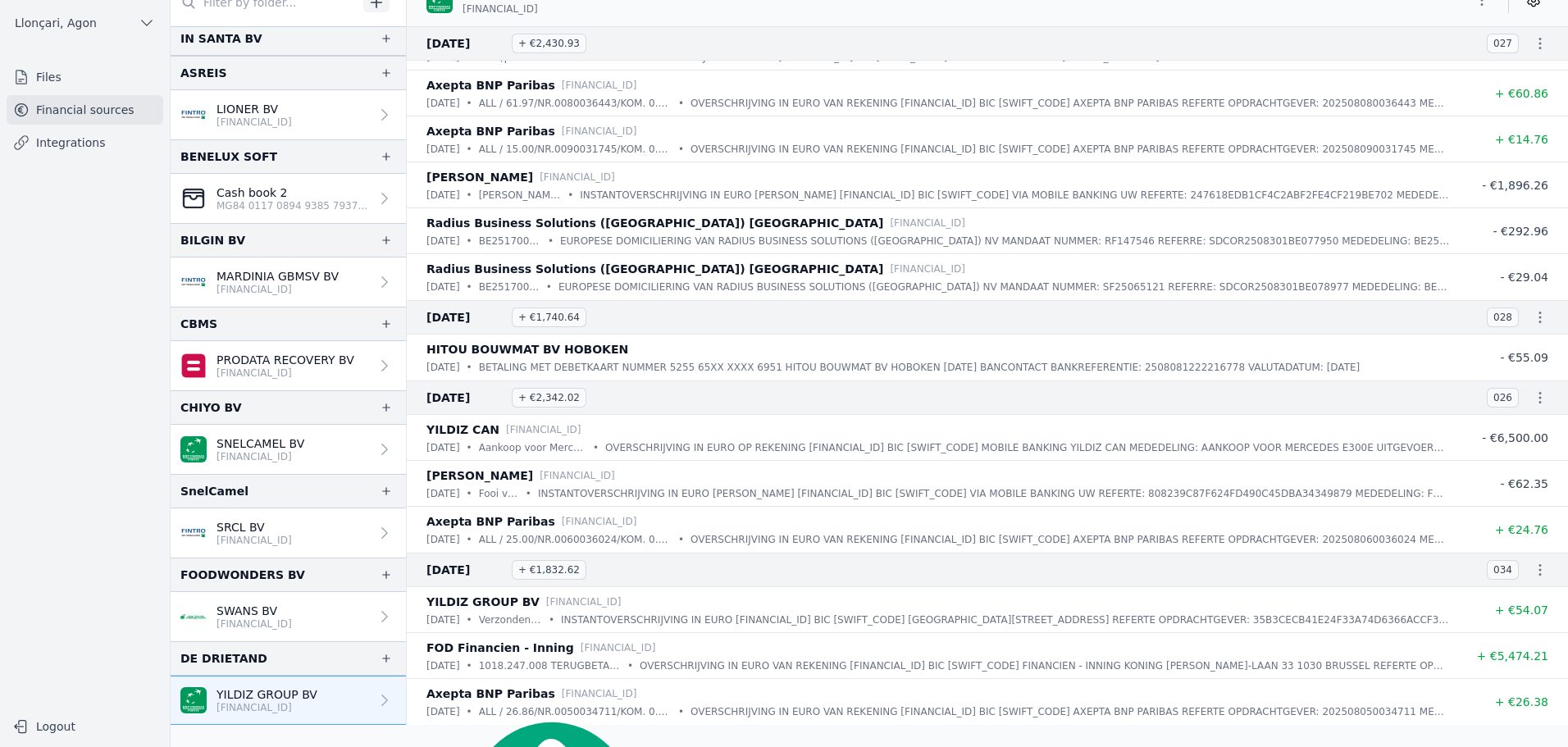
click at [815, 643] on div "FOD Financien - Inning [FINANCIAL_ID]" at bounding box center [938, 648] width 1023 height 20
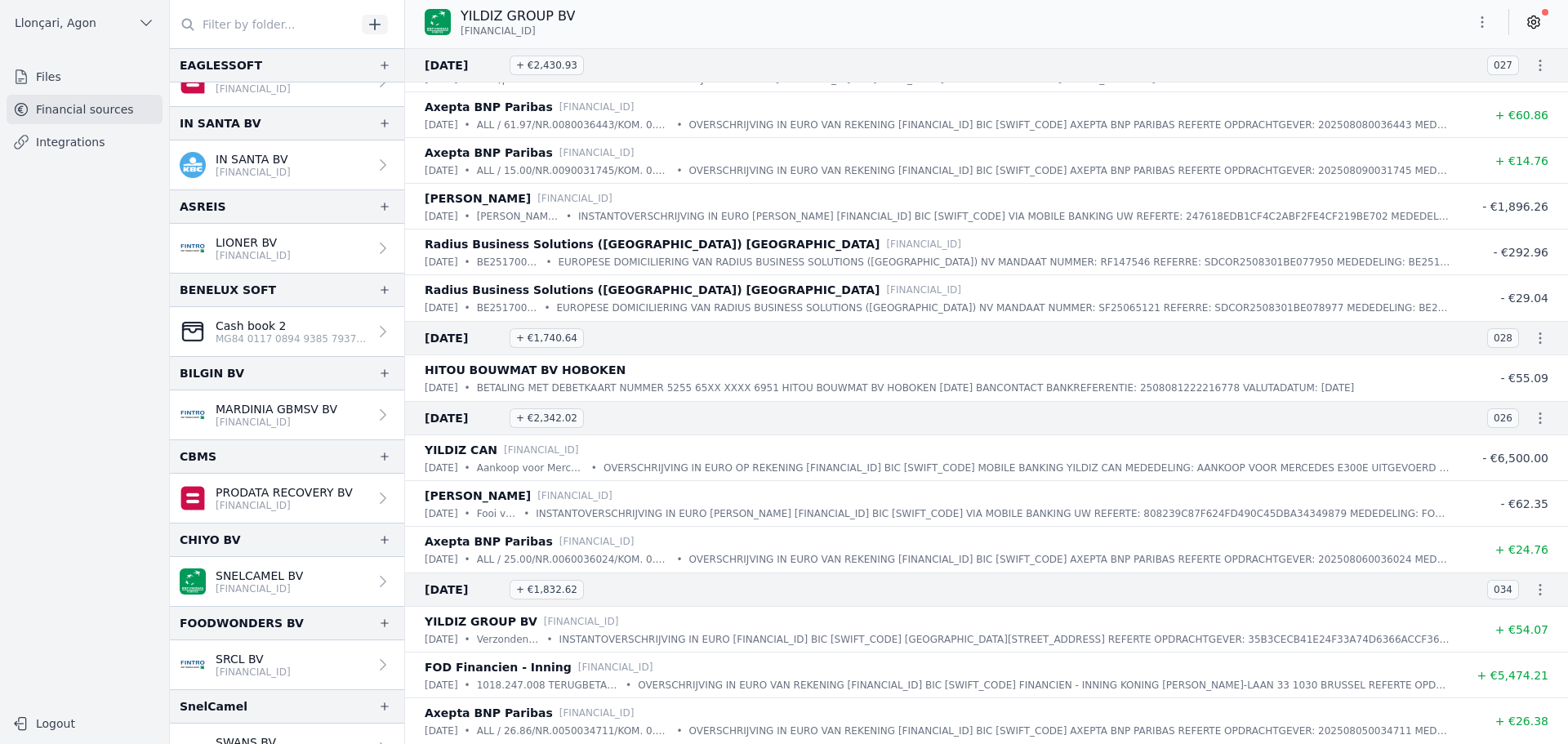
scroll to position [1177, 0]
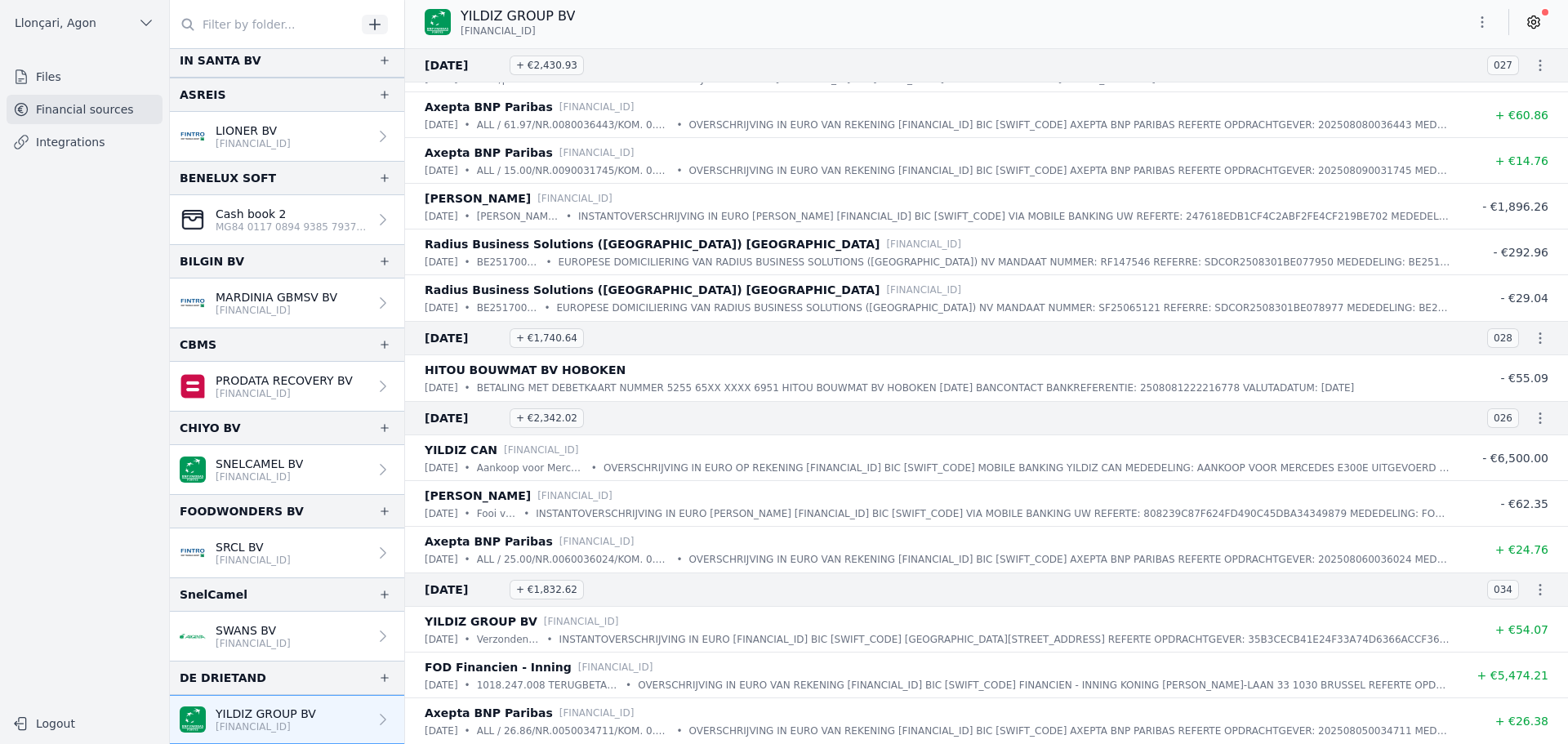
click at [257, 556] on font "[FINANCIAL_ID]" at bounding box center [253, 560] width 75 height 12
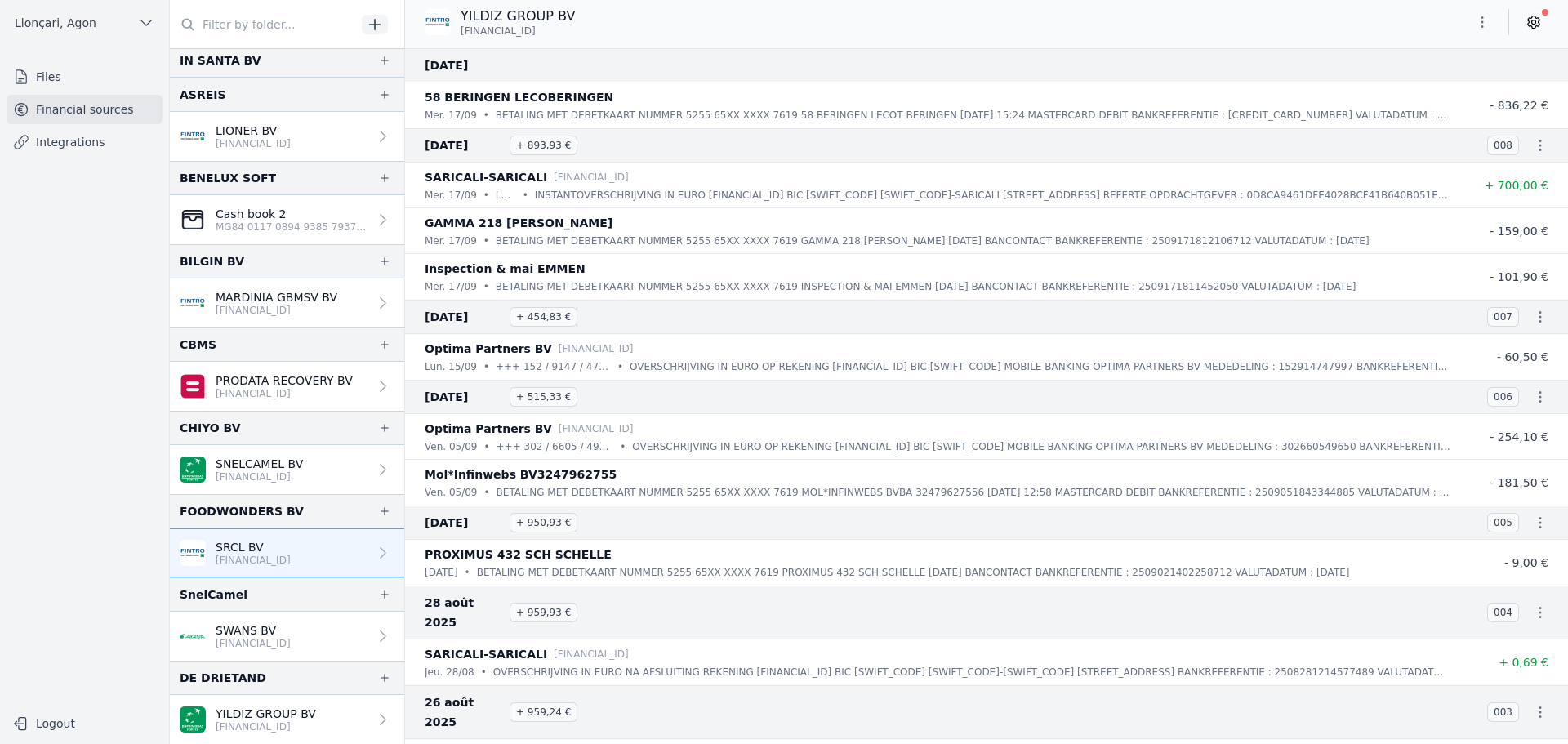
click at [251, 630] on font "SWANS BV" at bounding box center [245, 631] width 60 height 13
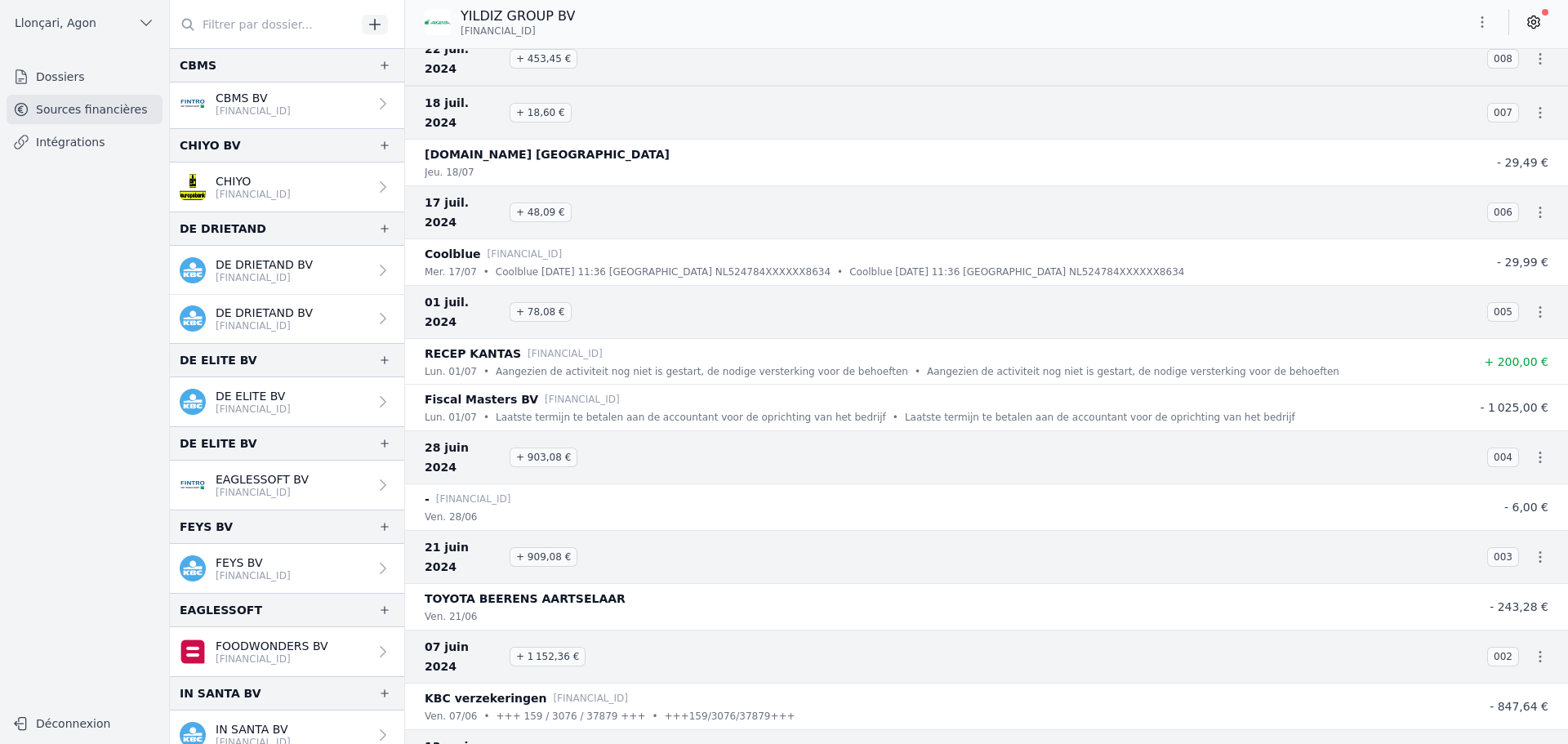
scroll to position [523, 0]
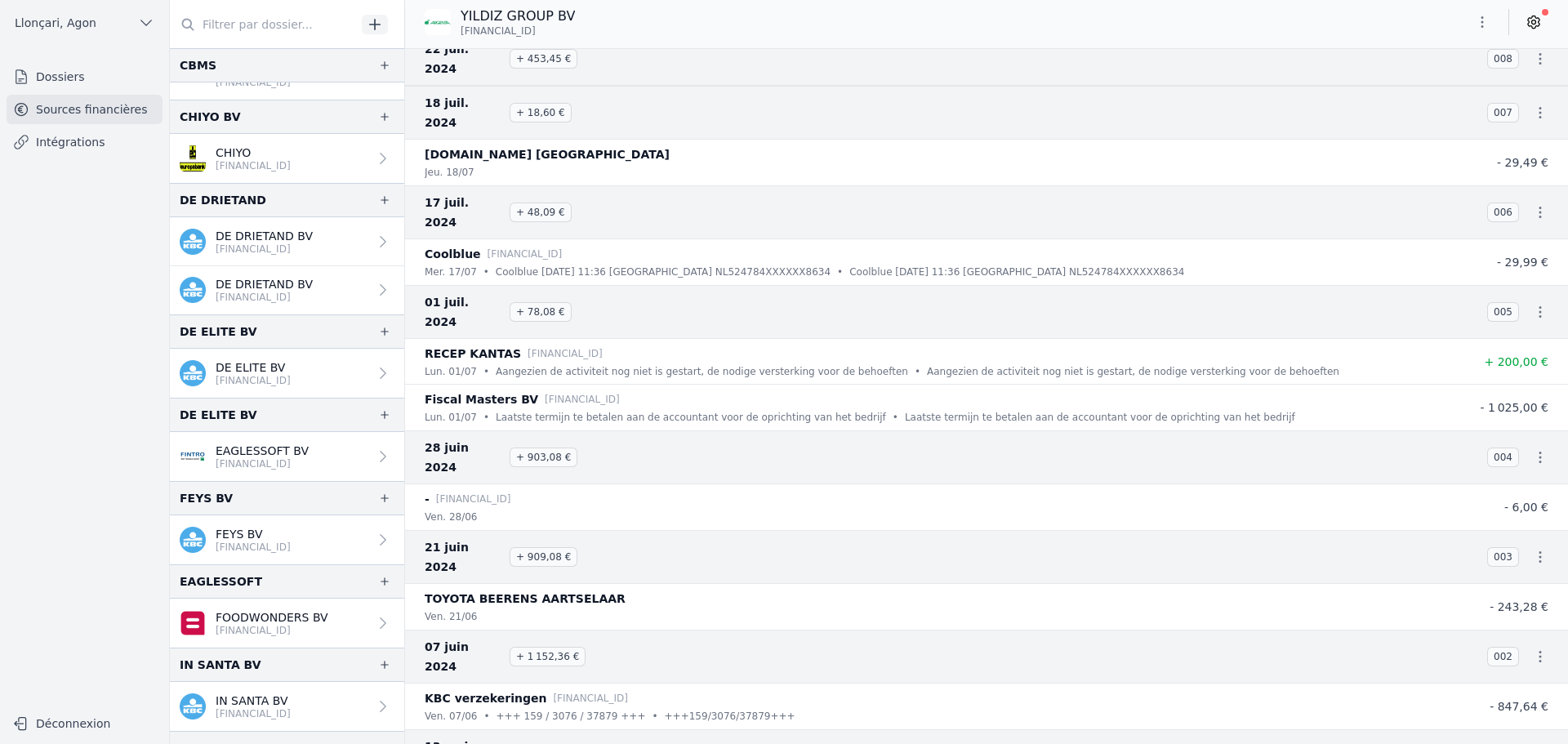
click at [273, 457] on p "EAGLESSOFT BV" at bounding box center [262, 451] width 93 height 16
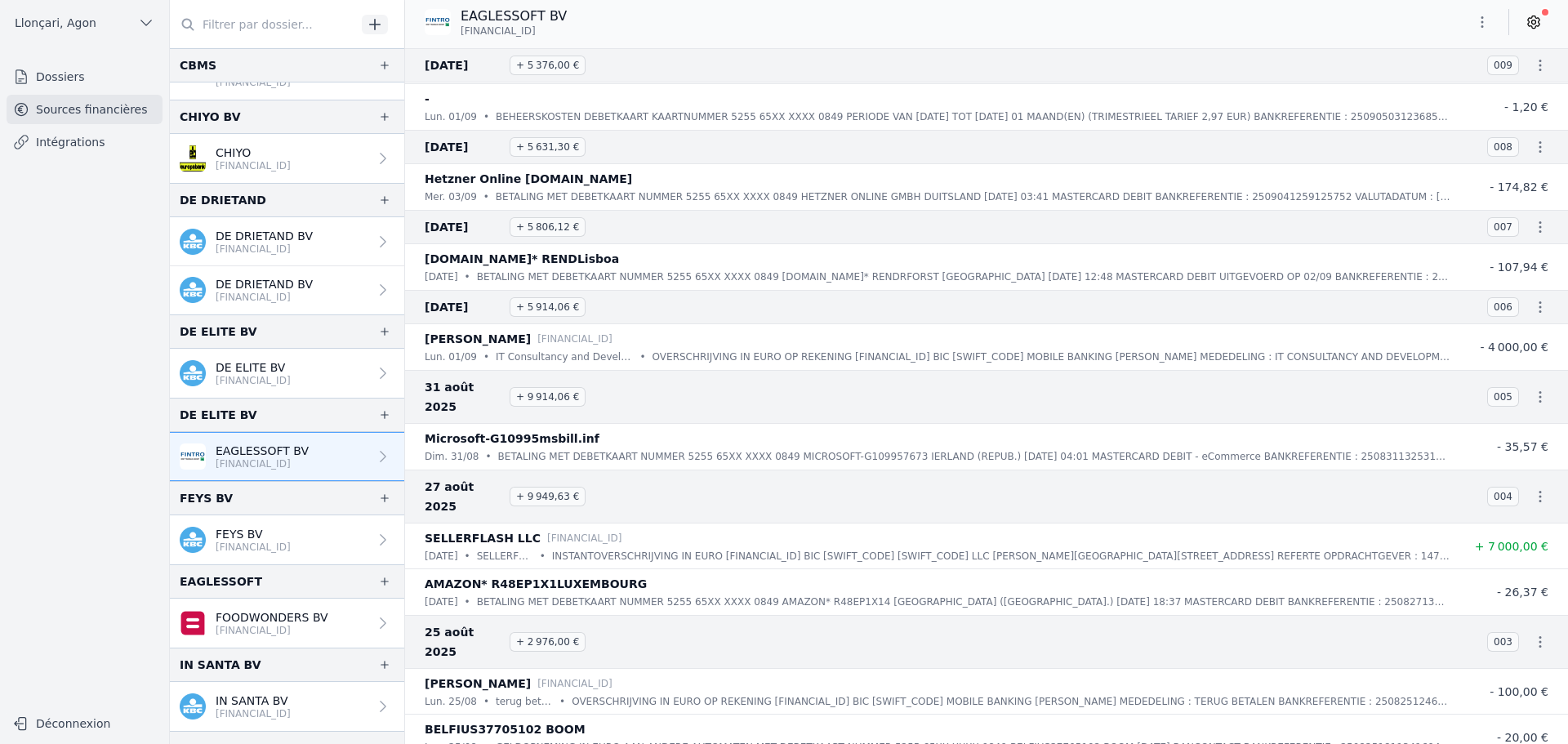
scroll to position [287, 0]
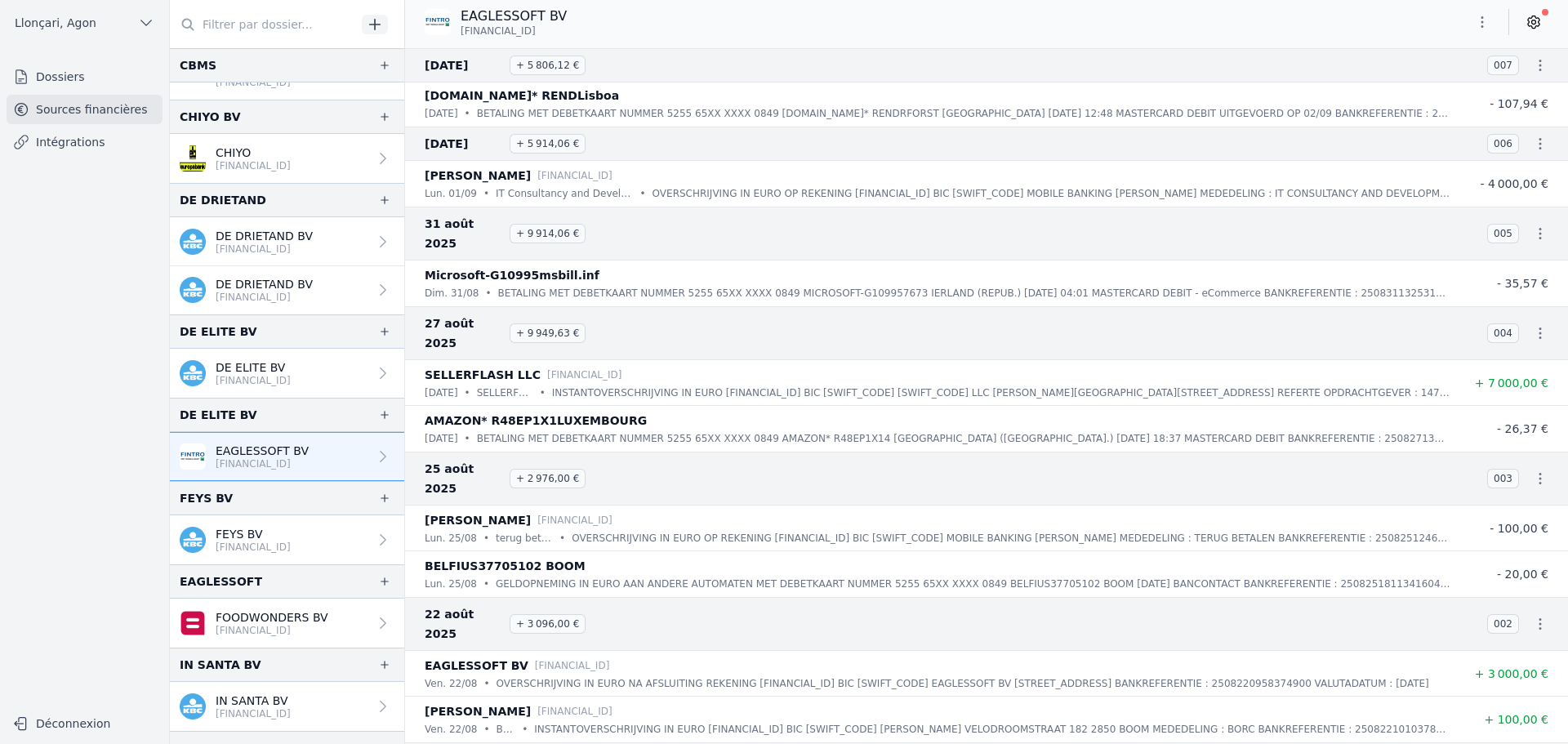
click at [296, 291] on p "[FINANCIAL_ID]" at bounding box center [264, 297] width 97 height 13
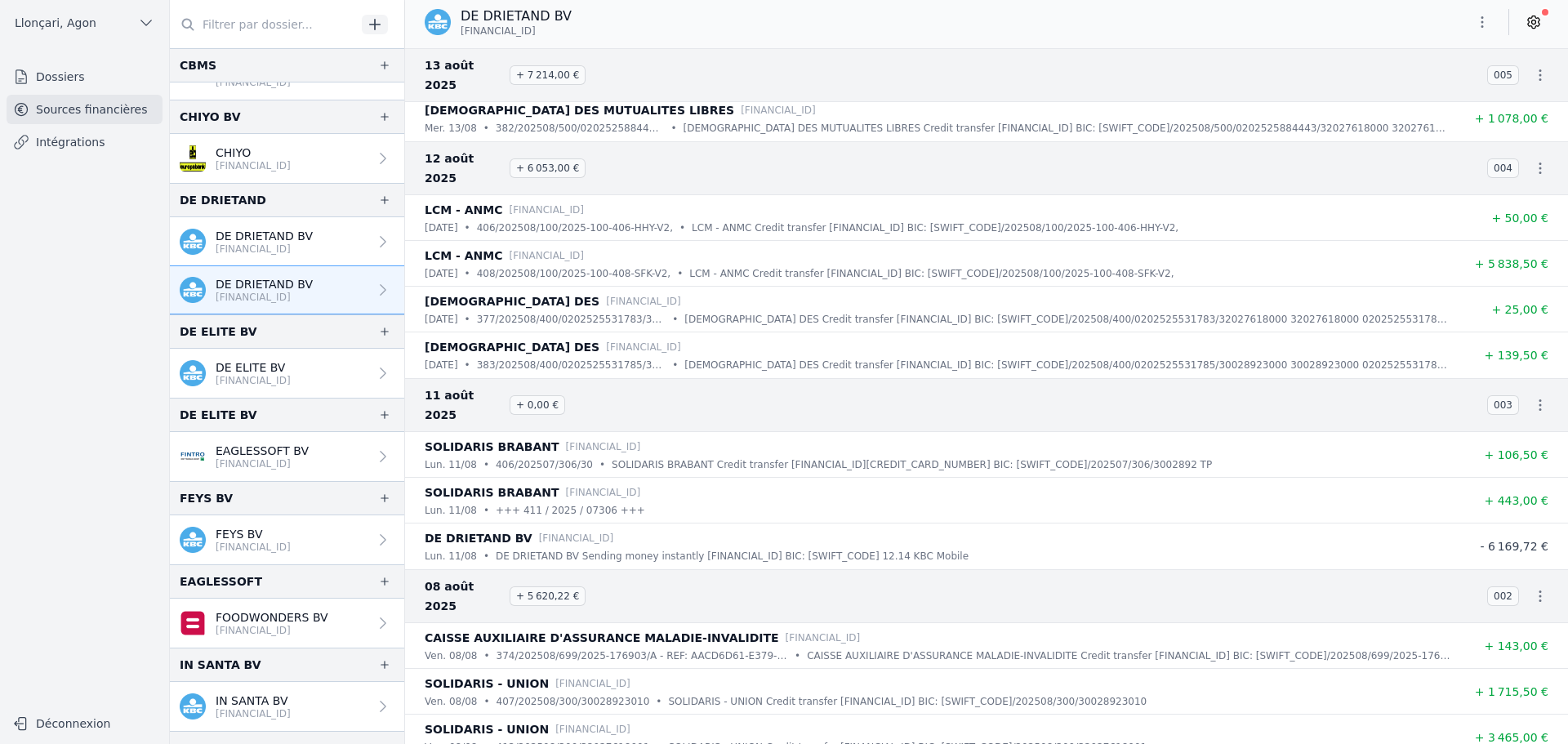
scroll to position [2507, 0]
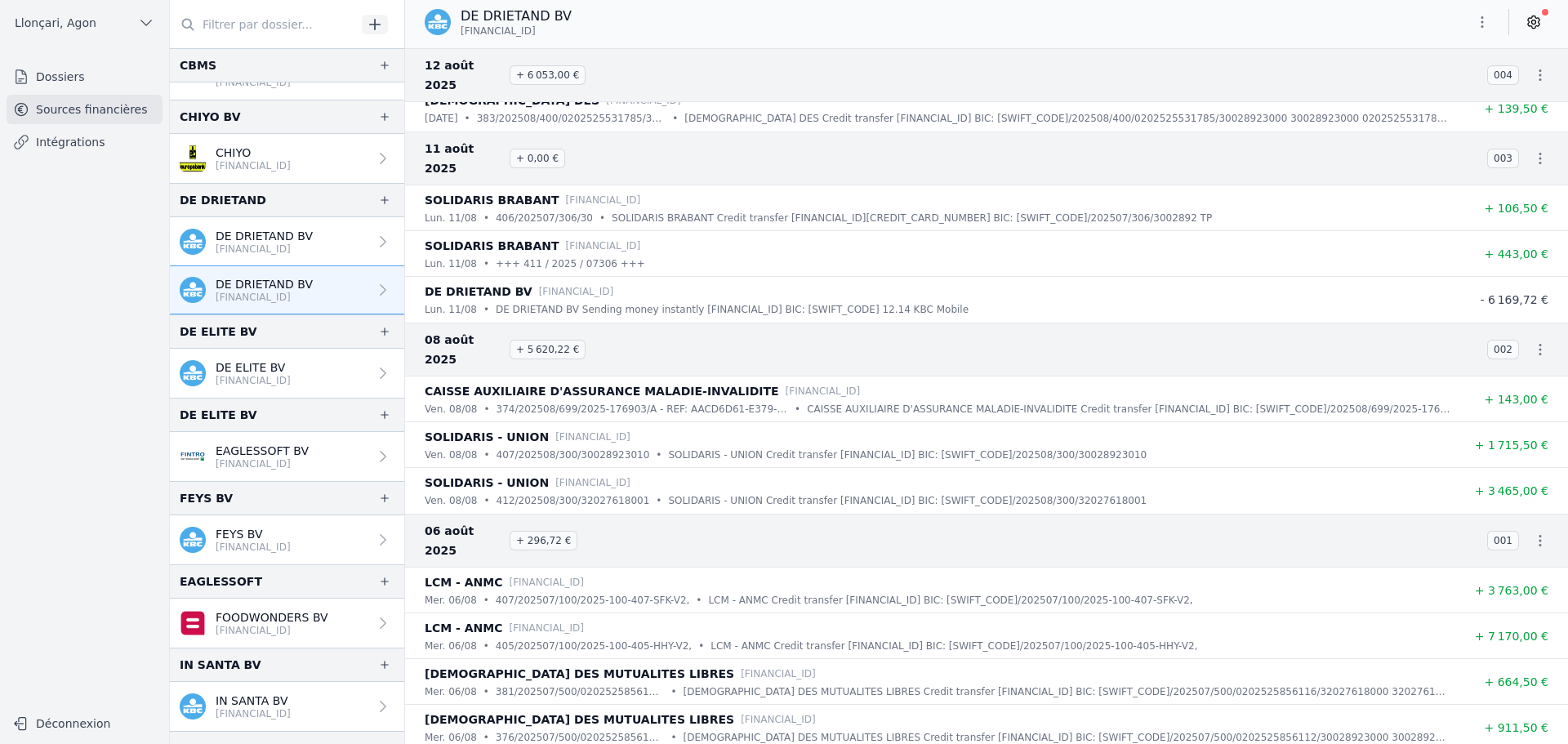
click at [295, 244] on p "[FINANCIAL_ID]" at bounding box center [264, 249] width 97 height 13
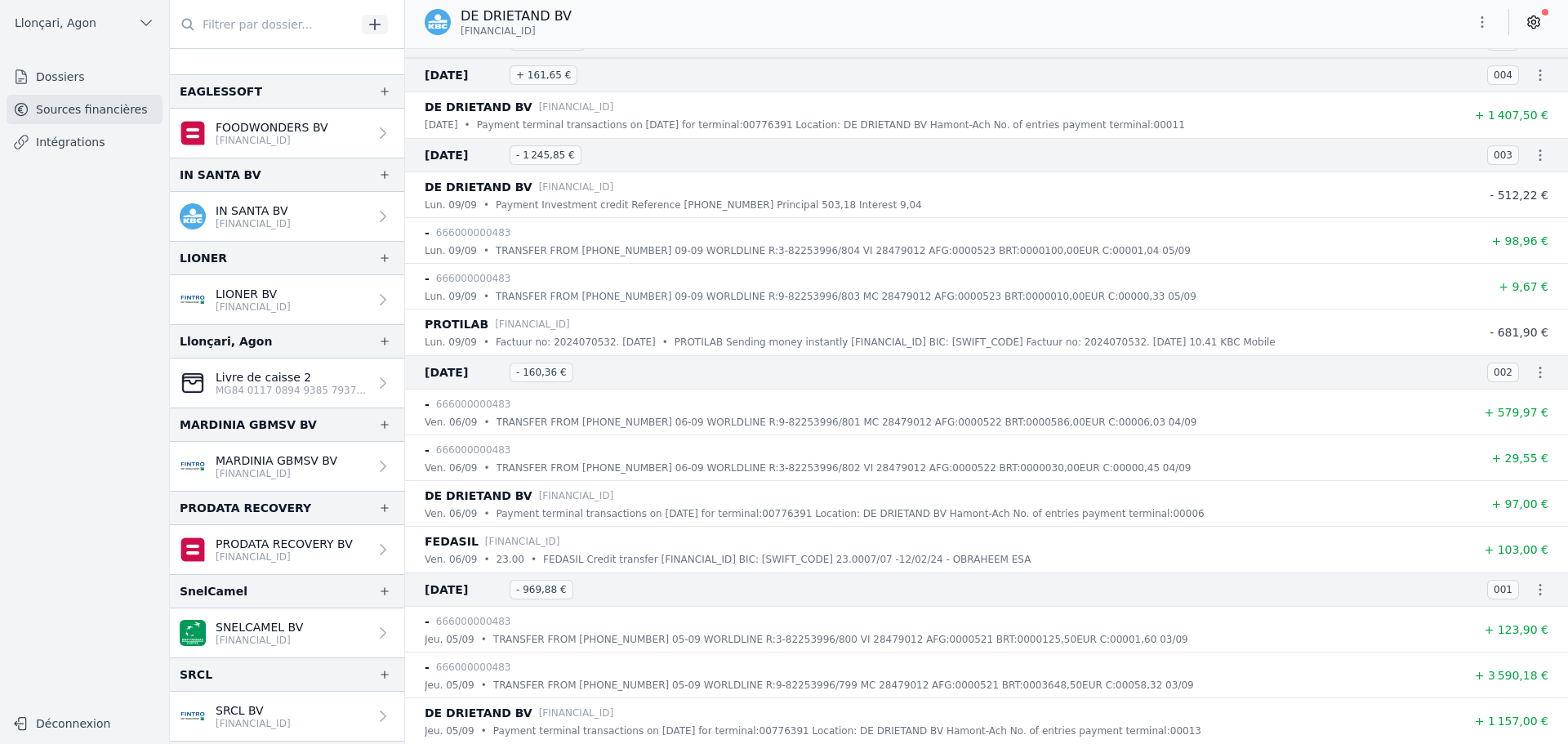
scroll to position [1177, 0]
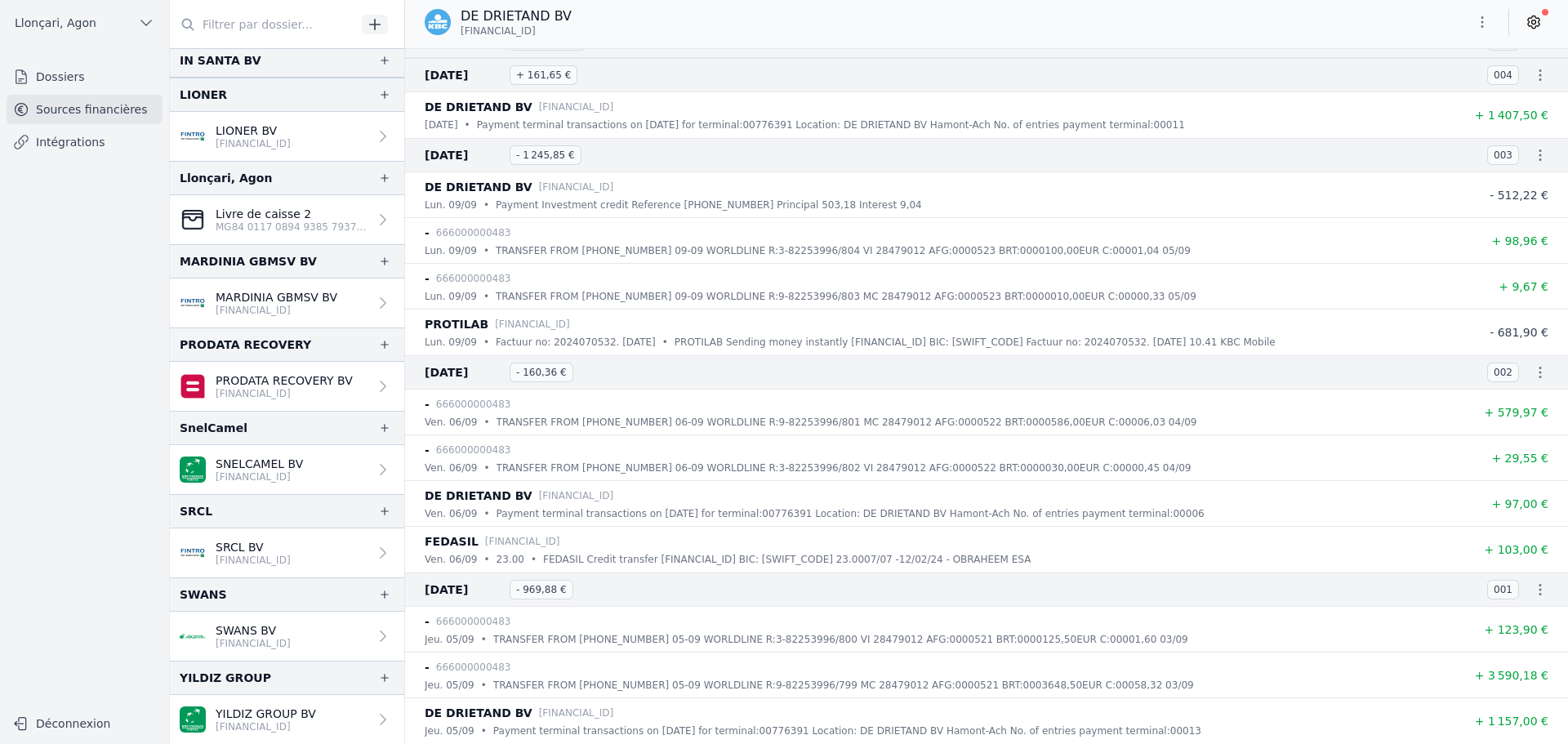
click at [396, 710] on link "YILDIZ GROUP BV [FINANCIAL_ID]" at bounding box center [286, 720] width 234 height 49
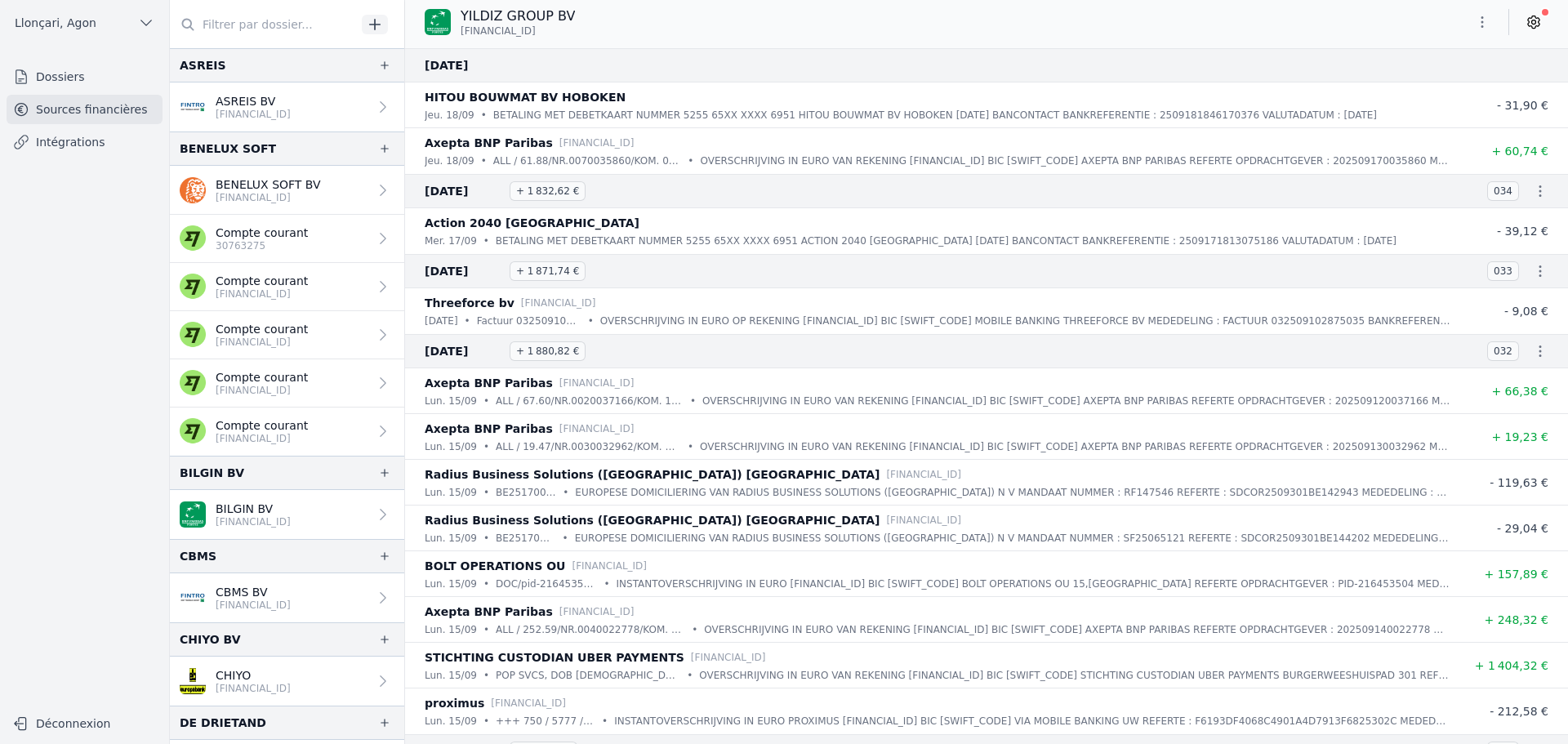
click at [307, 191] on p "[FINANCIAL_ID]" at bounding box center [267, 197] width 105 height 13
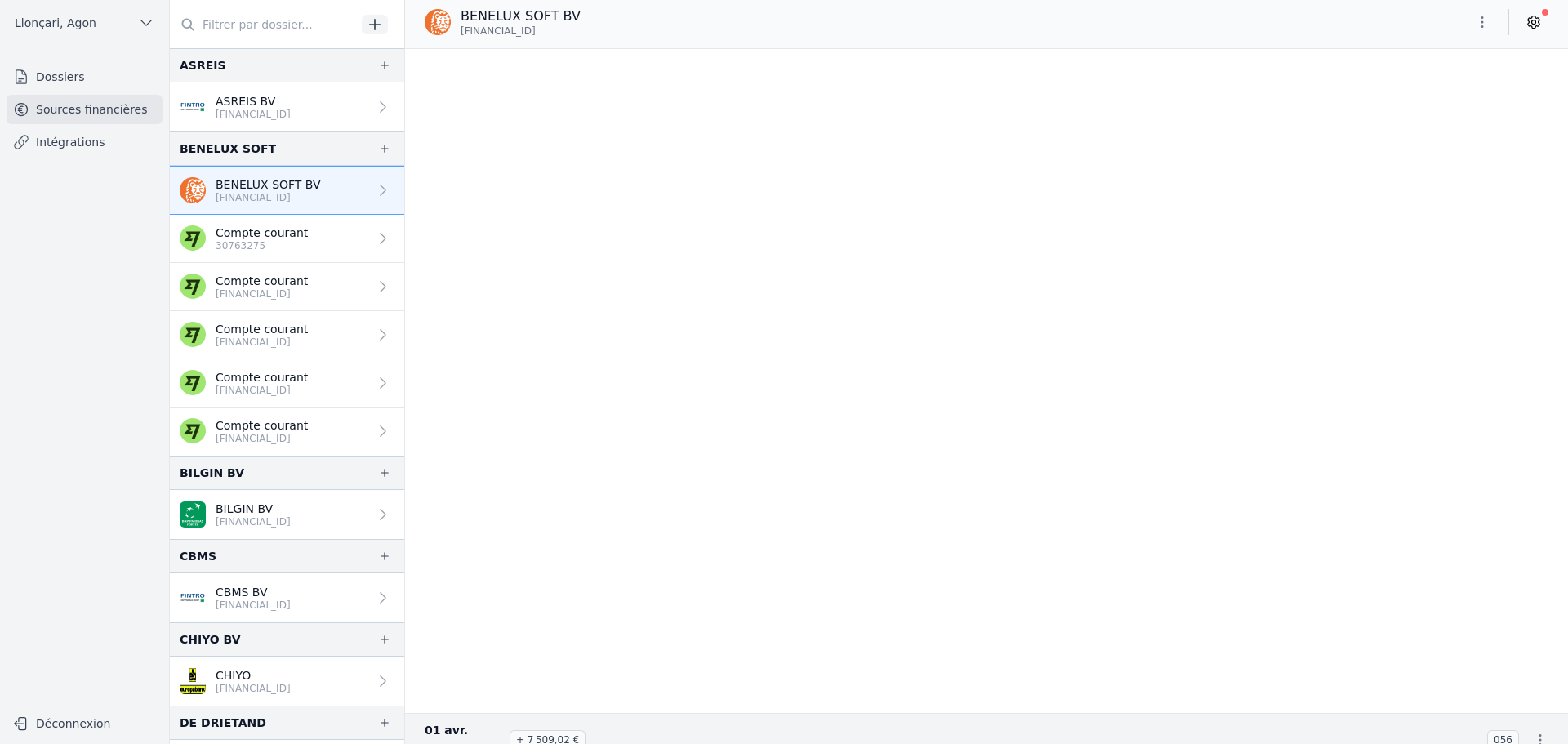
scroll to position [51548, 0]
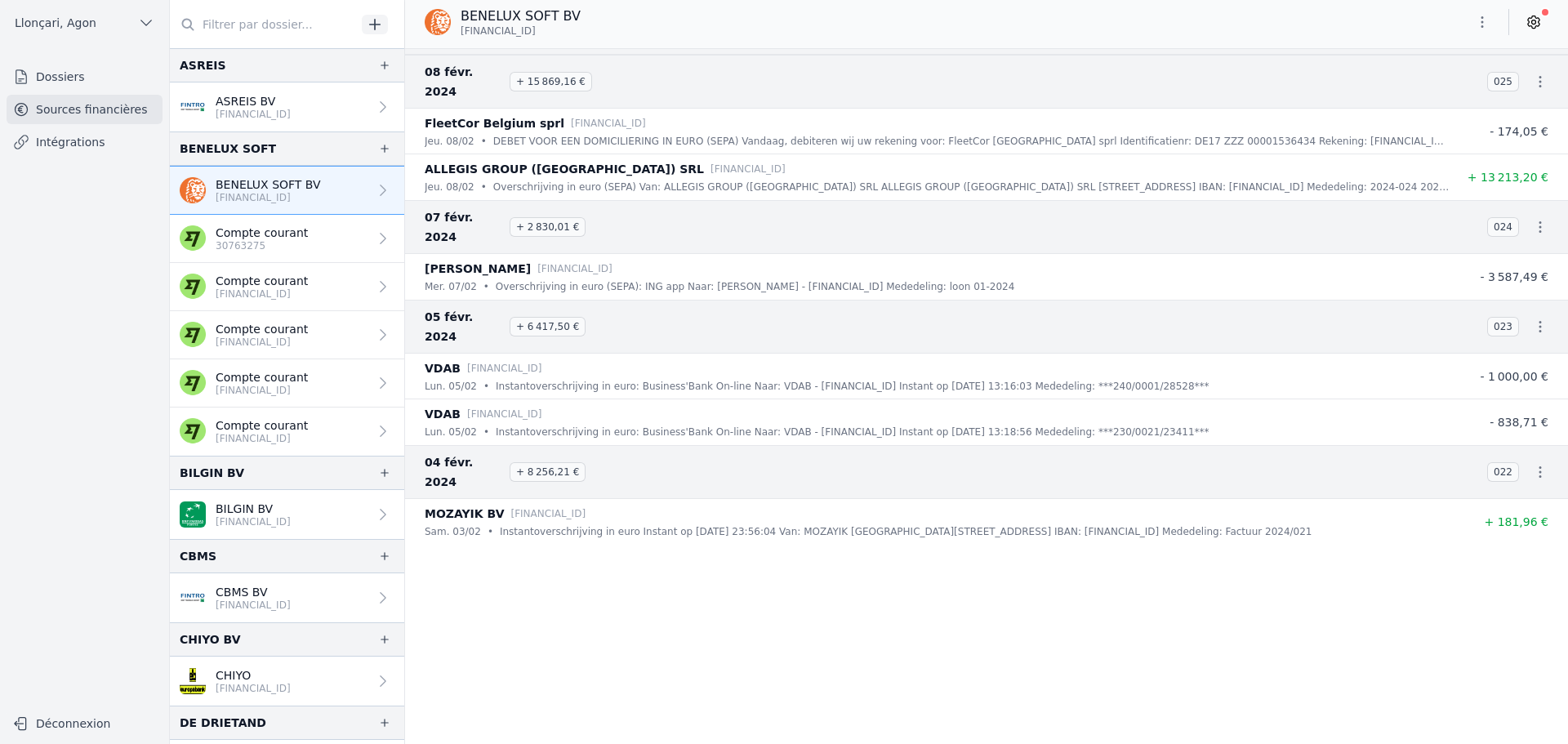
drag, startPoint x: 1564, startPoint y: 647, endPoint x: 1548, endPoint y: 783, distance: 136.9
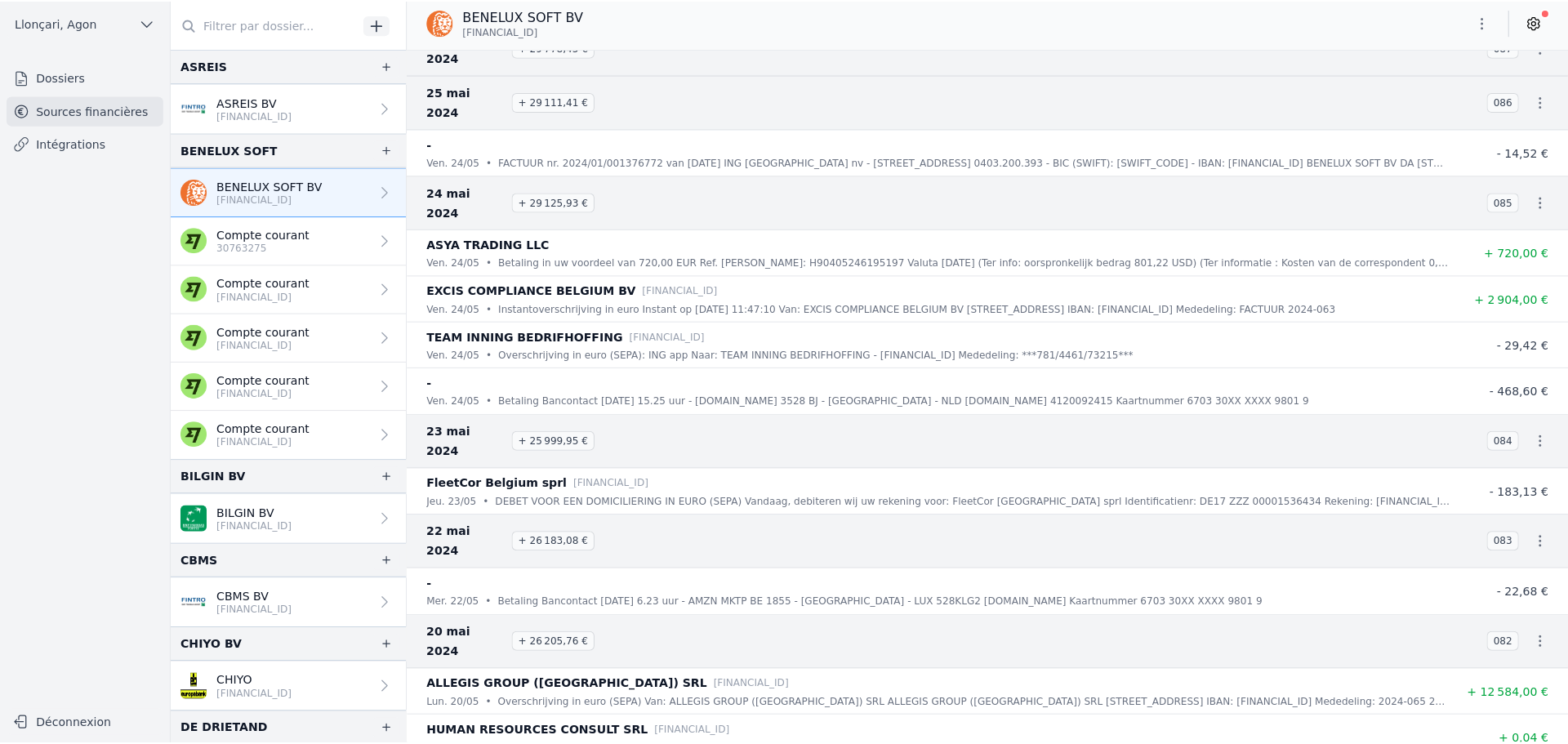
scroll to position [45062, 0]
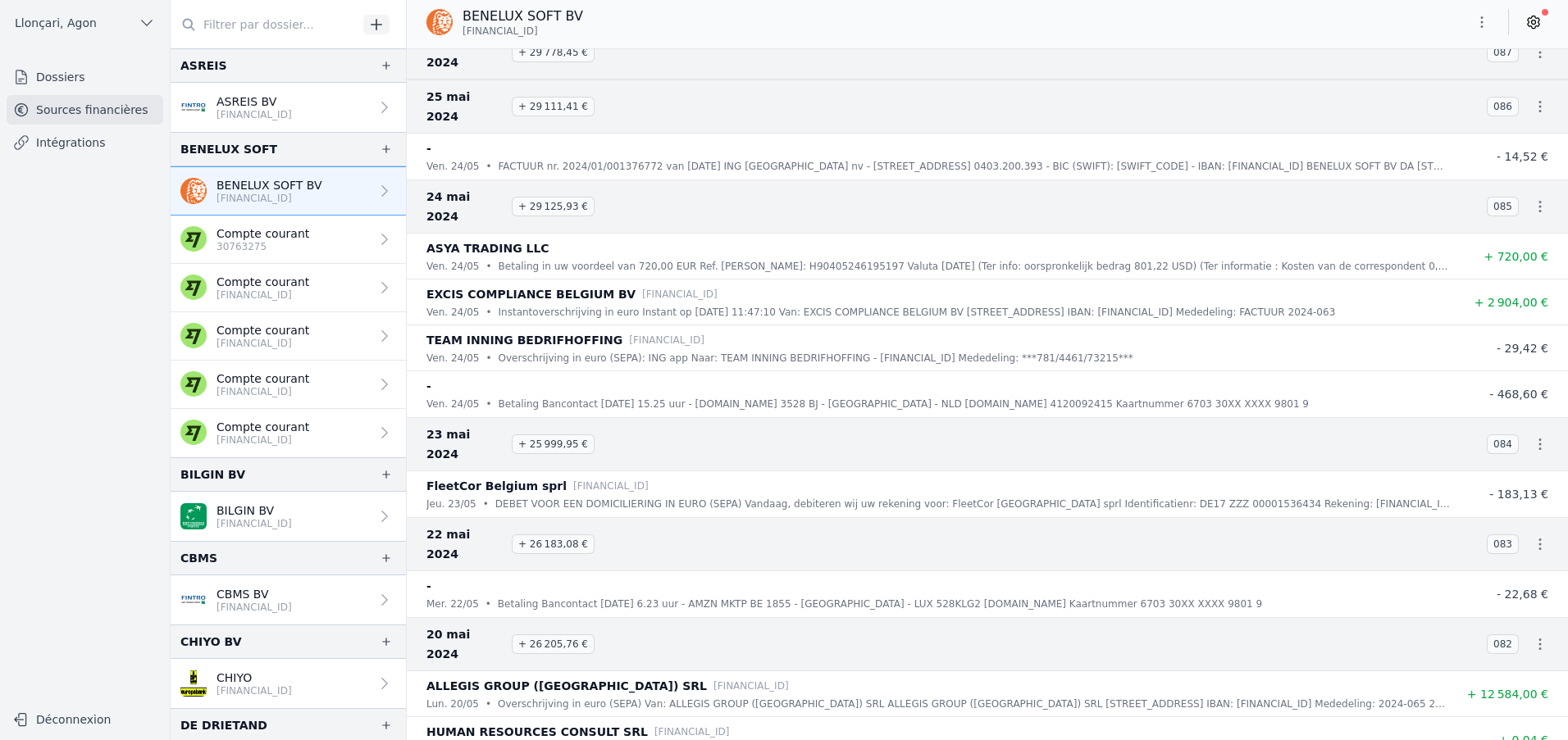
click at [1479, 24] on icon "button" at bounding box center [1482, 22] width 16 height 16
click at [1438, 84] on button "Exporter" at bounding box center [1442, 87] width 118 height 31
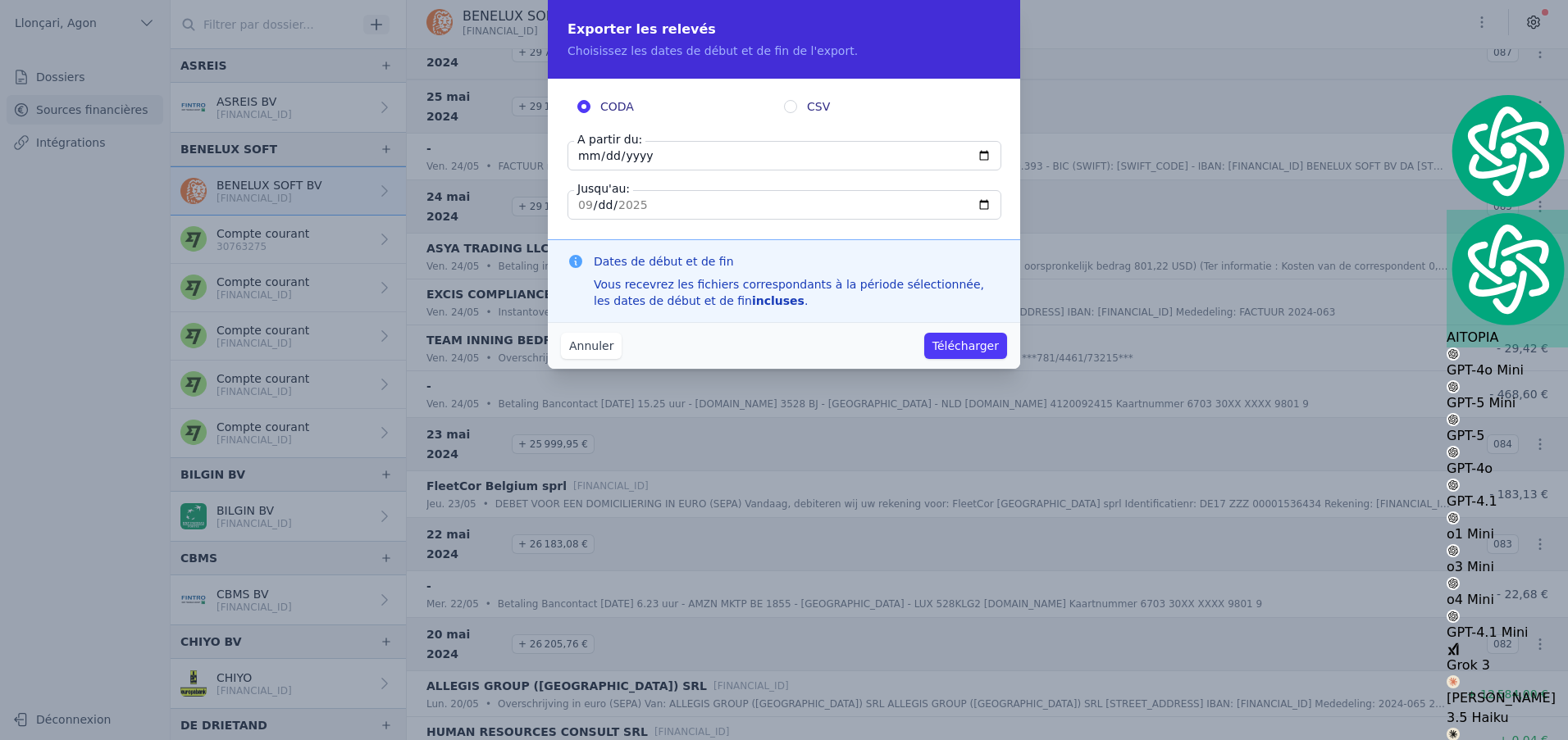
click at [584, 163] on input "[DATE]" at bounding box center [784, 156] width 434 height 30
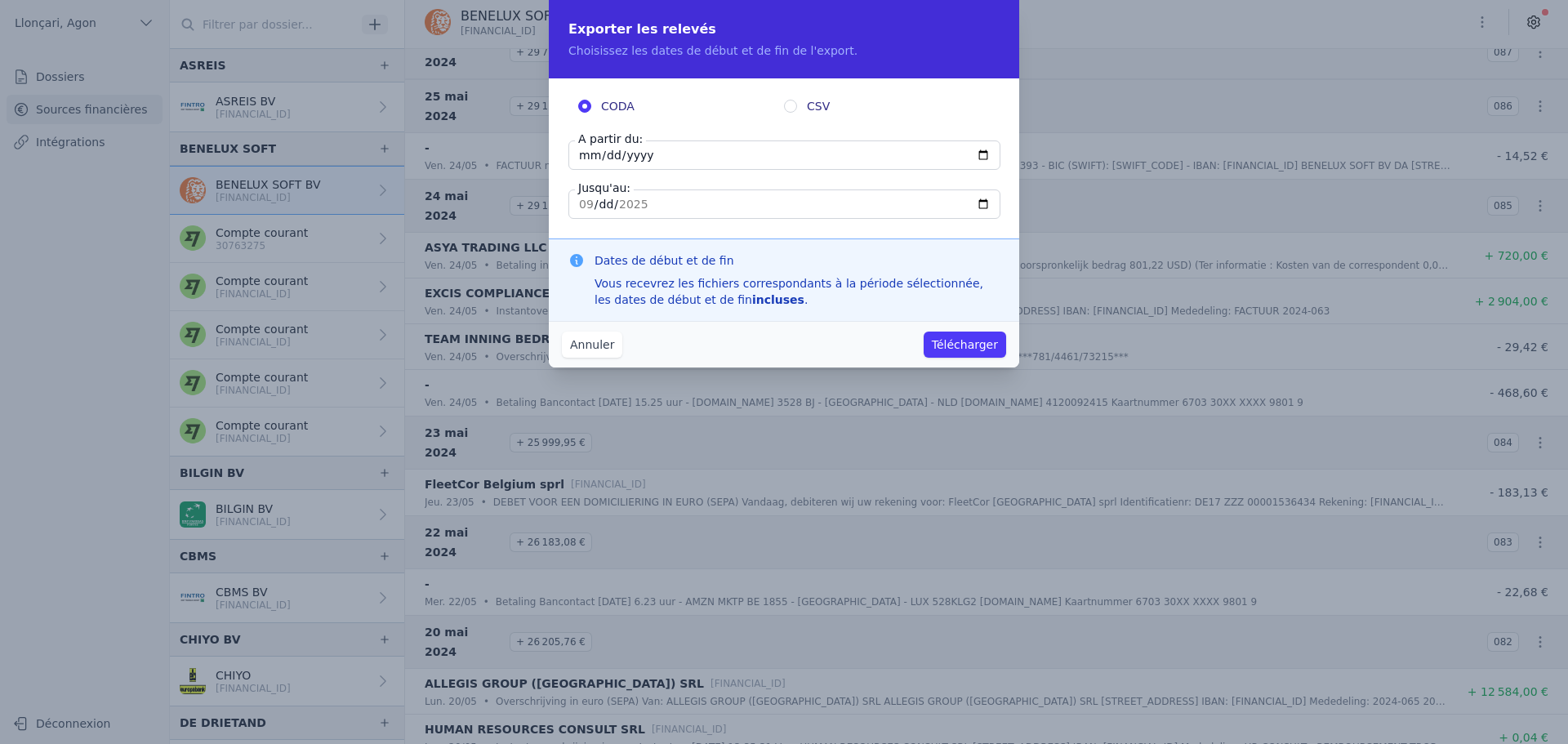
type input "[DATE]"
click at [578, 212] on input "[DATE]" at bounding box center [785, 204] width 432 height 30
type input "[DATE]"
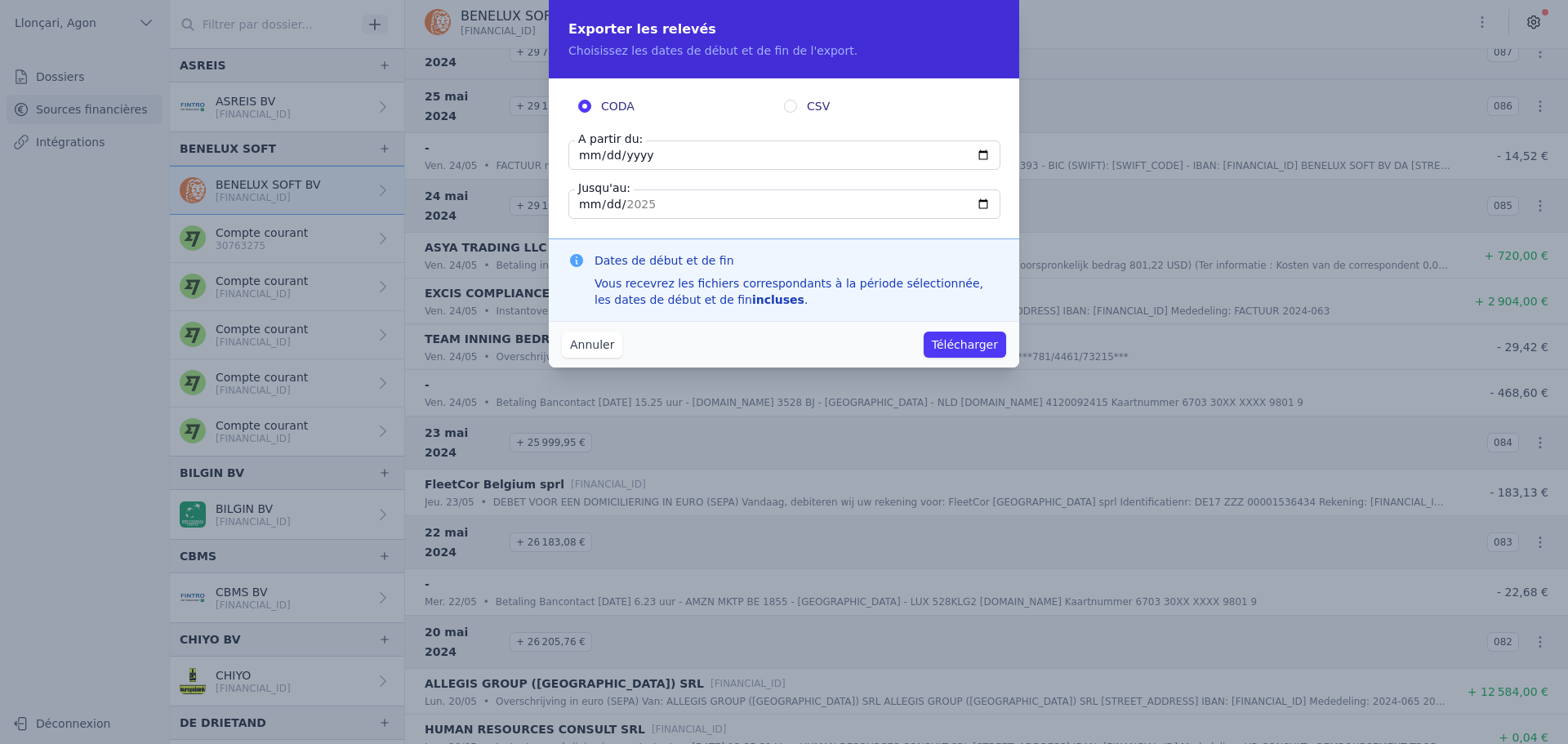
click at [954, 342] on button "Télécharger" at bounding box center [965, 345] width 83 height 26
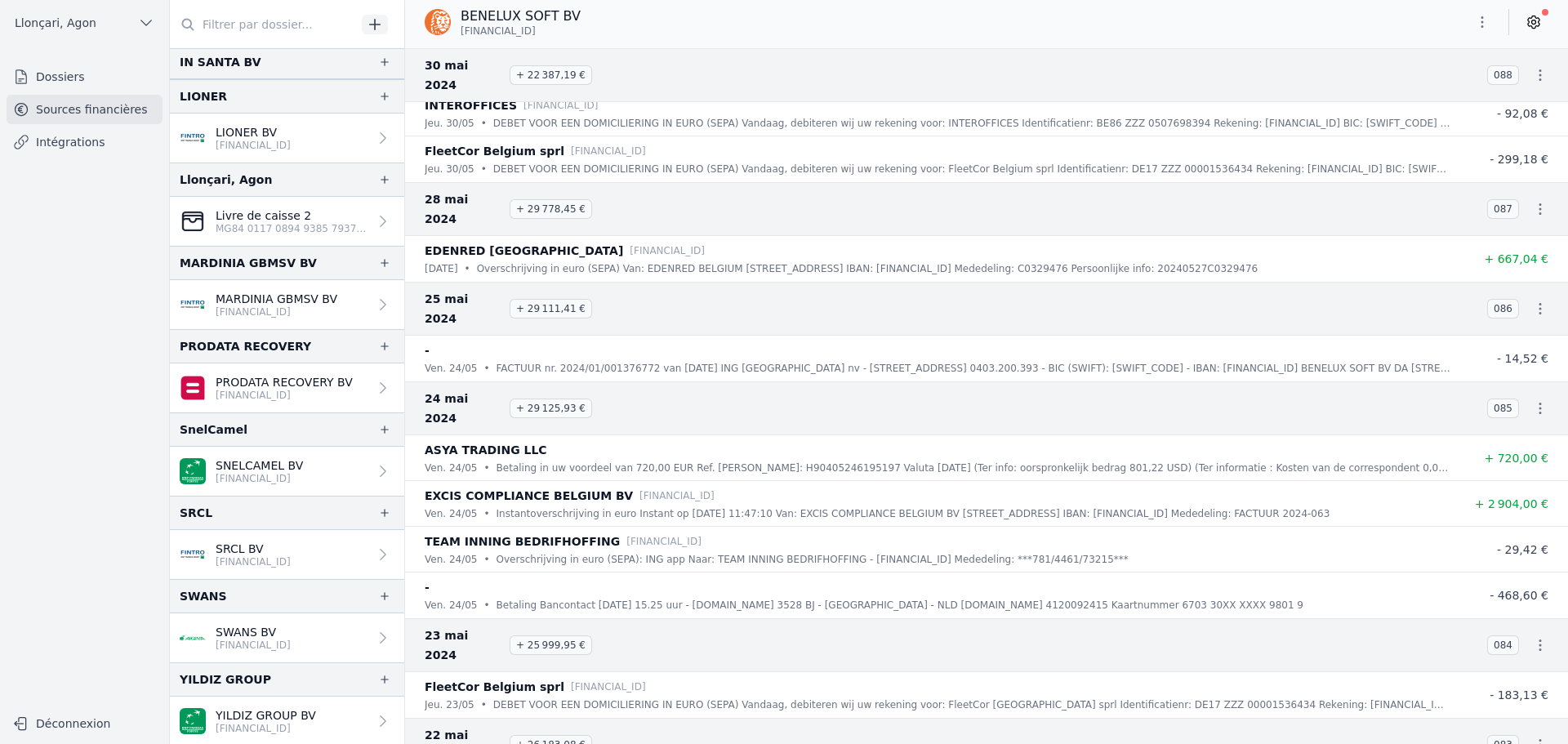
scroll to position [1177, 0]
click at [270, 140] on p "[FINANCIAL_ID]" at bounding box center [253, 144] width 75 height 13
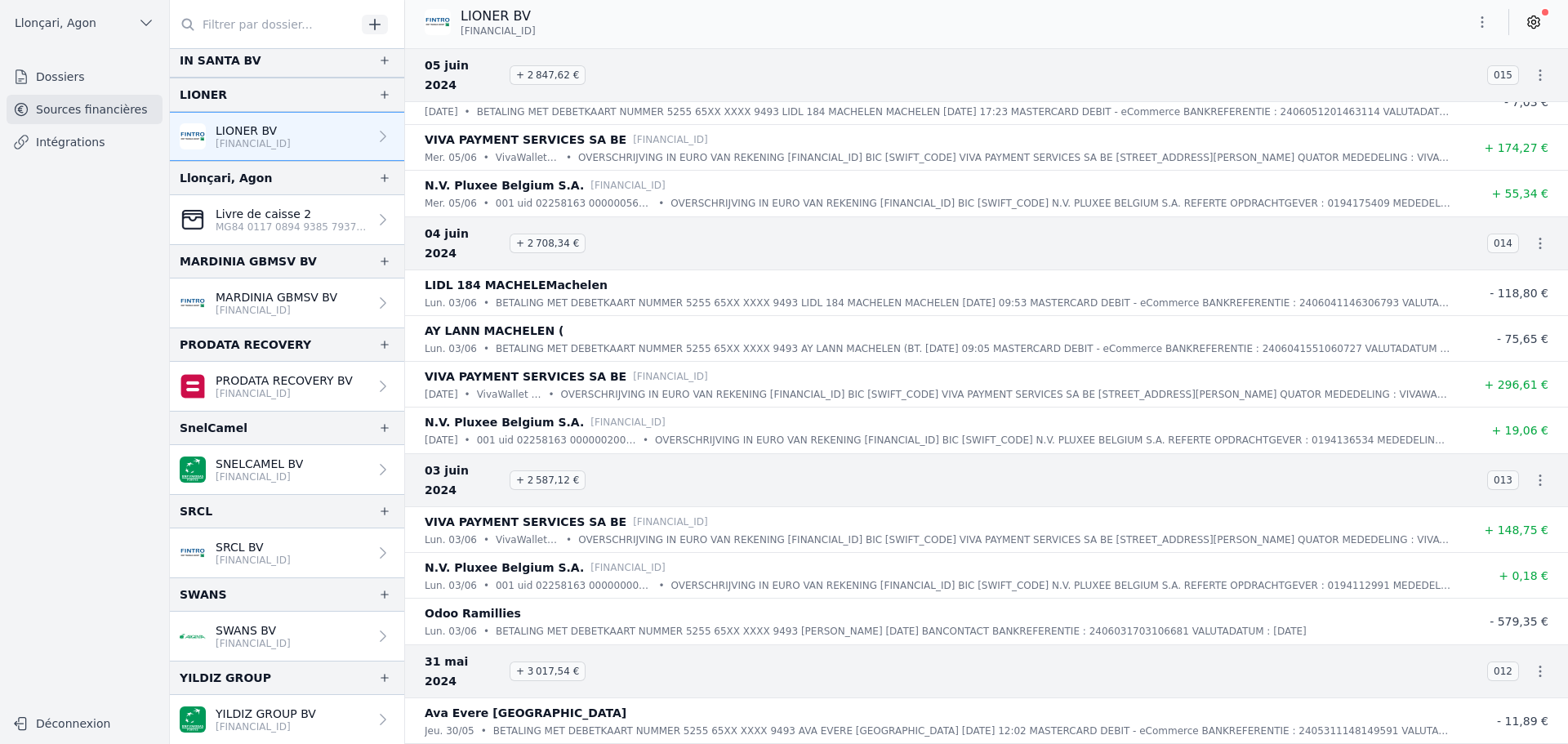
scroll to position [58615, 0]
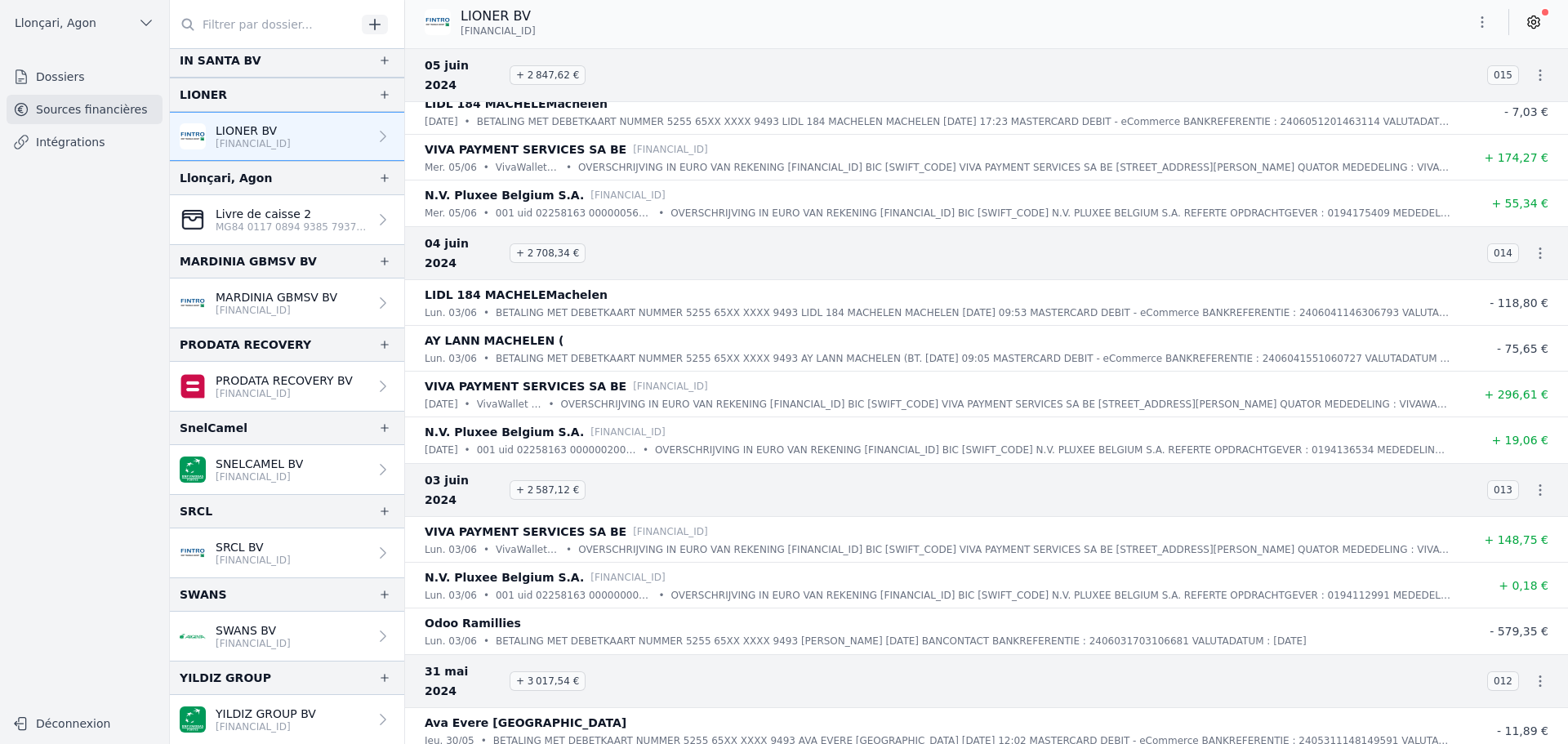
click at [1487, 19] on icon "button" at bounding box center [1482, 22] width 16 height 16
click at [1424, 98] on button "Exporter" at bounding box center [1442, 87] width 118 height 31
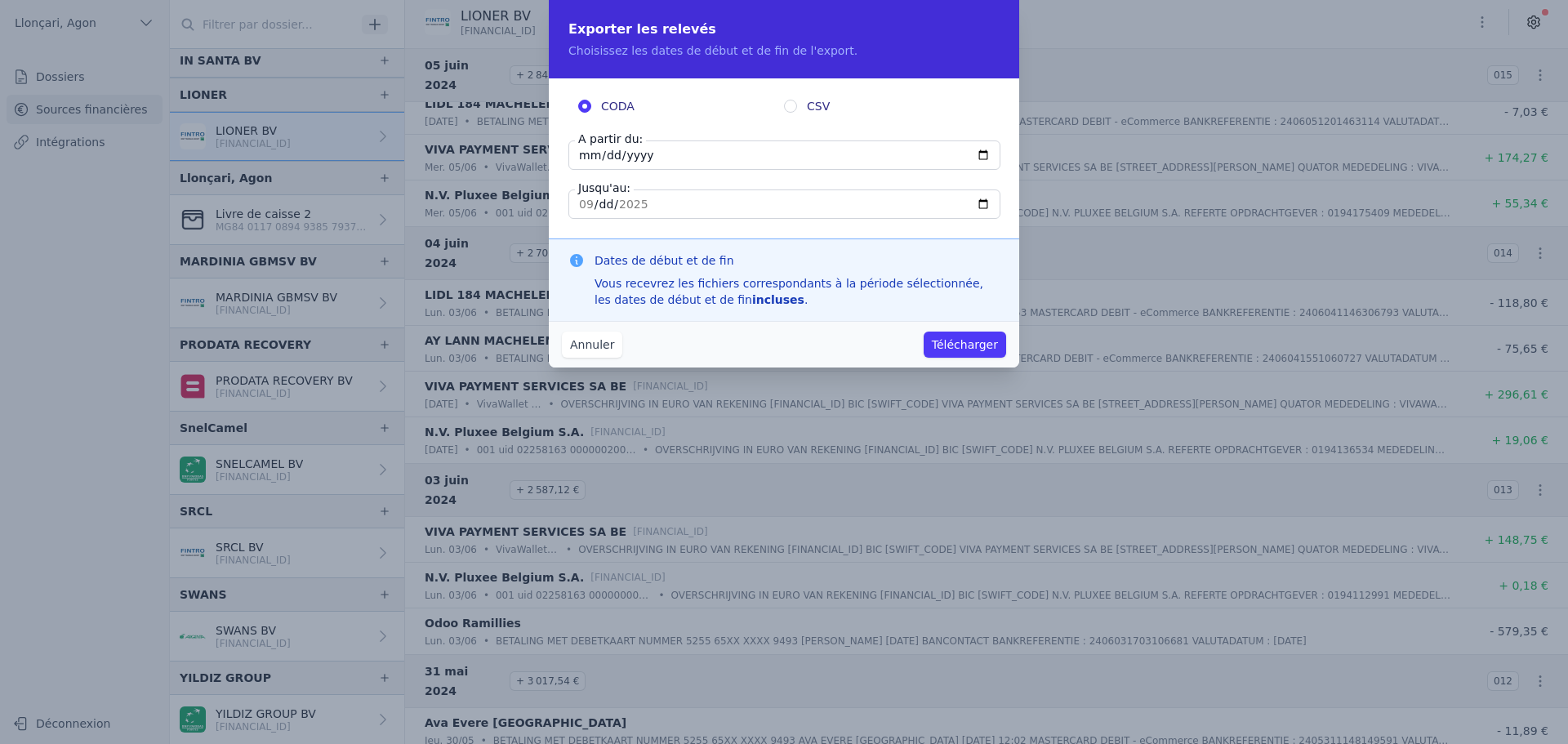
click at [586, 162] on input "[DATE]" at bounding box center [785, 155] width 432 height 30
type input "[DATE]"
click at [579, 206] on input "[DATE]" at bounding box center [785, 204] width 432 height 30
click at [583, 206] on input "[DATE]" at bounding box center [785, 204] width 432 height 30
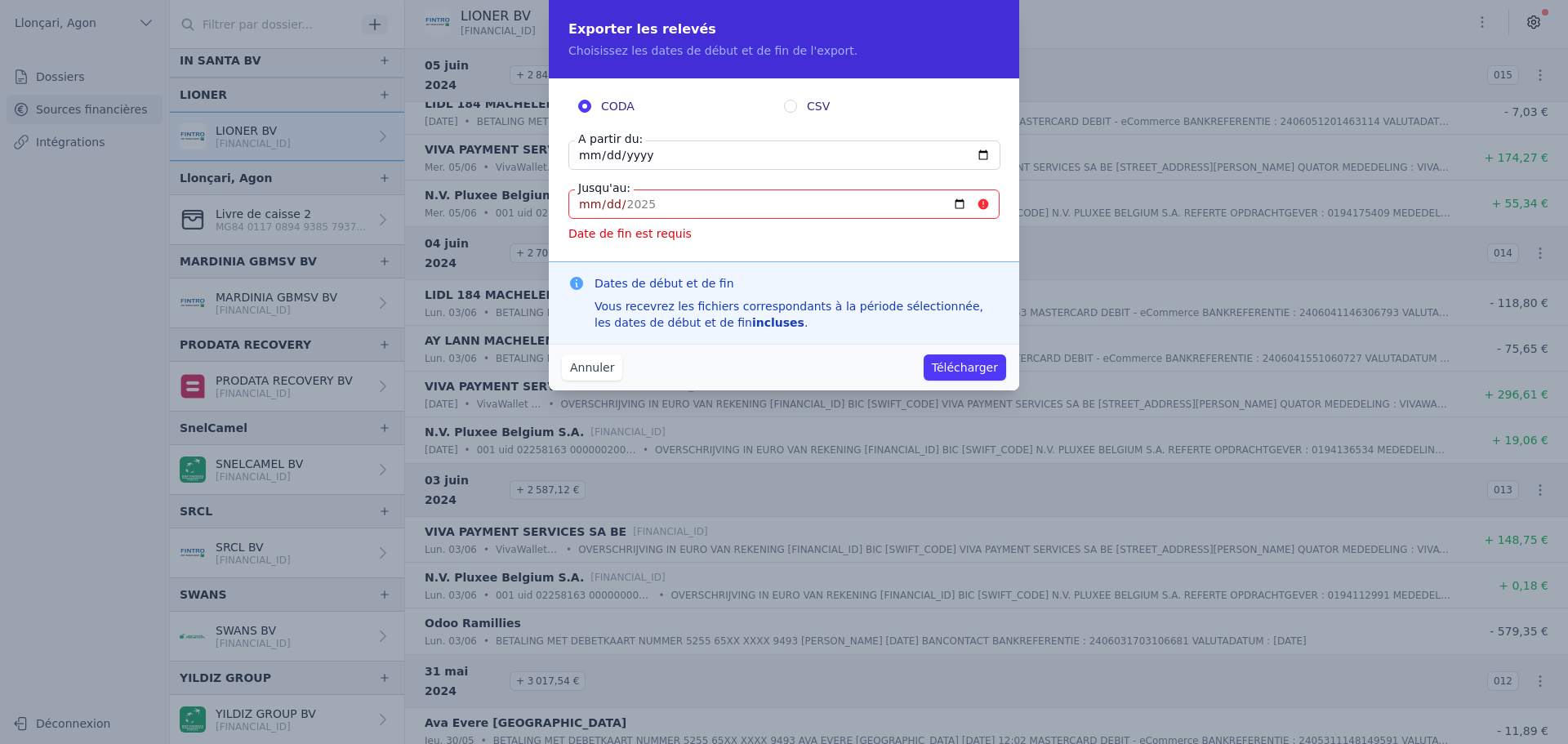
type input "[DATE]"
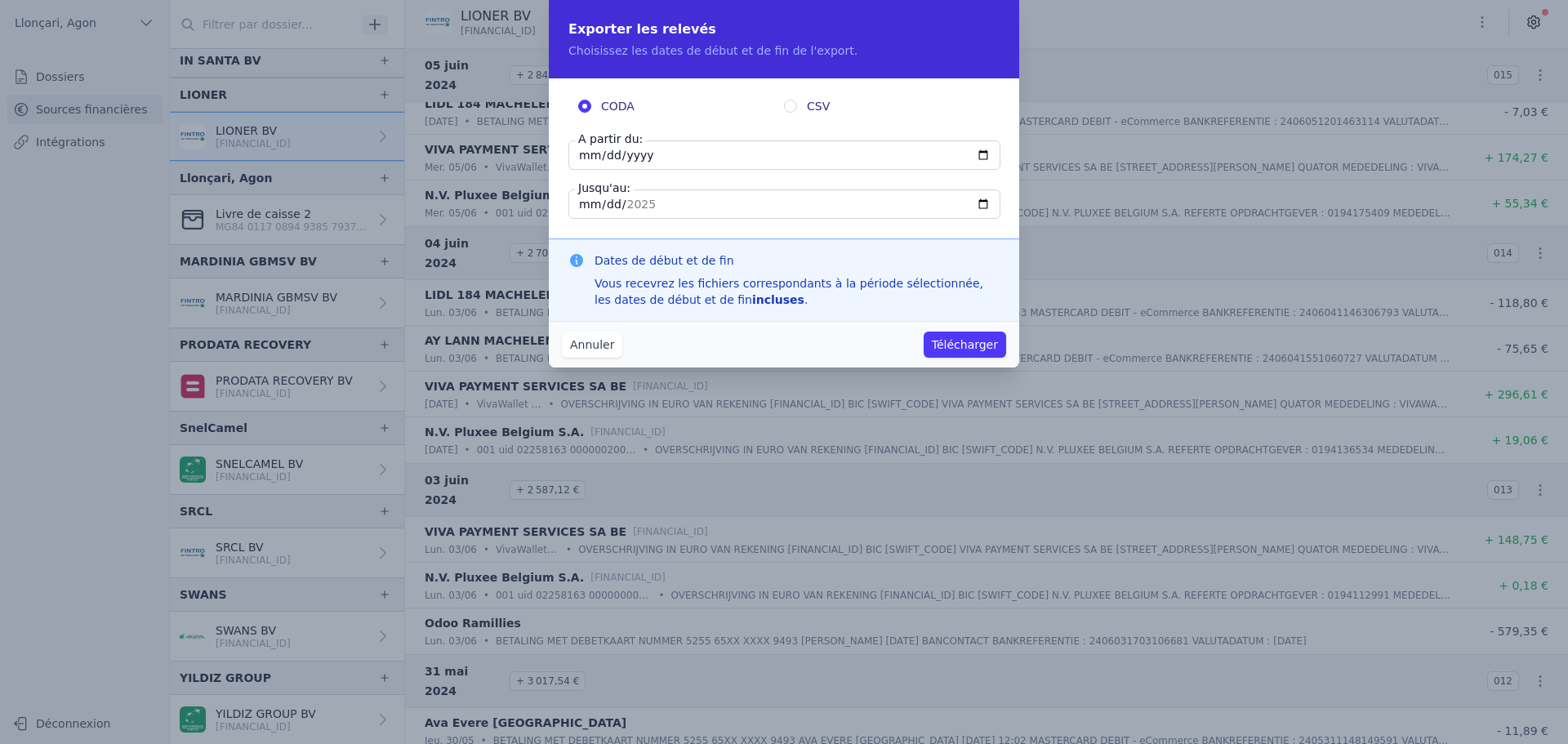
click at [982, 348] on button "Télécharger" at bounding box center [965, 345] width 83 height 26
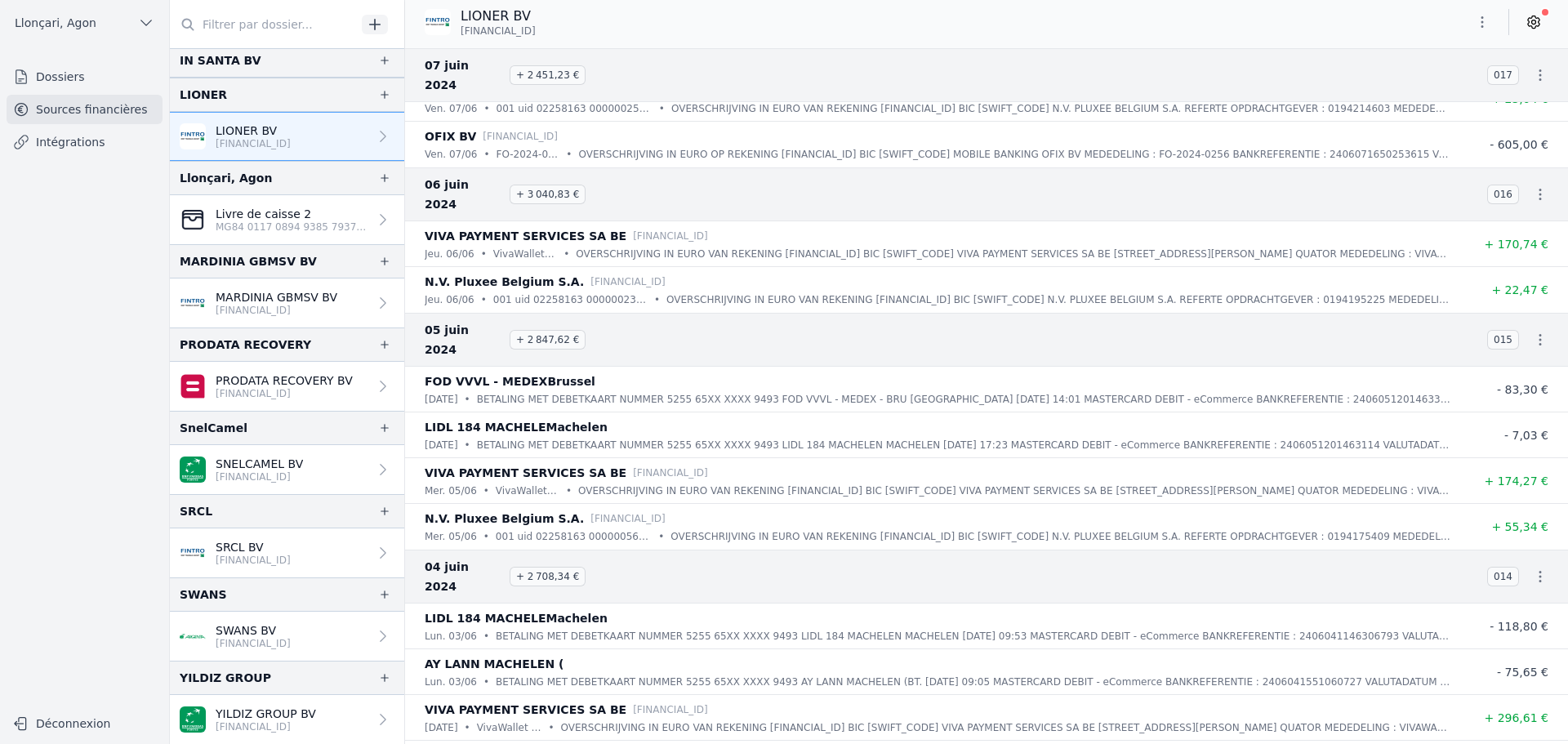
scroll to position [58207, 0]
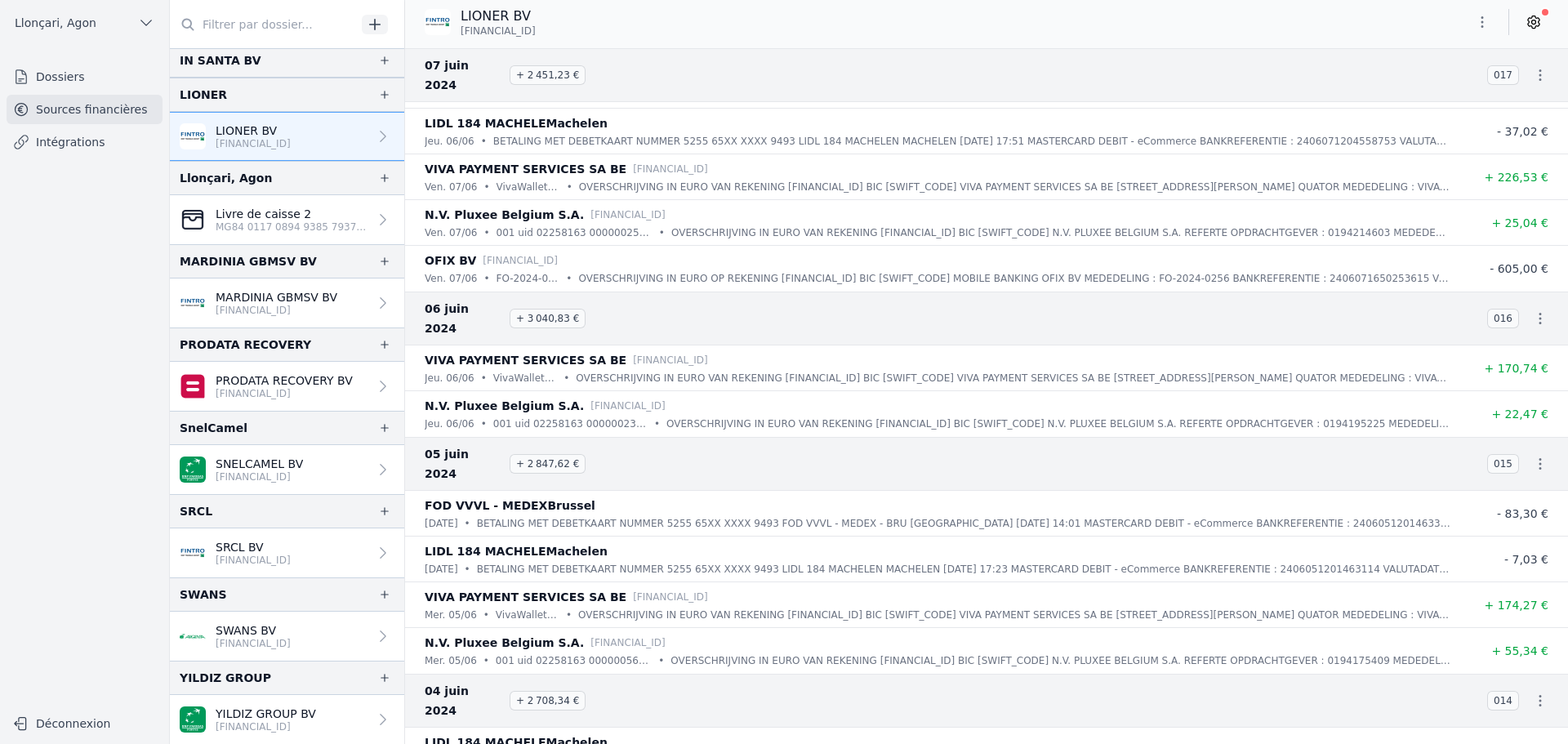
click at [1488, 20] on icon "button" at bounding box center [1482, 22] width 16 height 16
click at [1413, 85] on button "Exporter" at bounding box center [1442, 87] width 118 height 31
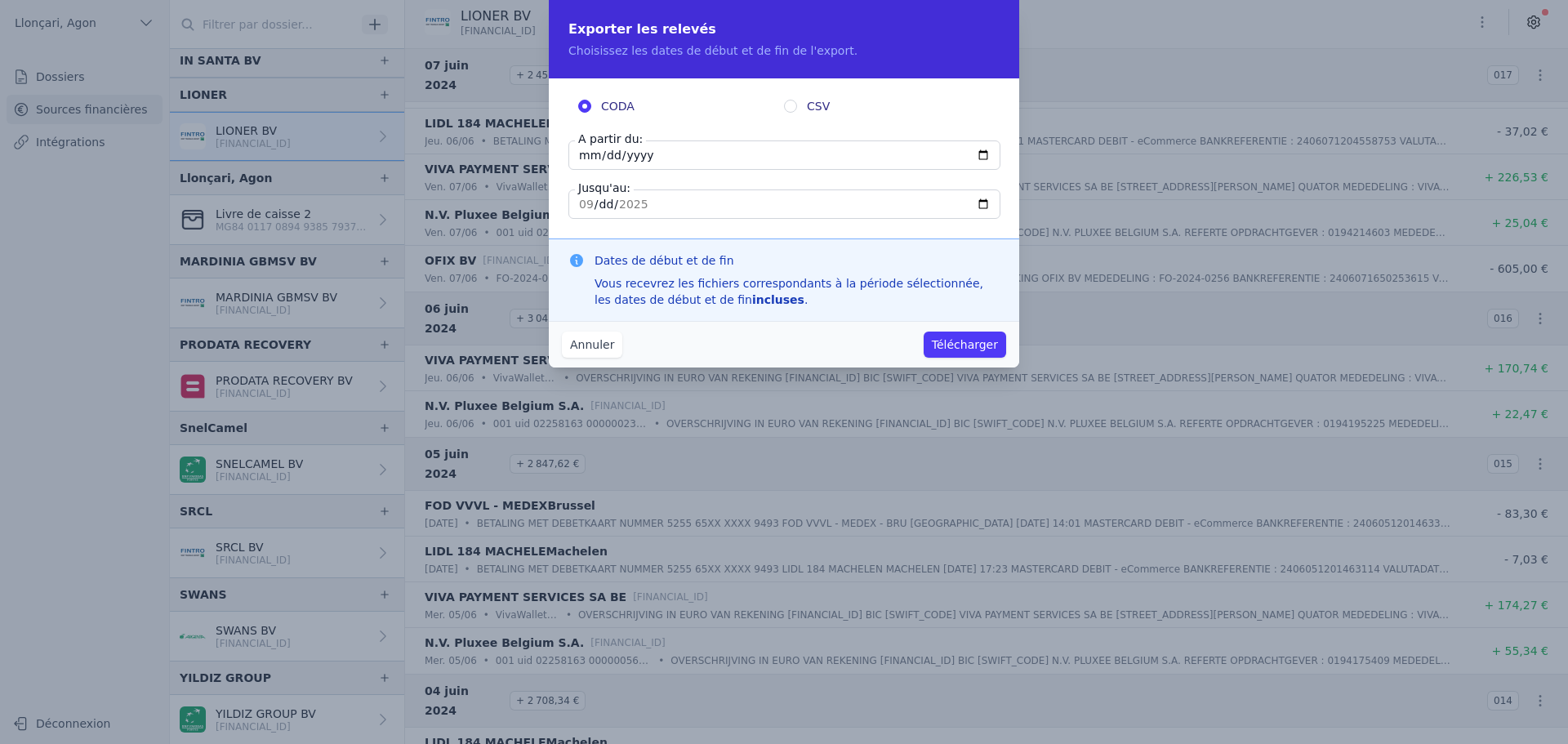
click at [582, 159] on input "[DATE]" at bounding box center [785, 155] width 432 height 30
type input "[DATE]"
click at [578, 201] on input "[DATE]" at bounding box center [785, 204] width 432 height 30
type input "[DATE]"
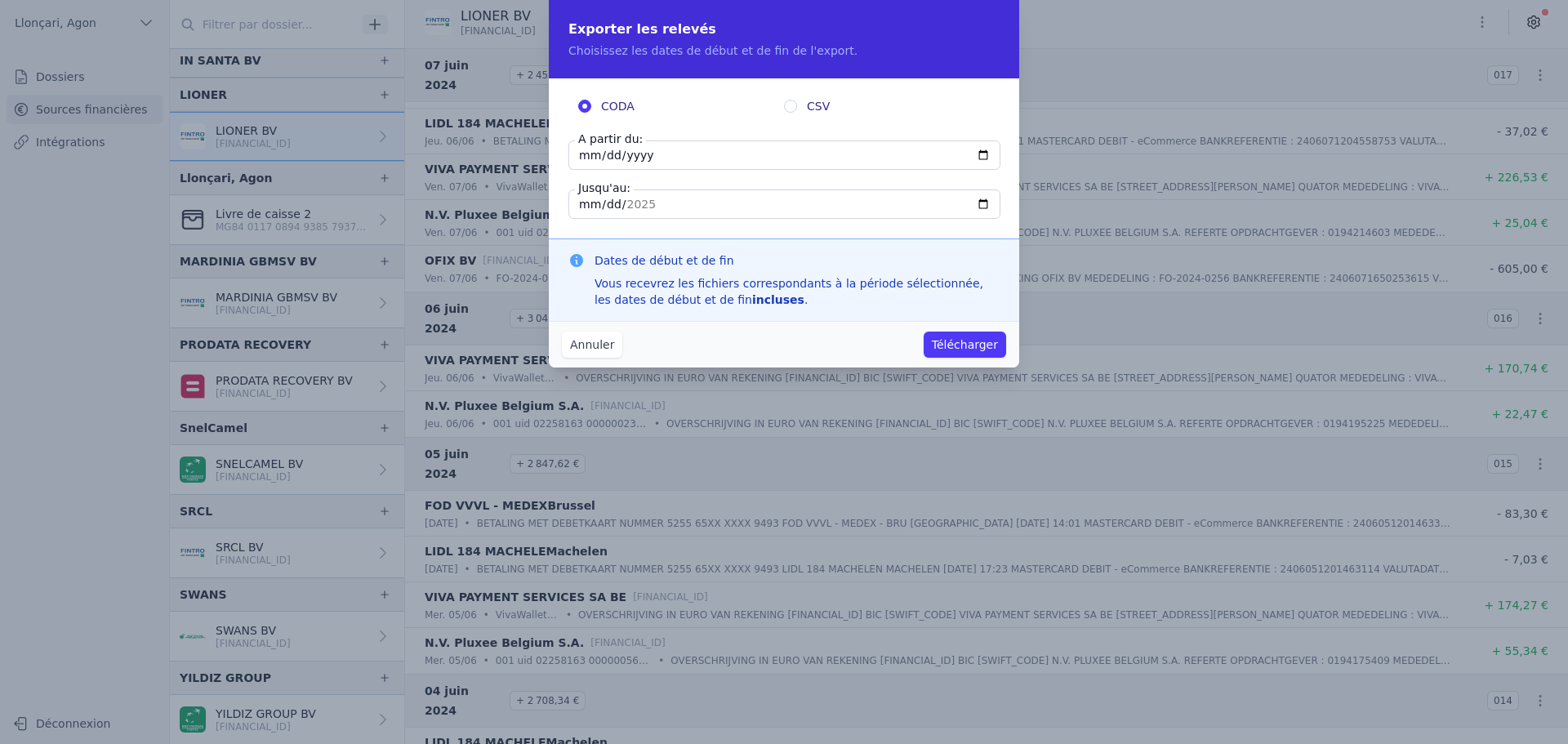
type input "[DATE]"
click at [958, 346] on button "Télécharger" at bounding box center [965, 345] width 83 height 26
